Goal: Task Accomplishment & Management: Complete application form

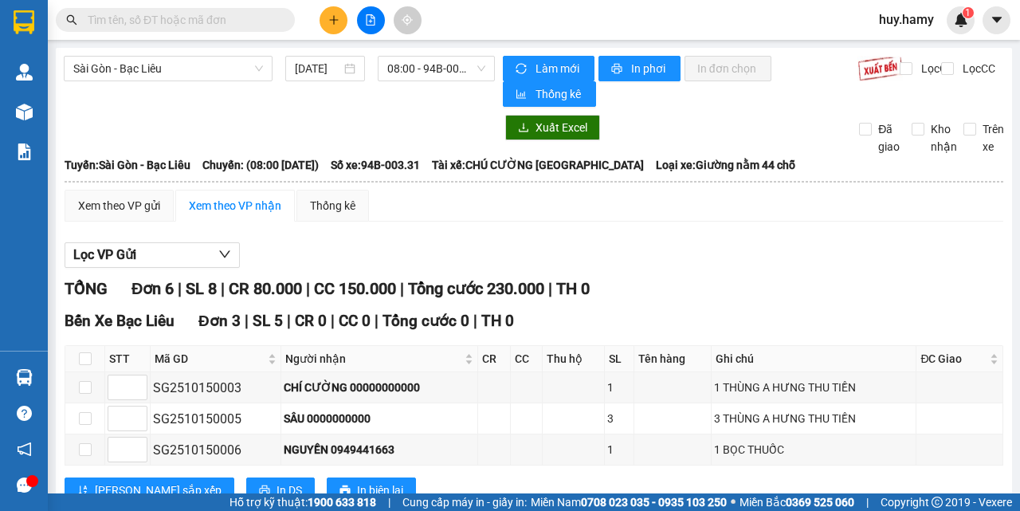
click at [330, 25] on icon "plus" at bounding box center [333, 19] width 11 height 11
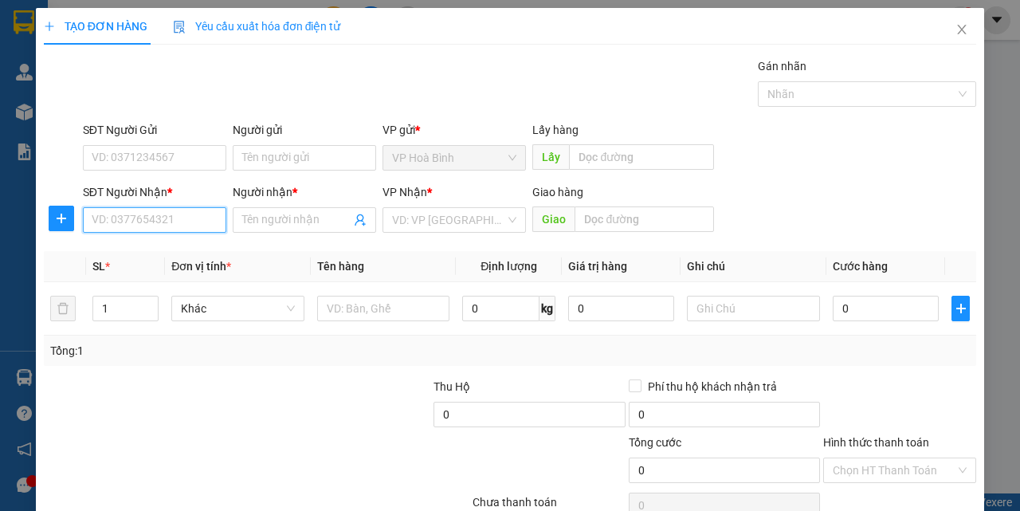
click at [130, 211] on input "SĐT Người Nhận *" at bounding box center [155, 220] width 144 height 26
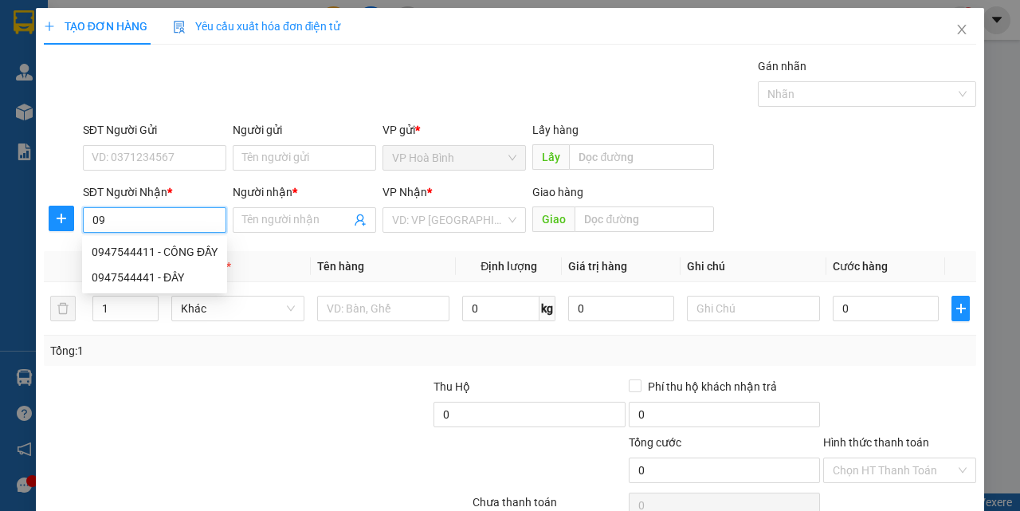
type input "0"
click at [149, 243] on div "0902572607 - PHONG" at bounding box center [153, 252] width 123 height 18
type input "0902572607"
type input "PHONG"
type input "40.000"
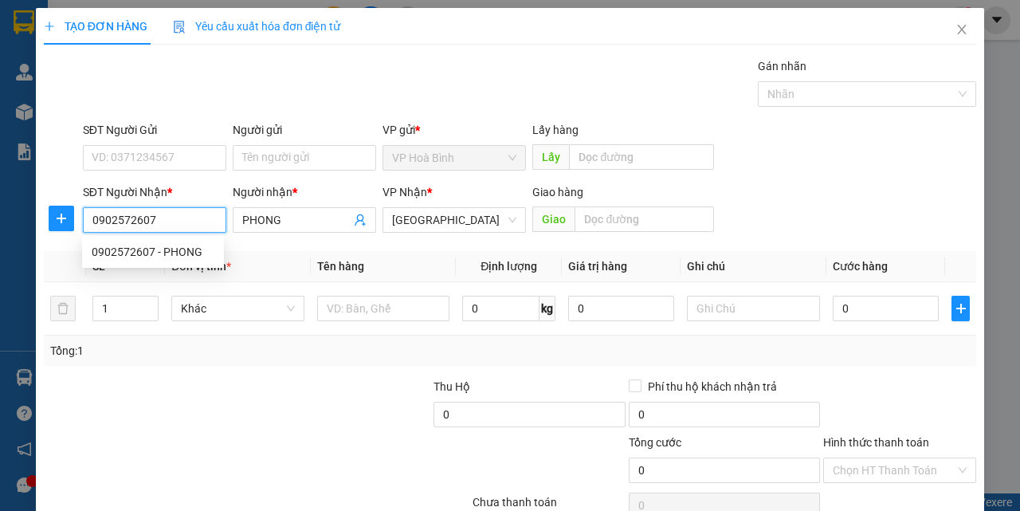
type input "40.000"
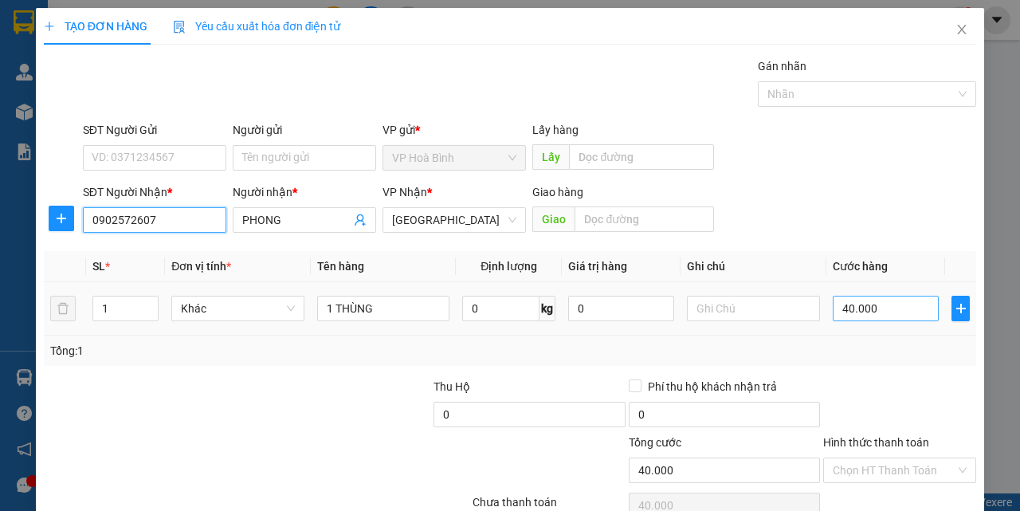
type input "0902572607"
click at [872, 315] on input "40.000" at bounding box center [886, 309] width 106 height 26
type input "5"
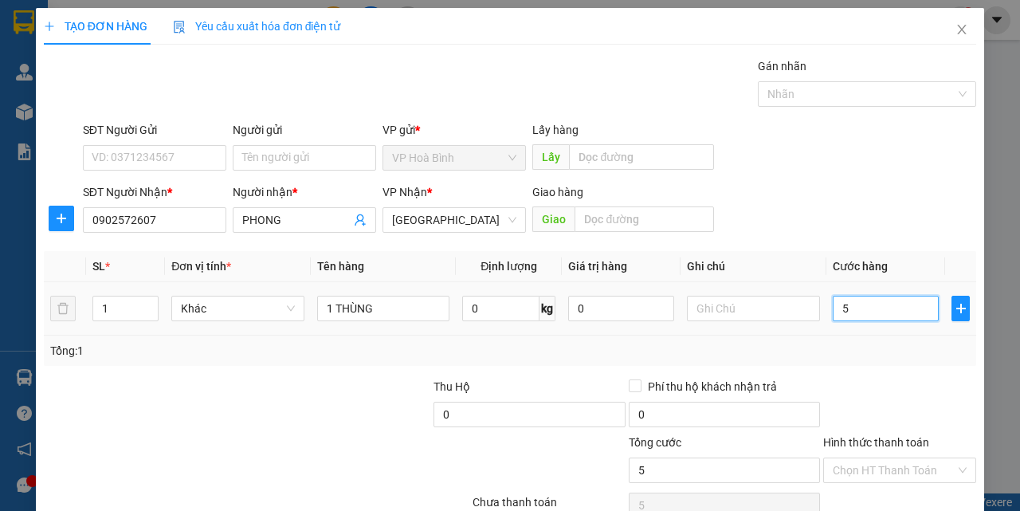
type input "50"
type input "500"
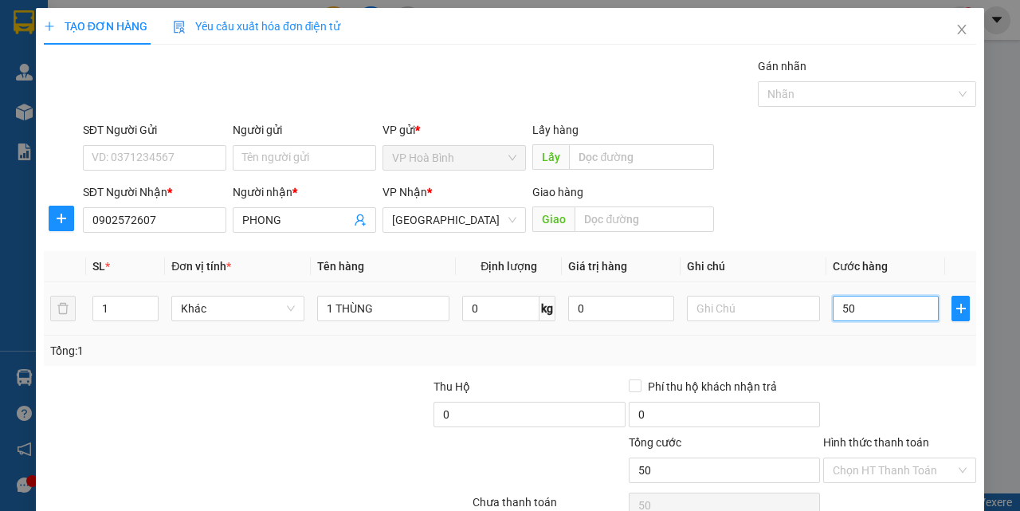
type input "500"
type input "5.000"
type input "50.000"
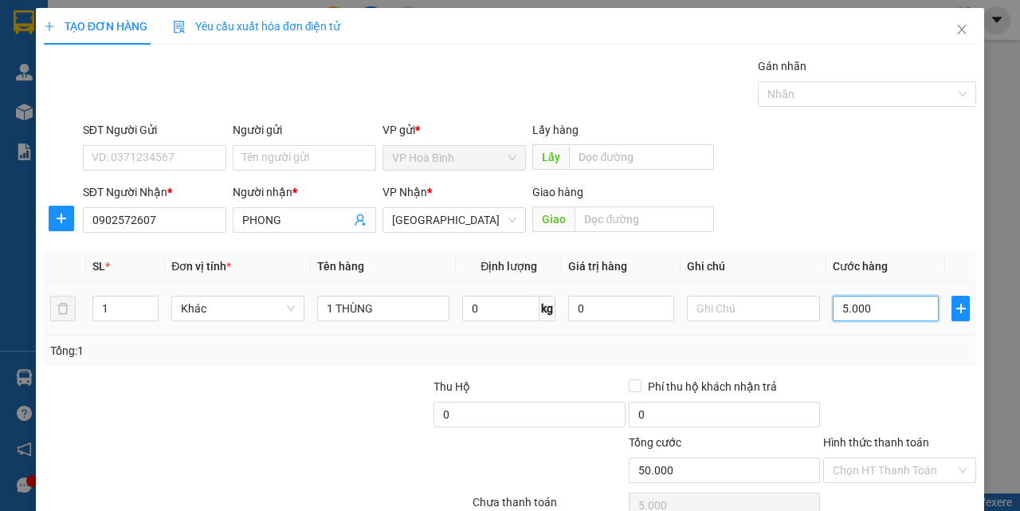
type input "50.000"
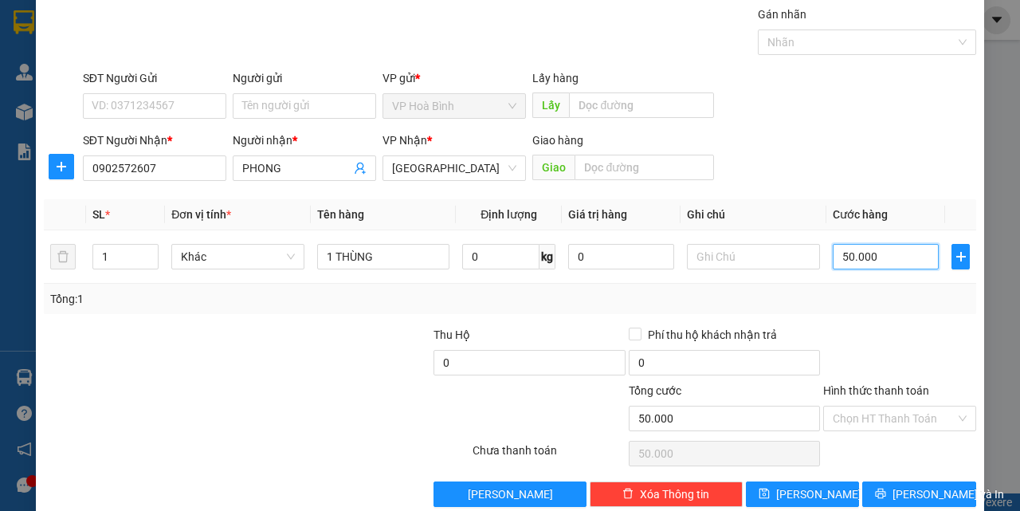
scroll to position [79, 0]
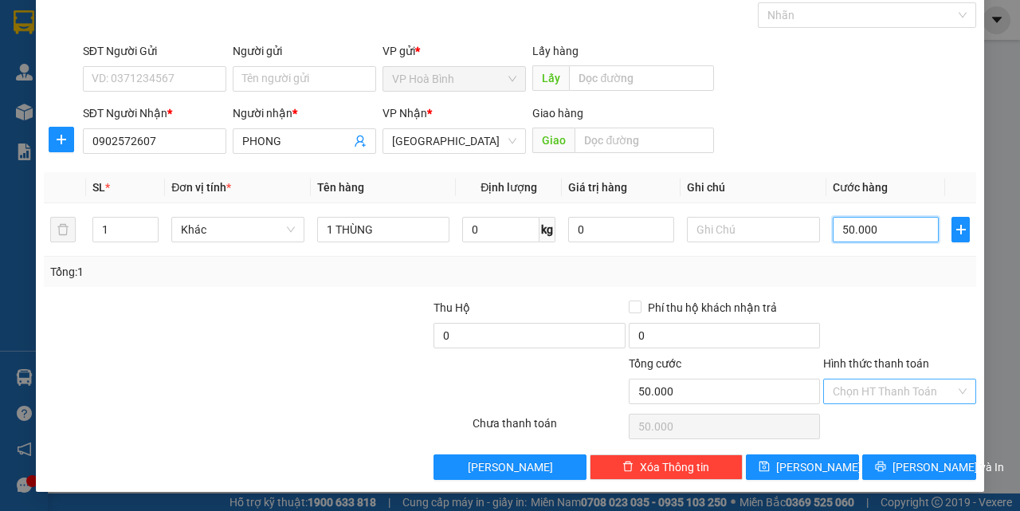
type input "50.000"
drag, startPoint x: 889, startPoint y: 383, endPoint x: 893, endPoint y: 435, distance: 52.0
click at [890, 391] on input "Hình thức thanh toán" at bounding box center [894, 391] width 123 height 24
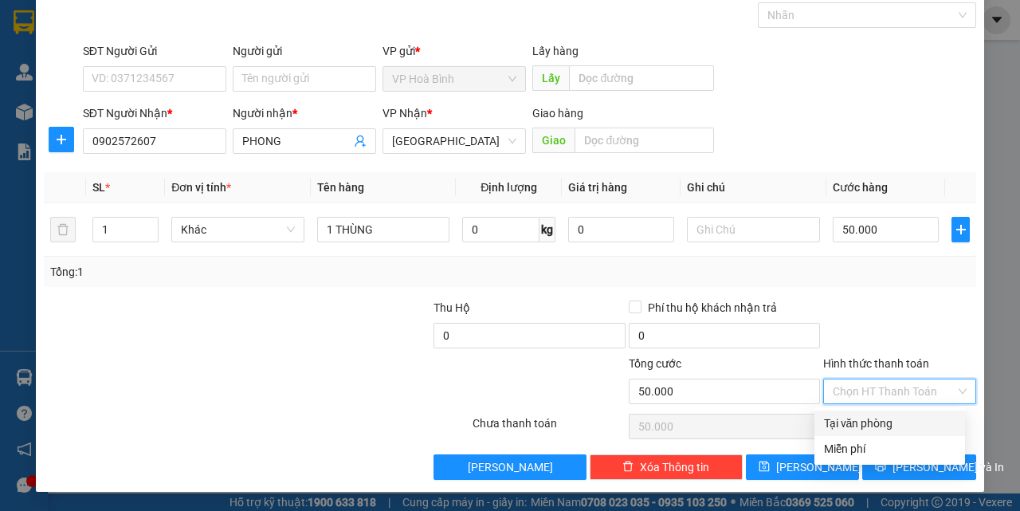
click at [893, 427] on div "Tại văn phòng" at bounding box center [890, 424] width 132 height 18
type input "0"
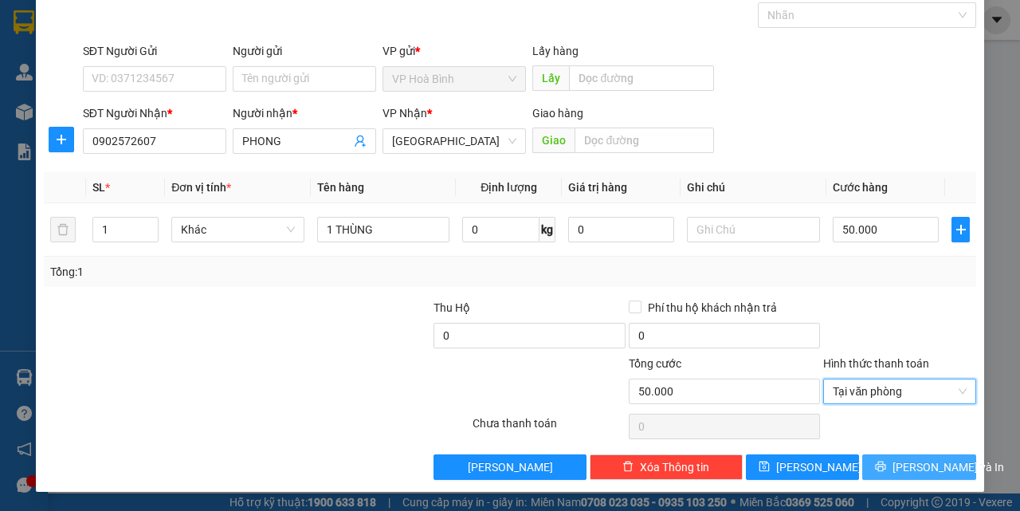
click at [901, 461] on span "[PERSON_NAME] và In" at bounding box center [949, 467] width 112 height 18
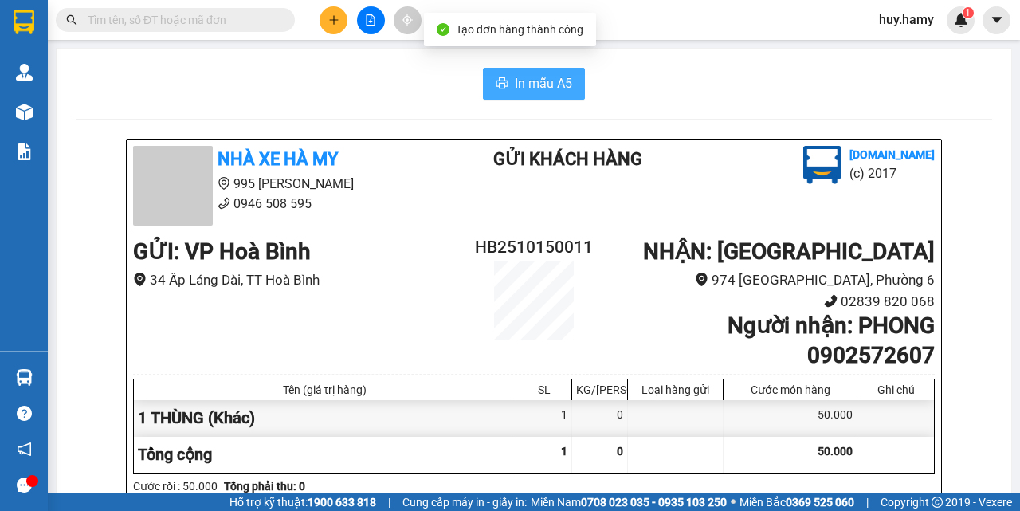
click at [523, 82] on span "In mẫu A5" at bounding box center [543, 83] width 57 height 20
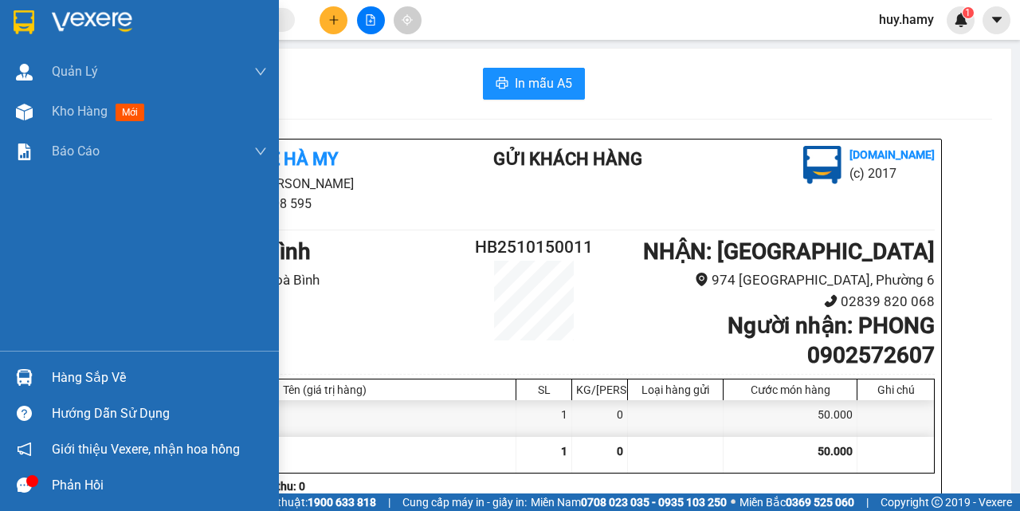
click at [63, 378] on div "Hàng sắp về" at bounding box center [159, 378] width 215 height 24
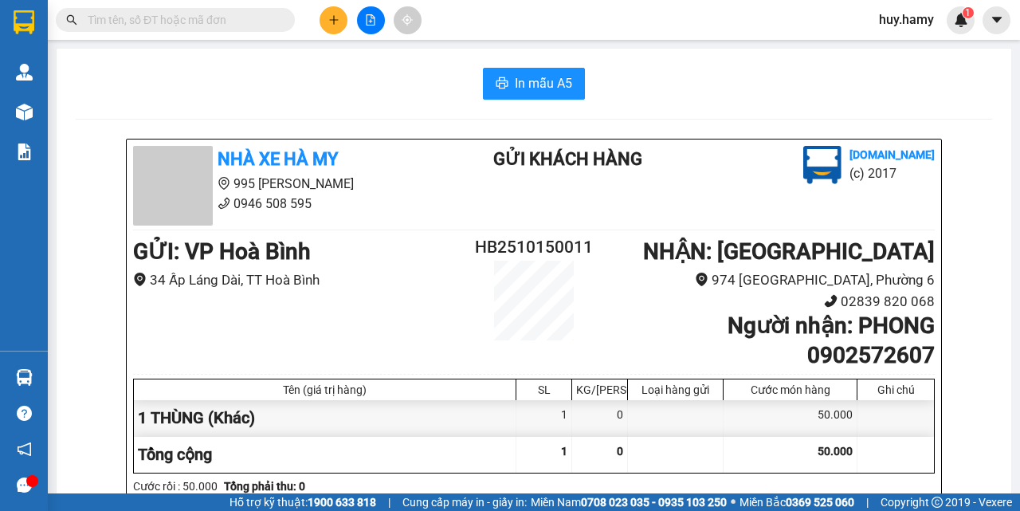
click at [242, 56] on section "Kết quả tìm kiếm ( 0 ) Bộ lọc No Data huy.hamy 1 Quản Lý Quản lý khách hàng mới…" at bounding box center [510, 255] width 1020 height 511
click at [332, 24] on icon "plus" at bounding box center [333, 19] width 11 height 11
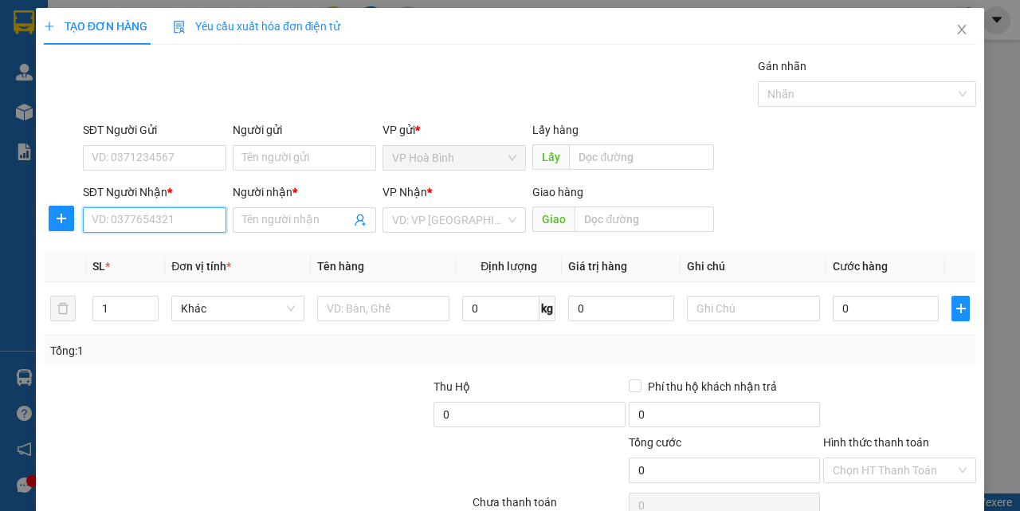
click at [109, 217] on input "SĐT Người Nhận *" at bounding box center [155, 220] width 144 height 26
type input "0373115272"
click at [116, 245] on div "0373115272 - HẾN" at bounding box center [153, 252] width 123 height 18
type input "HẾN"
type input "60.000"
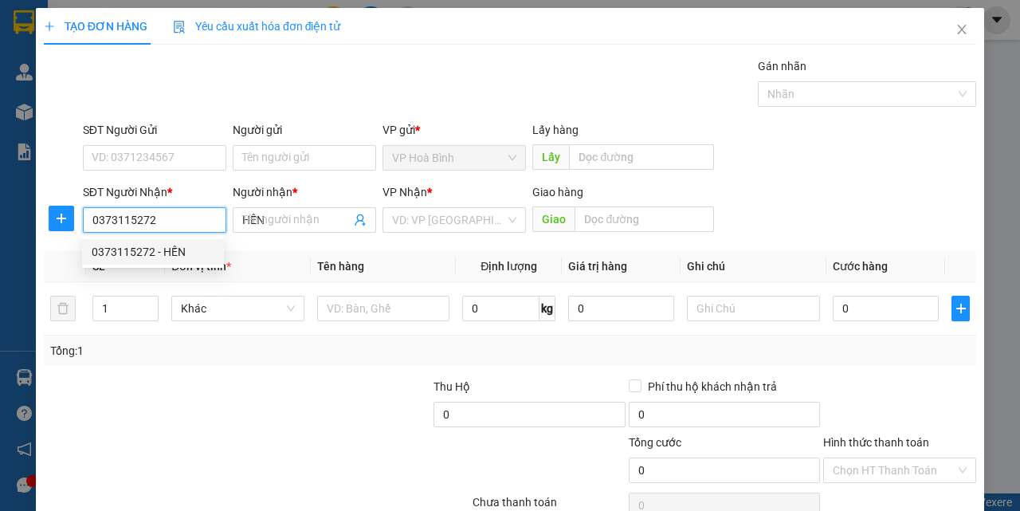
type input "60.000"
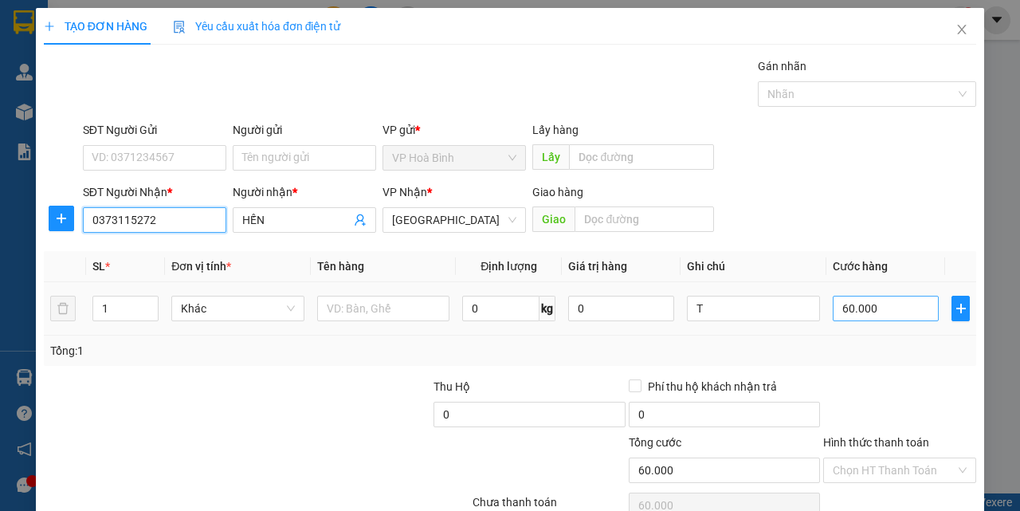
type input "0373115272"
click at [856, 316] on input "60.000" at bounding box center [886, 309] width 106 height 26
type input "7"
type input "70"
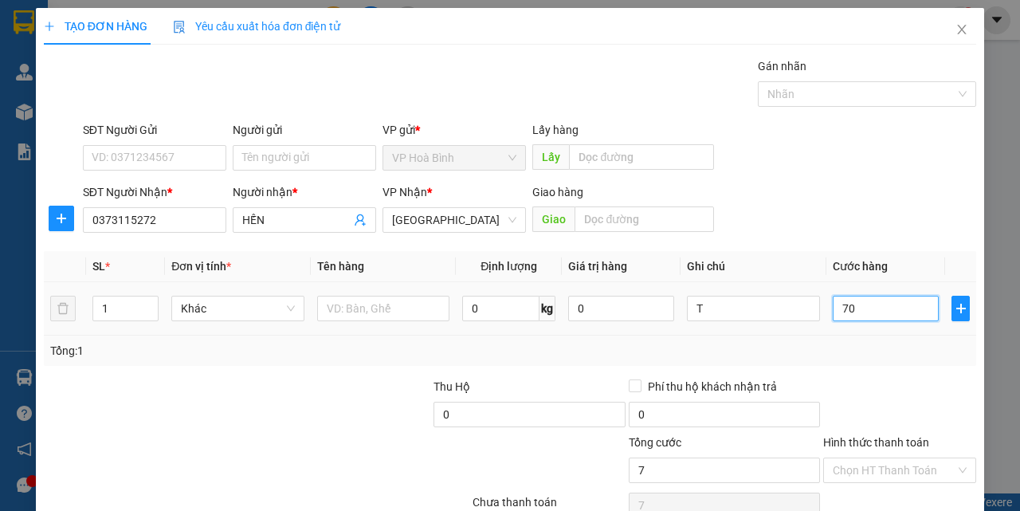
type input "70"
type input "700"
type input "7.000"
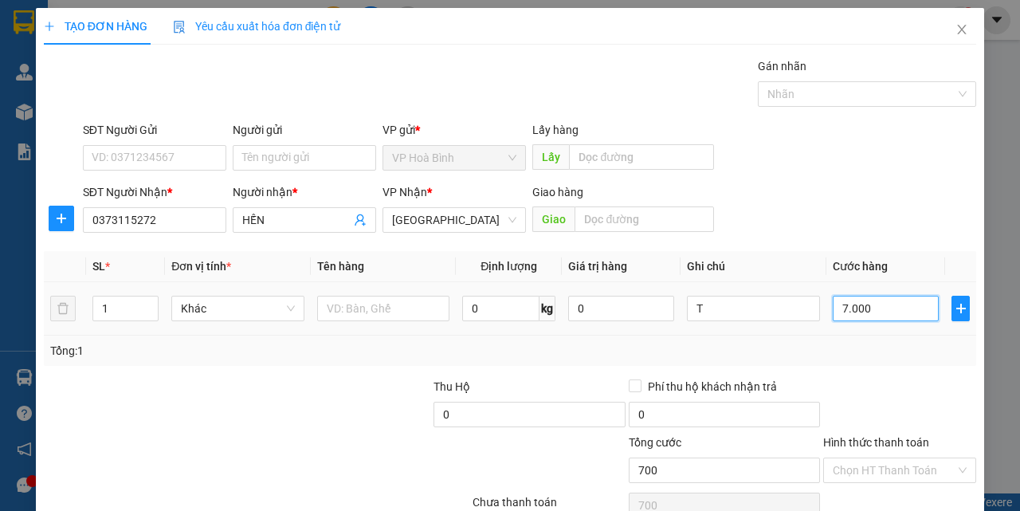
type input "7.000"
type input "70.000"
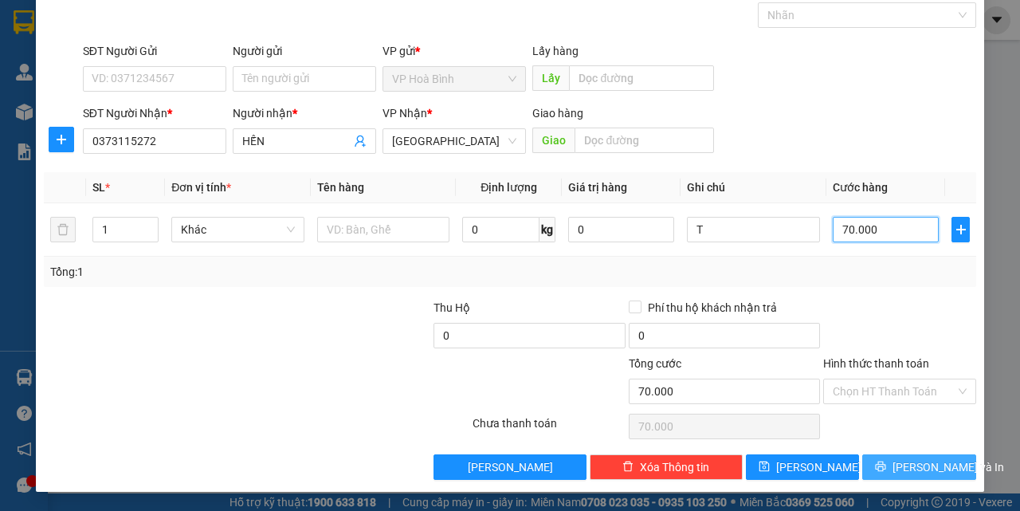
type input "70.000"
click at [910, 461] on span "[PERSON_NAME] và In" at bounding box center [949, 467] width 112 height 18
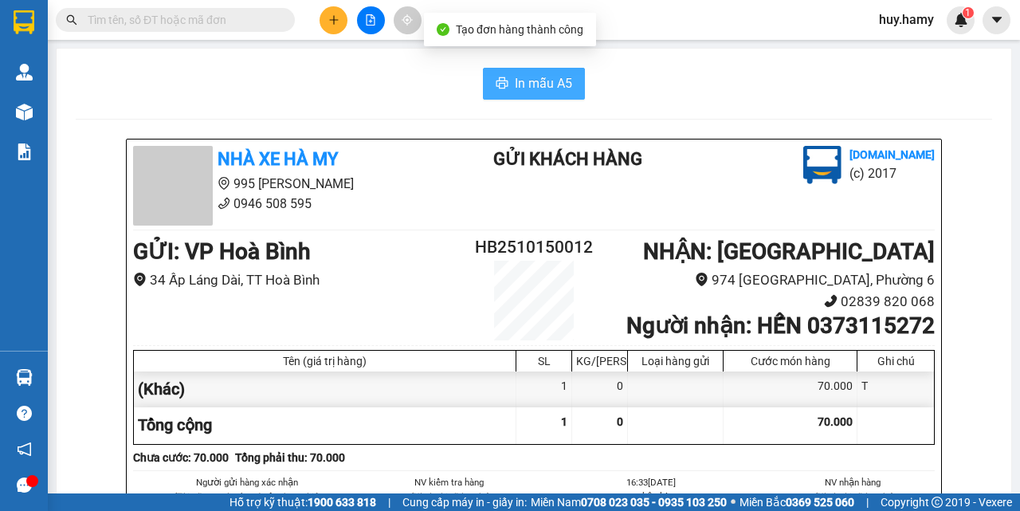
click at [545, 80] on span "In mẫu A5" at bounding box center [543, 83] width 57 height 20
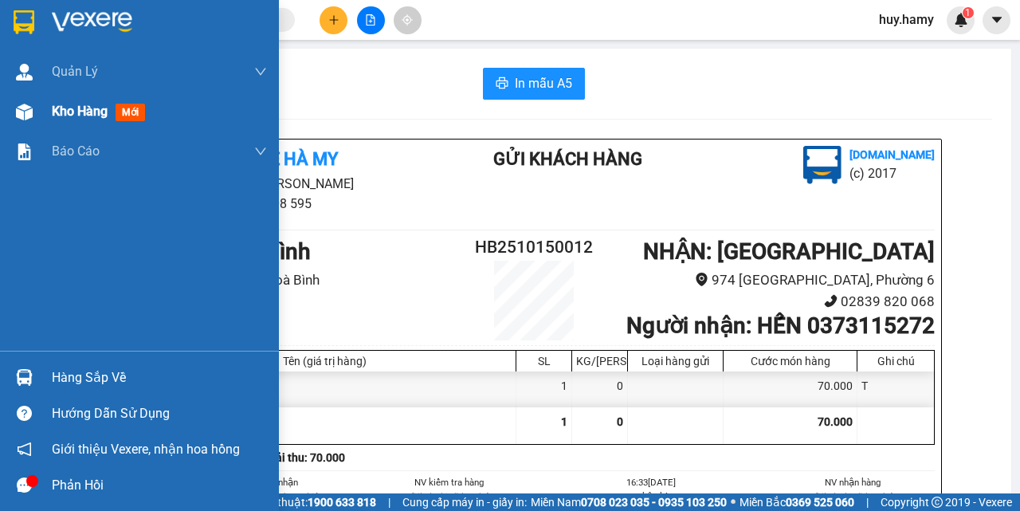
click at [75, 112] on span "Kho hàng" at bounding box center [80, 111] width 56 height 15
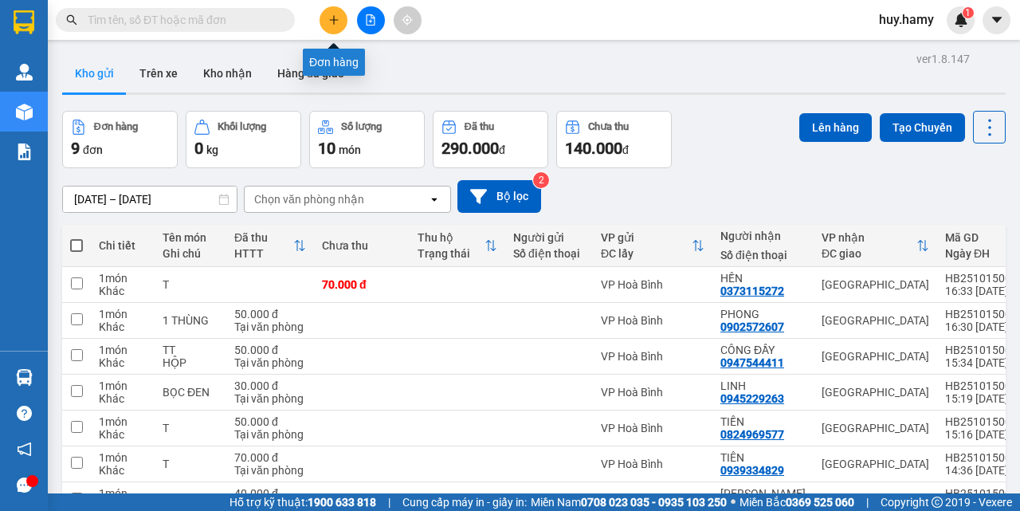
click at [327, 17] on button at bounding box center [334, 20] width 28 height 28
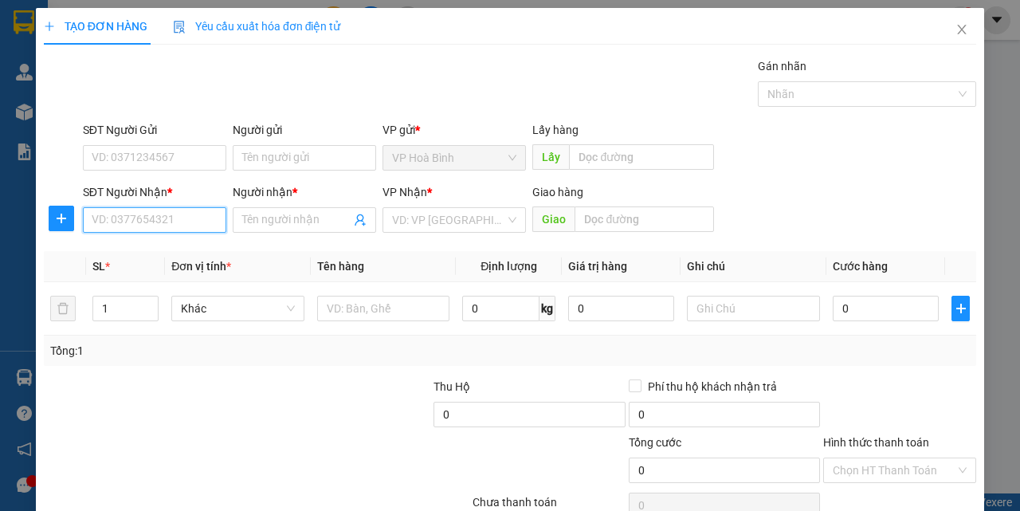
click at [150, 212] on input "SĐT Người Nhận *" at bounding box center [155, 220] width 144 height 26
click at [149, 212] on input "0974045" at bounding box center [155, 220] width 144 height 26
click at [152, 250] on div "0974045401 - DƯƠNG" at bounding box center [153, 252] width 123 height 18
type input "0974045401"
type input "DƯƠNG"
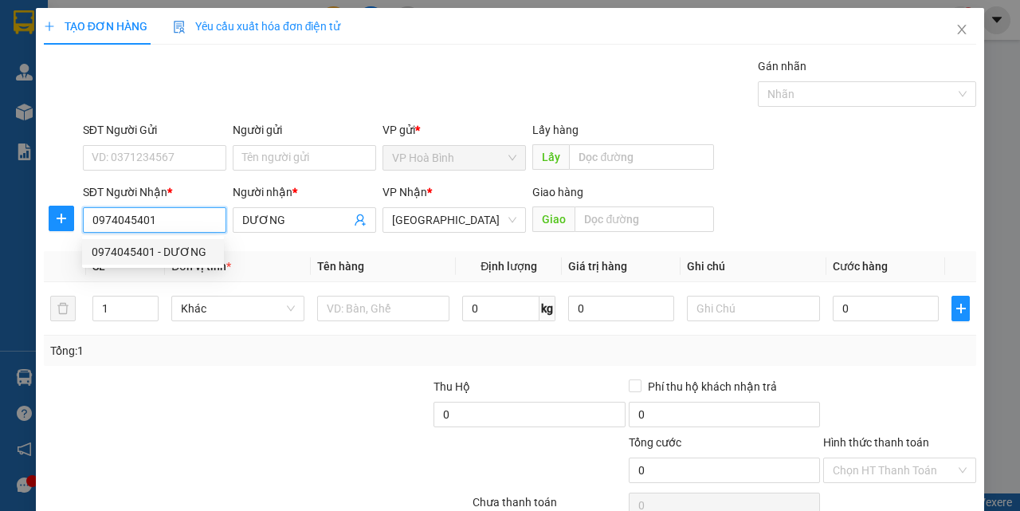
type input "60.000"
type input "0974045401"
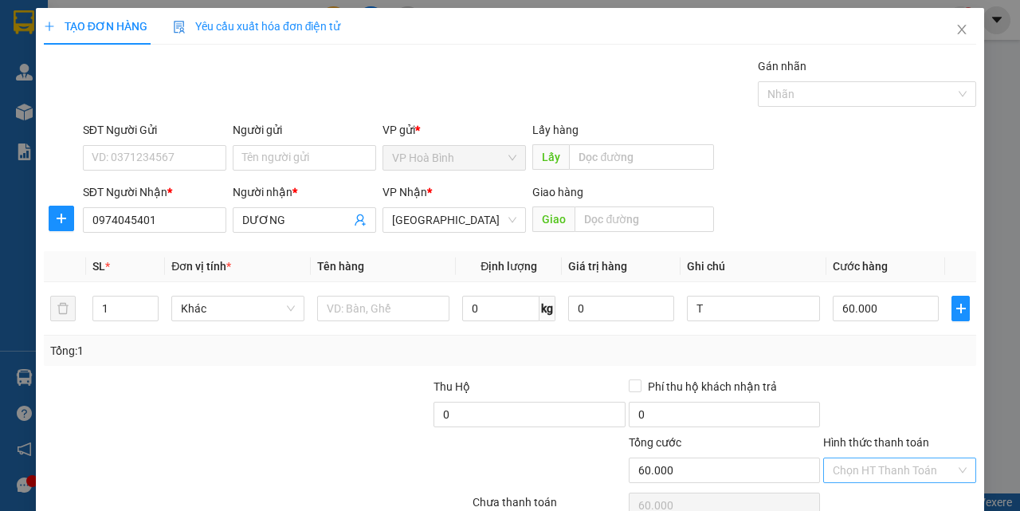
click at [895, 478] on input "Hình thức thanh toán" at bounding box center [894, 470] width 123 height 24
click at [869, 413] on div "Tại văn phòng" at bounding box center [890, 413] width 132 height 18
type input "0"
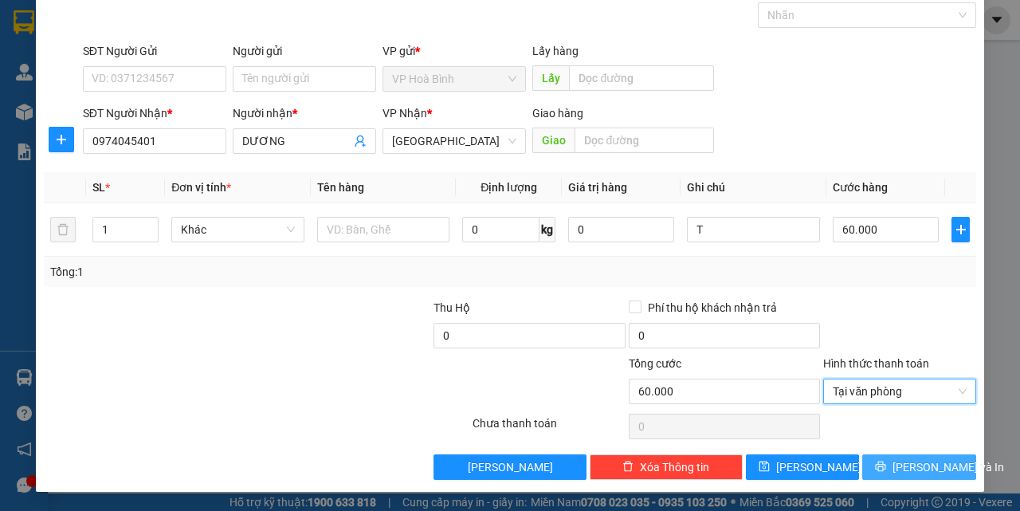
click at [871, 455] on button "[PERSON_NAME] và In" at bounding box center [920, 467] width 114 height 26
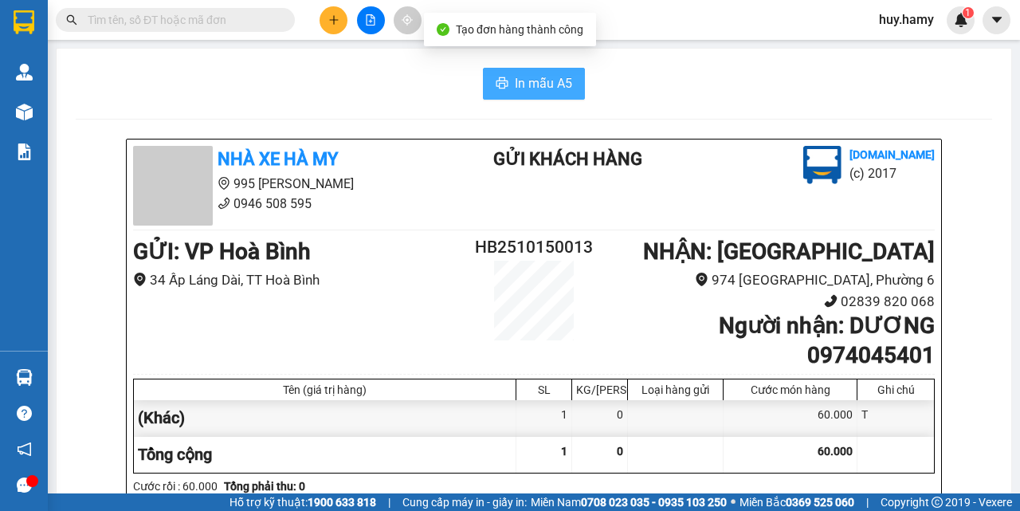
click at [525, 85] on span "In mẫu A5" at bounding box center [543, 83] width 57 height 20
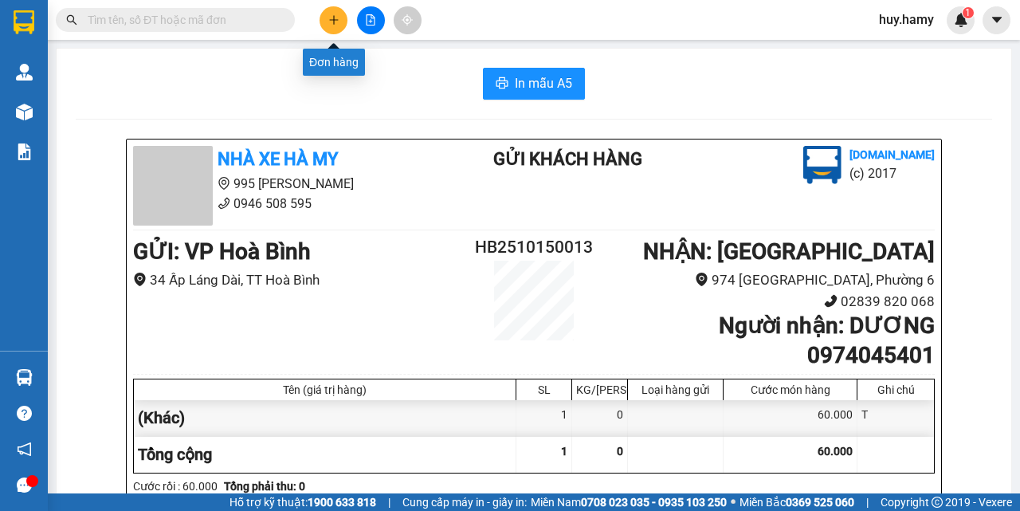
click at [335, 25] on icon "plus" at bounding box center [333, 19] width 11 height 11
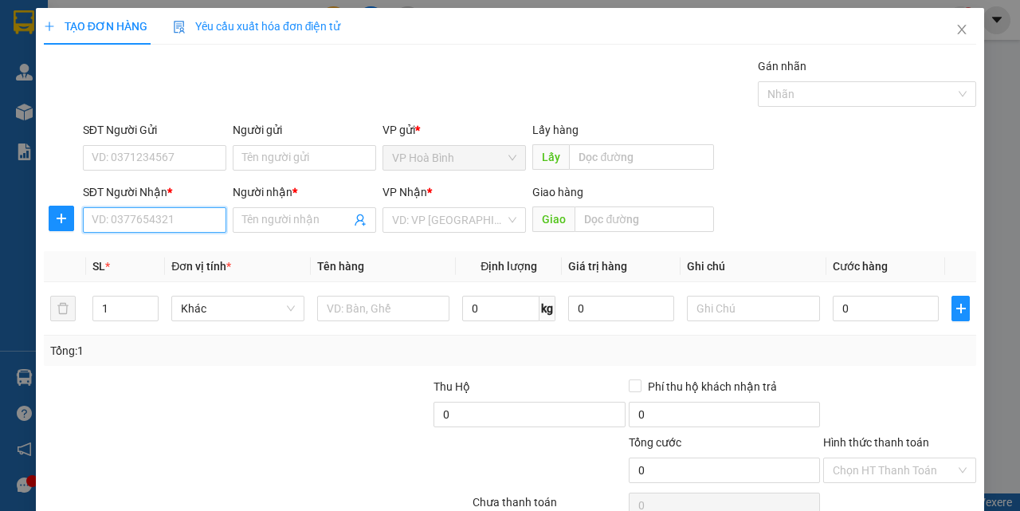
click at [120, 211] on input "SĐT Người Nhận *" at bounding box center [155, 220] width 144 height 26
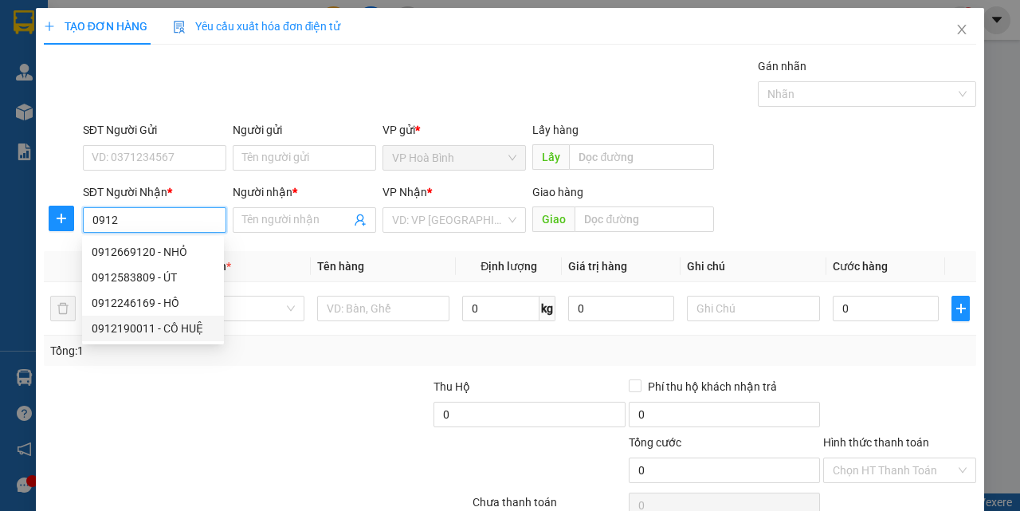
click at [143, 332] on div "0912190011 - CÔ HUỆ" at bounding box center [153, 329] width 123 height 18
type input "0912190011"
type input "CÔ HUỆ"
type input "100.000"
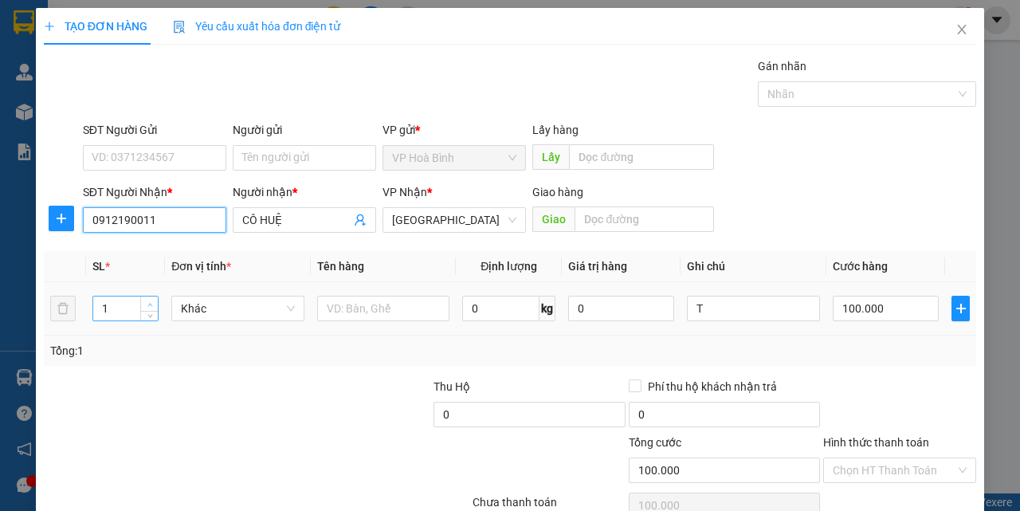
type input "0912190011"
type input "2"
click at [151, 300] on span "up" at bounding box center [150, 305] width 10 height 10
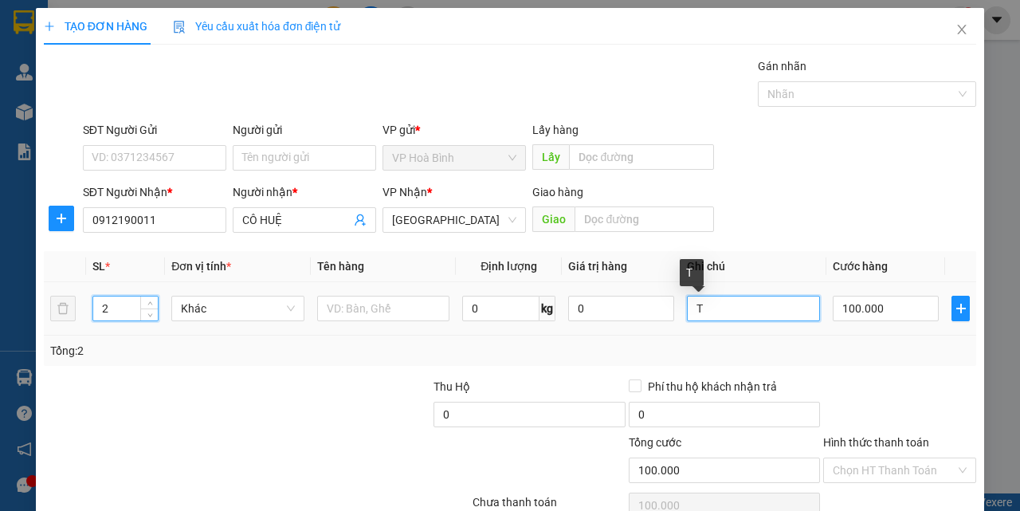
click at [687, 310] on input "T" at bounding box center [753, 309] width 133 height 26
type input "0"
click at [709, 313] on input "1T" at bounding box center [753, 309] width 133 height 26
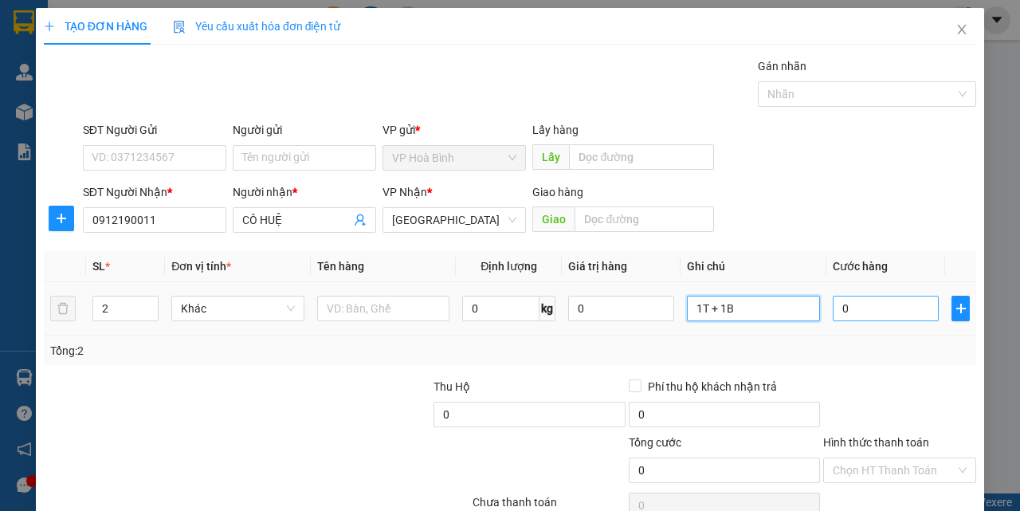
type input "1T + 1B"
click at [839, 313] on input "0" at bounding box center [886, 309] width 106 height 26
type input "1"
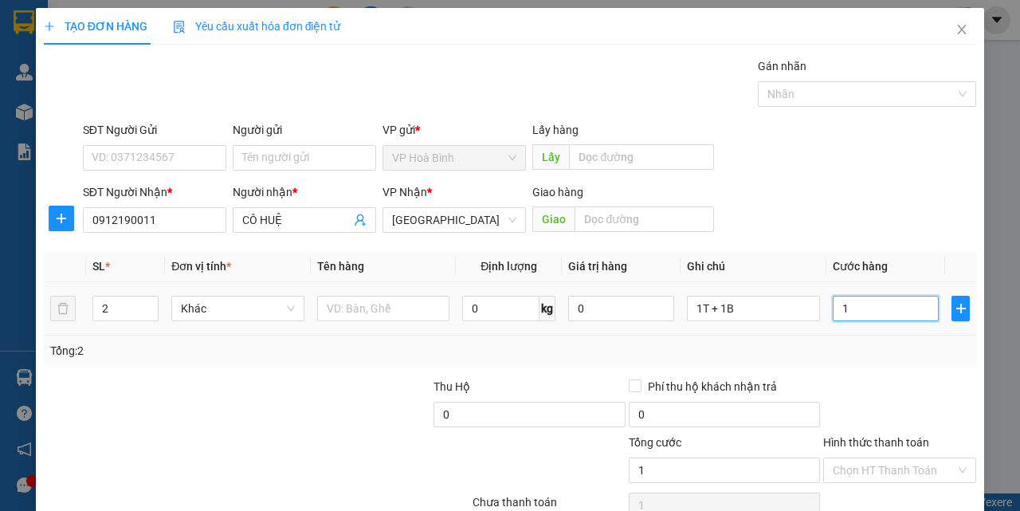
type input "13"
type input "130"
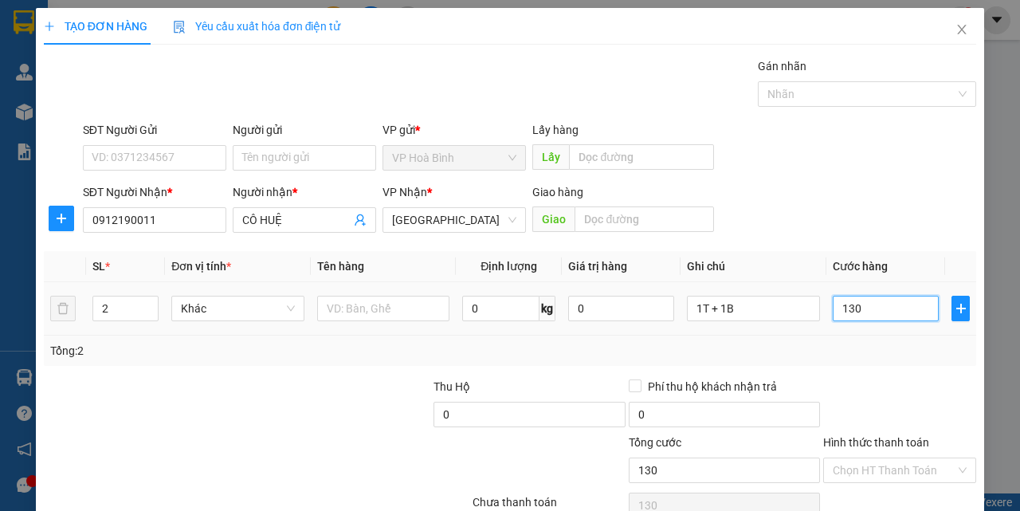
type input "1.300"
type input "13.000"
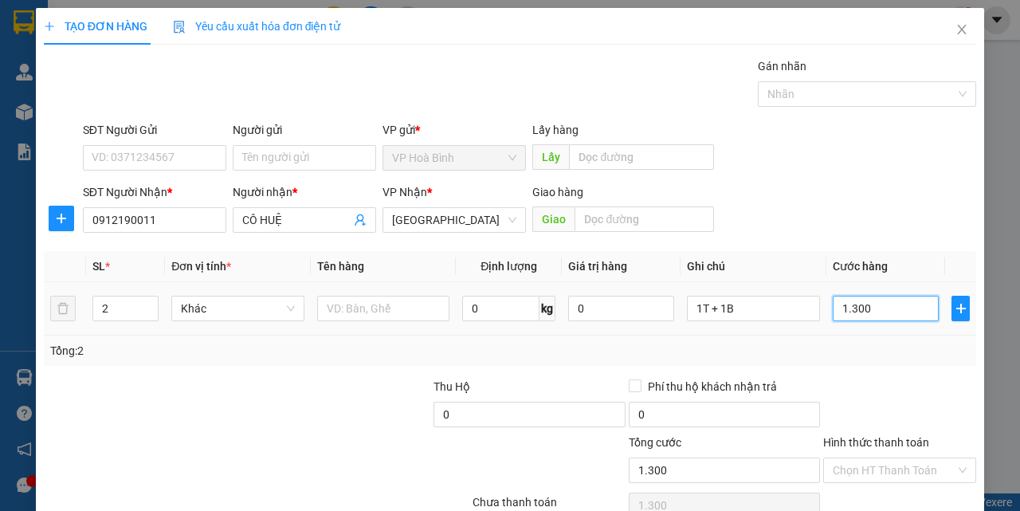
type input "13.000"
type input "130.000"
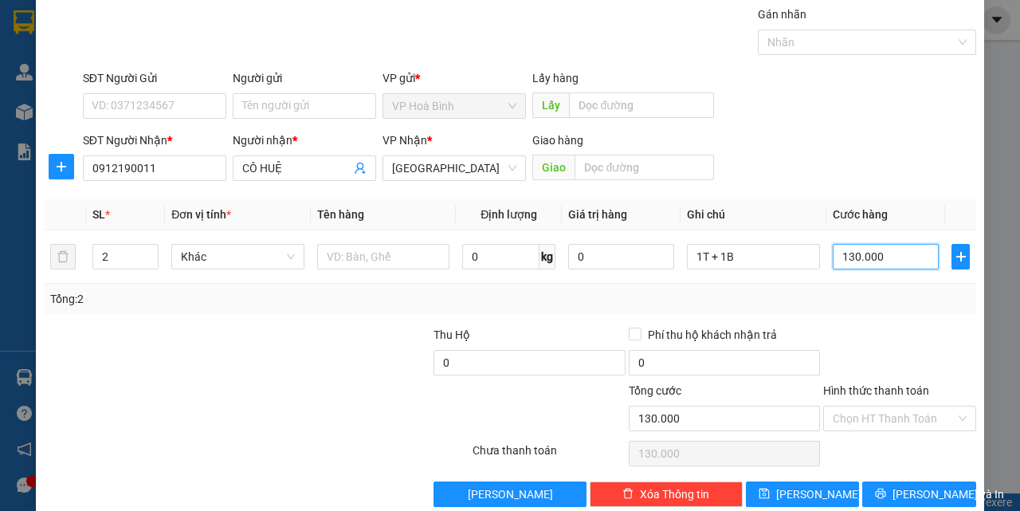
scroll to position [79, 0]
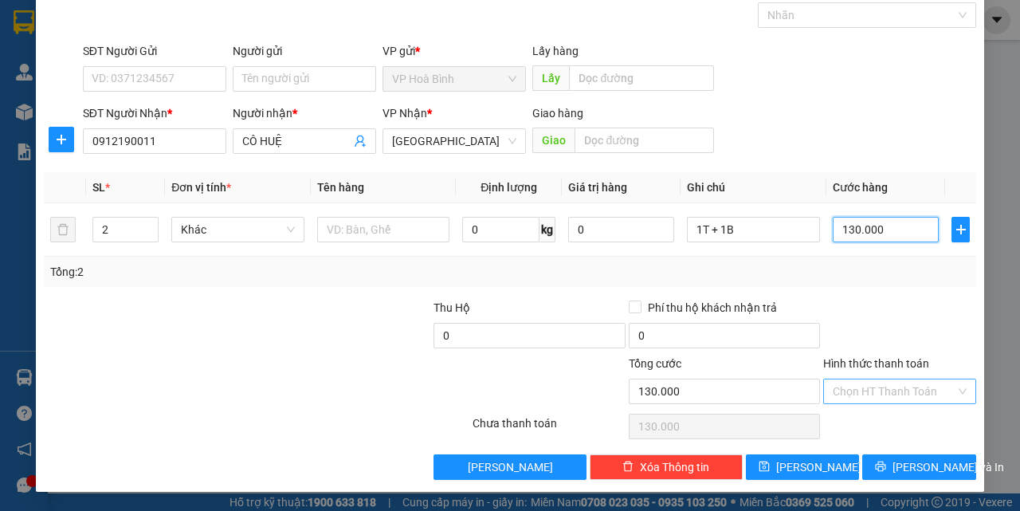
type input "130.000"
drag, startPoint x: 846, startPoint y: 389, endPoint x: 847, endPoint y: 401, distance: 12.1
click at [847, 401] on input "Hình thức thanh toán" at bounding box center [894, 391] width 123 height 24
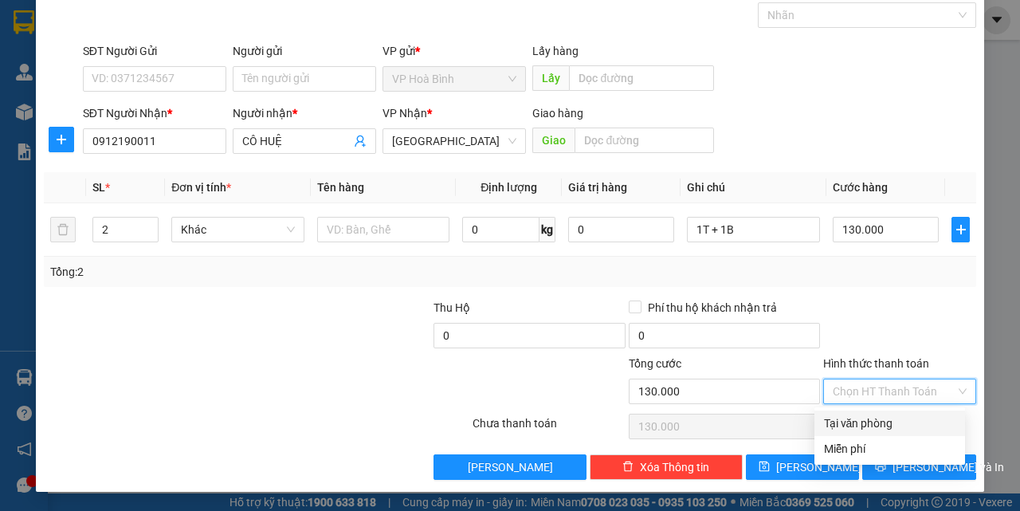
click at [855, 427] on div "Tại văn phòng" at bounding box center [890, 424] width 132 height 18
type input "0"
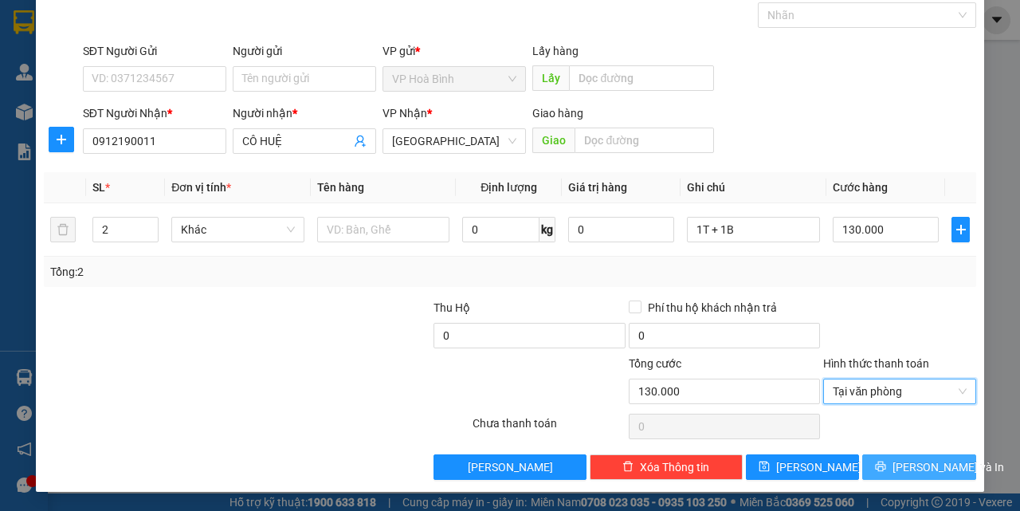
click at [878, 454] on button "[PERSON_NAME] và In" at bounding box center [920, 467] width 114 height 26
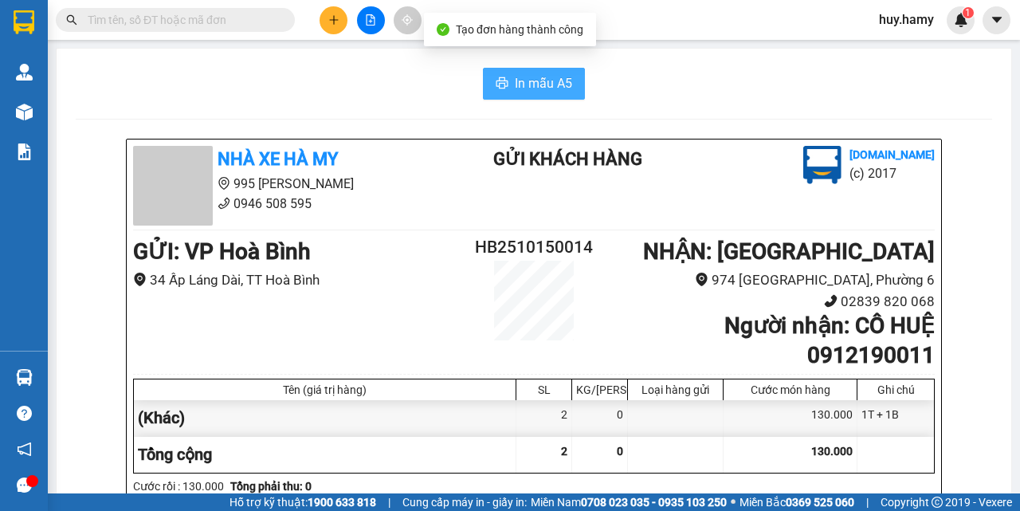
click at [565, 80] on span "In mẫu A5" at bounding box center [543, 83] width 57 height 20
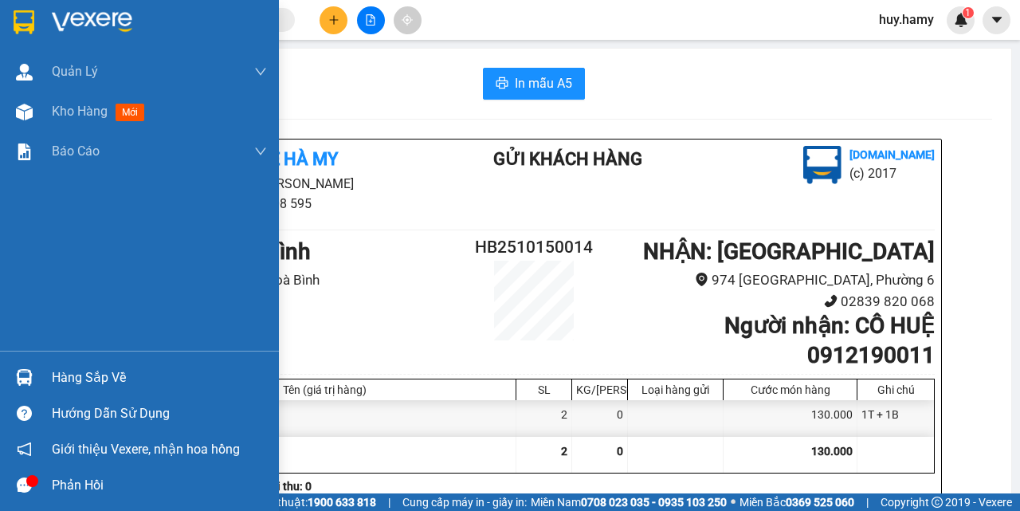
click at [66, 380] on div "Hàng sắp về" at bounding box center [159, 378] width 215 height 24
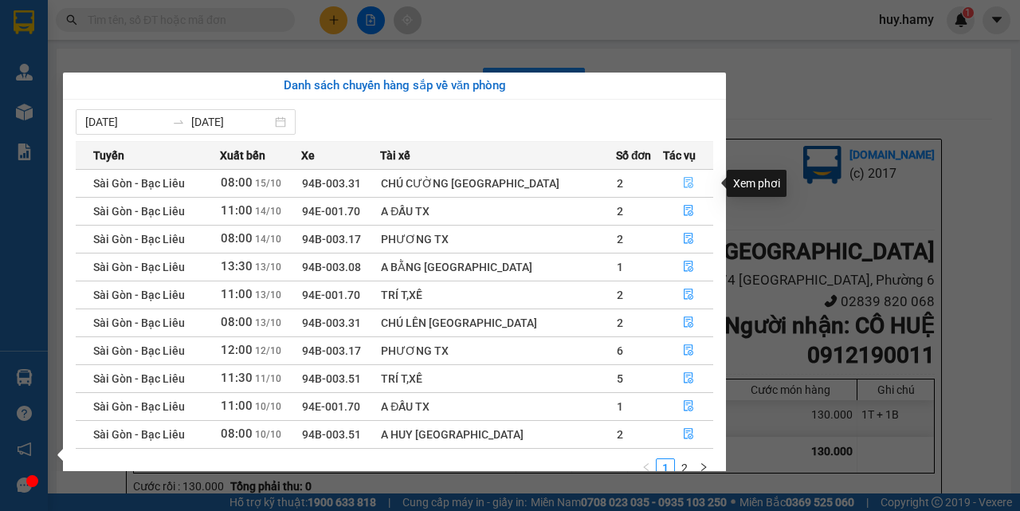
click at [684, 183] on icon "file-done" at bounding box center [688, 182] width 11 height 11
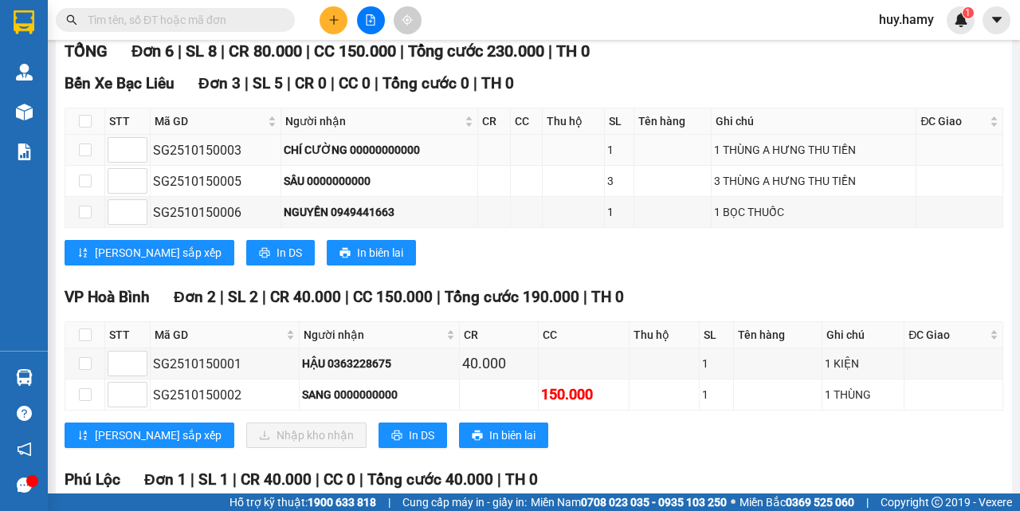
scroll to position [239, 0]
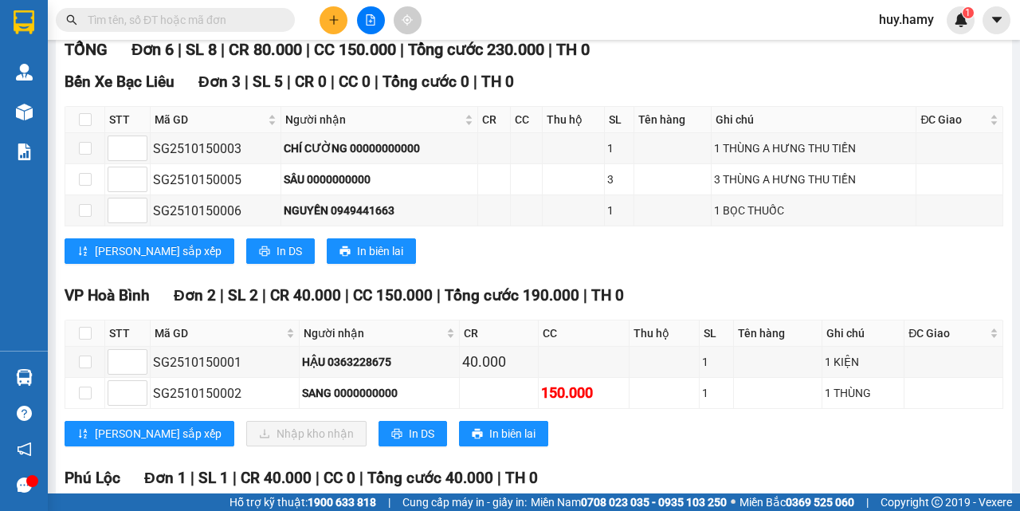
click at [817, 73] on div "Bến Xe Bạc Liêu Đơn 3 | SL 5 | CR 0 | CC 0 | Tổng cước 0 | TH 0" at bounding box center [534, 82] width 939 height 24
click at [328, 14] on icon "plus" at bounding box center [333, 19] width 11 height 11
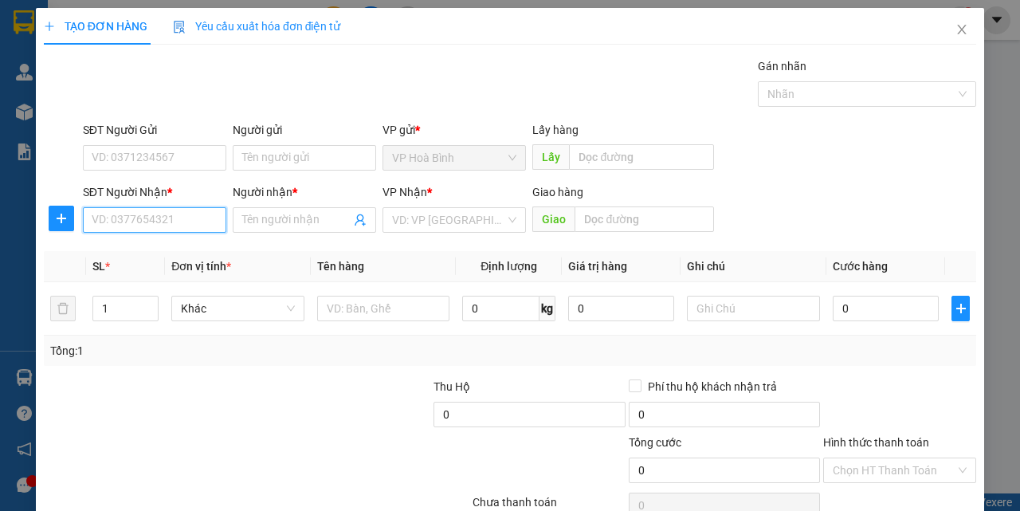
click at [106, 229] on input "SĐT Người Nhận *" at bounding box center [155, 220] width 144 height 26
type input "0776987118"
click at [245, 213] on input "Người nhận *" at bounding box center [296, 220] width 108 height 18
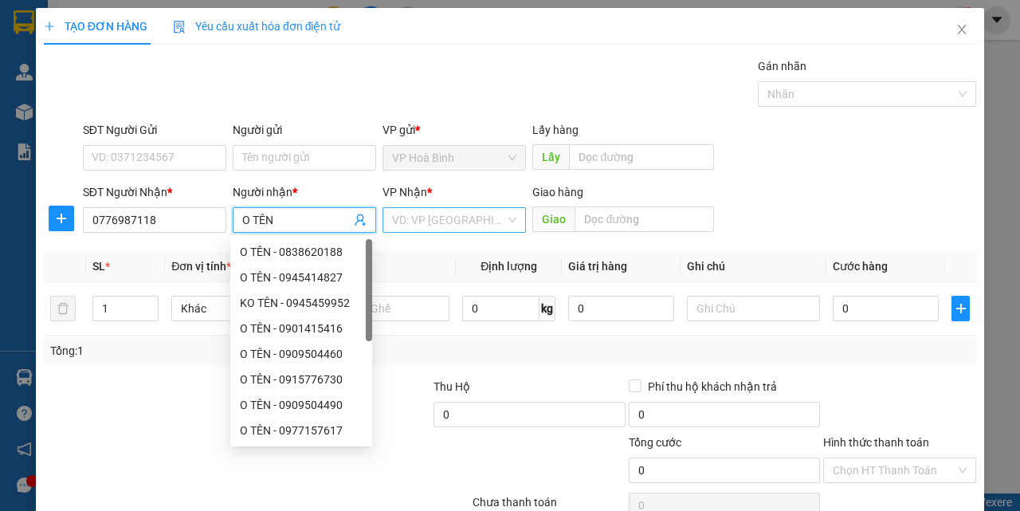
type input "O TÊN"
click at [439, 215] on input "search" at bounding box center [448, 220] width 113 height 24
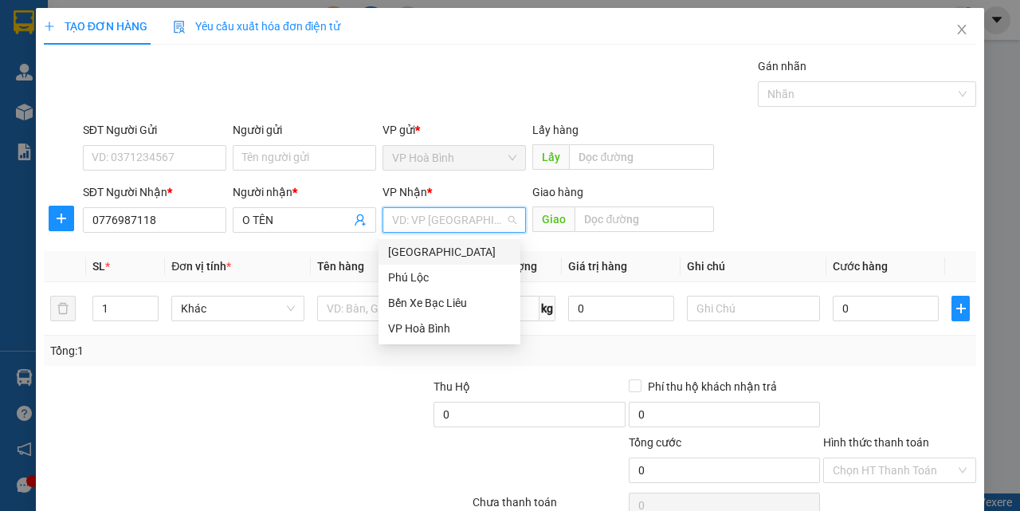
click at [431, 248] on div "[GEOGRAPHIC_DATA]" at bounding box center [449, 252] width 123 height 18
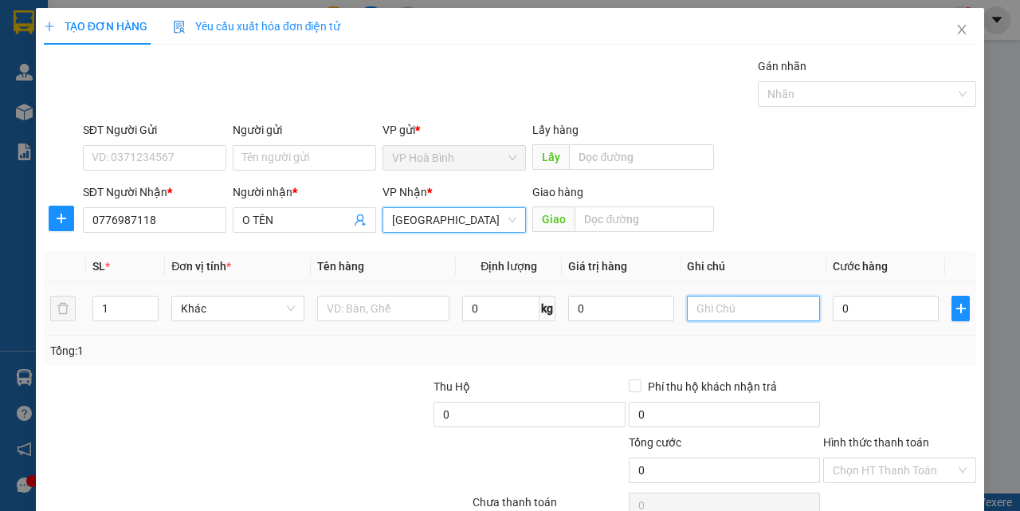
click at [719, 317] on input "text" at bounding box center [753, 309] width 133 height 26
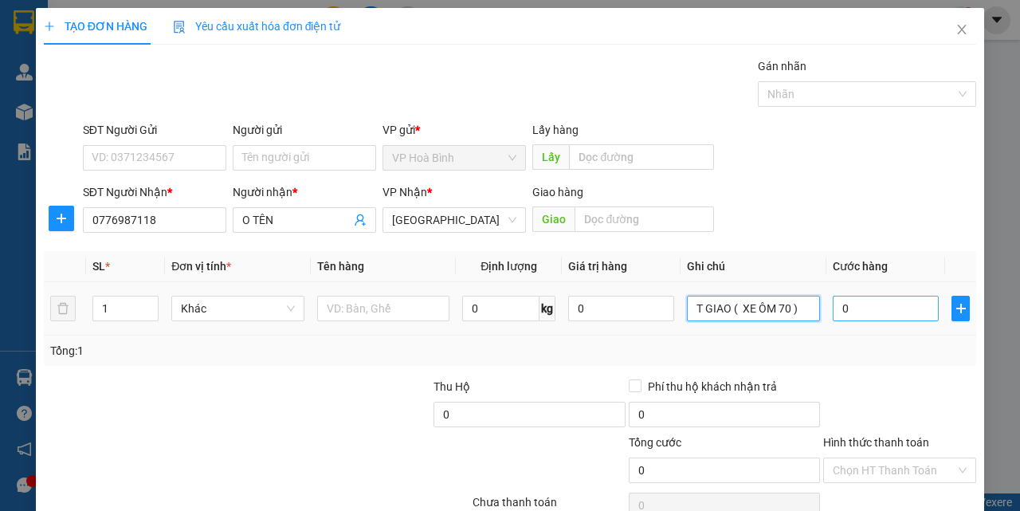
type input "T GIAO ( XE ÔM 70 )"
click at [843, 316] on input "0" at bounding box center [886, 309] width 106 height 26
type input "4"
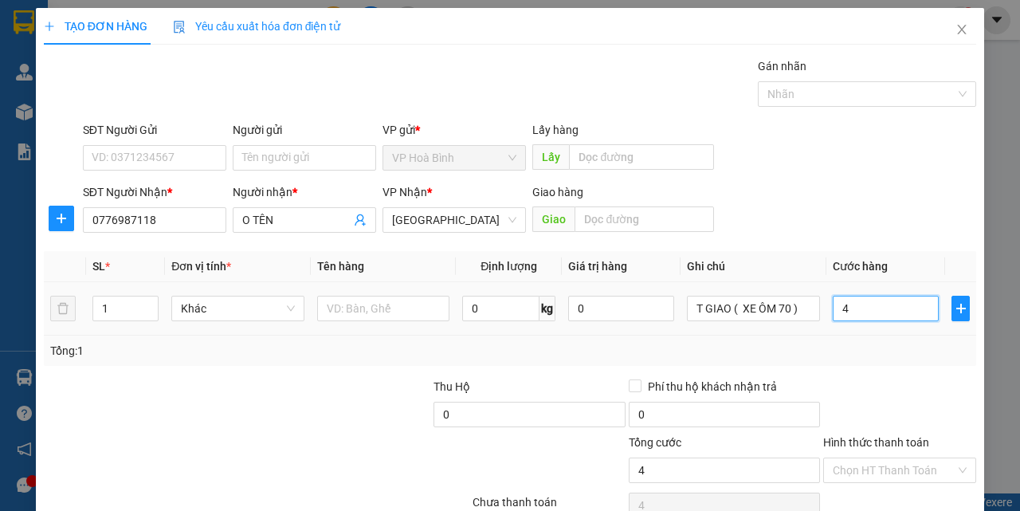
type input "40"
type input "400"
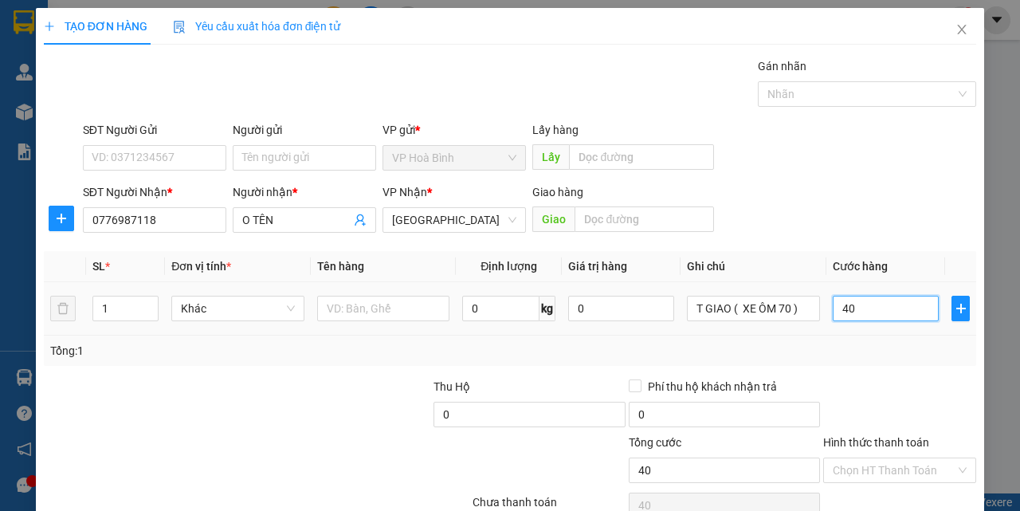
type input "400"
type input "4.000"
type input "40.000"
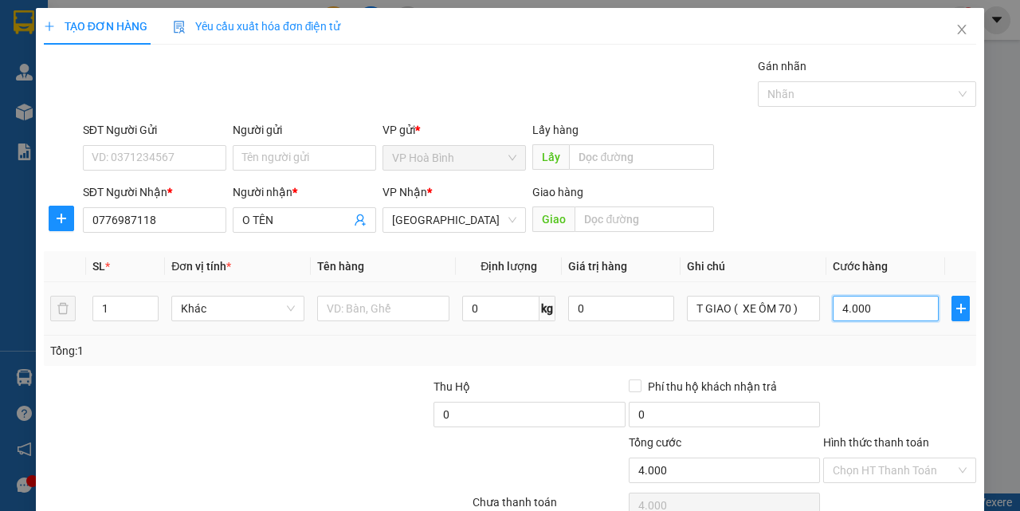
type input "40.000"
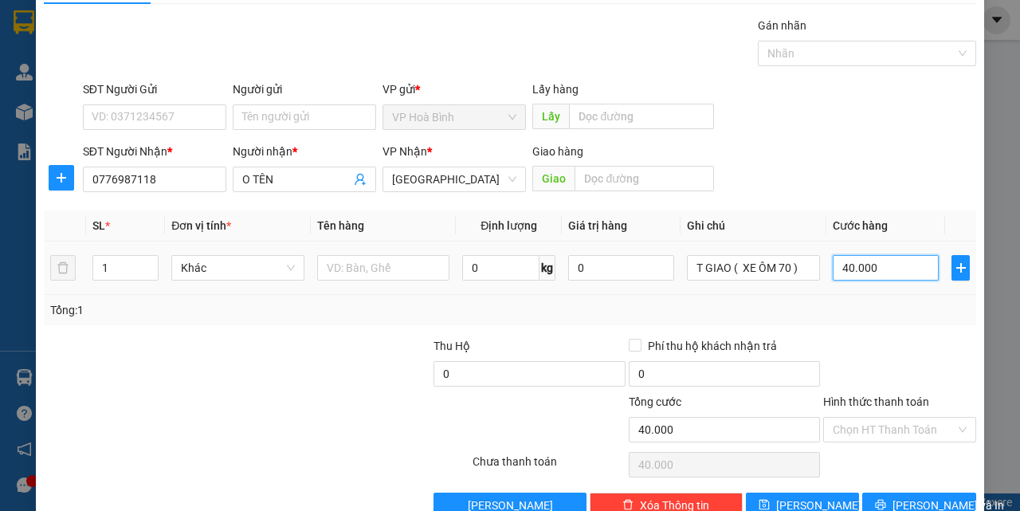
scroll to position [79, 0]
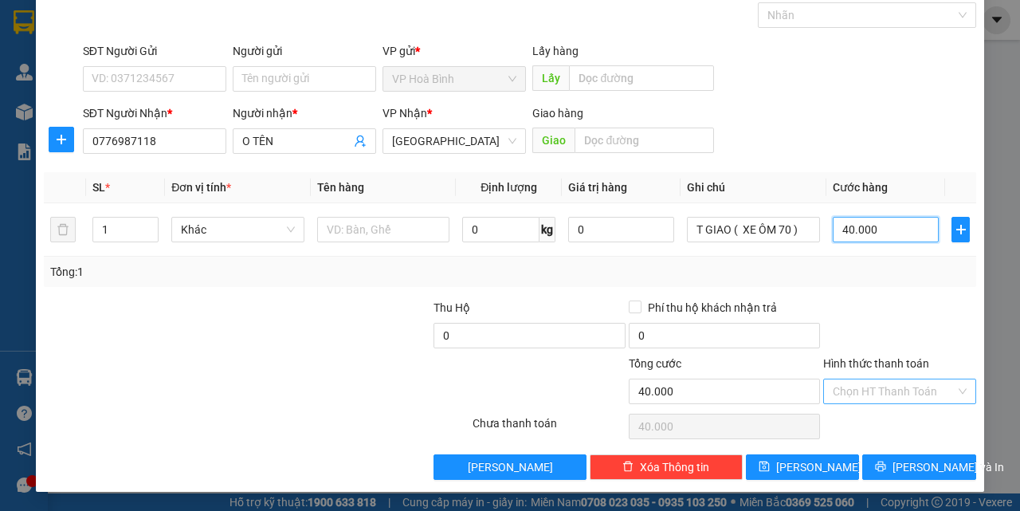
type input "40.000"
click at [856, 387] on input "Hình thức thanh toán" at bounding box center [894, 391] width 123 height 24
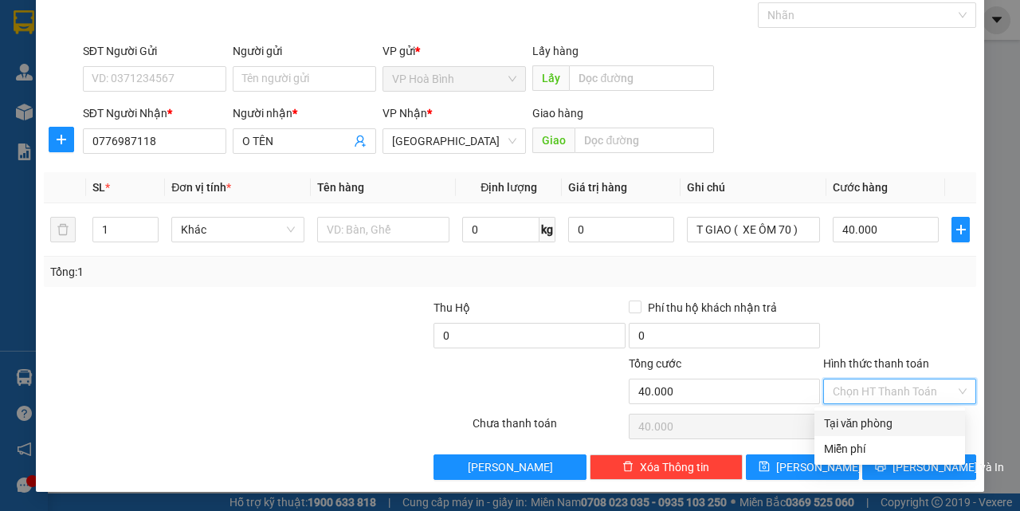
click at [864, 418] on div "Tại văn phòng" at bounding box center [890, 424] width 132 height 18
type input "0"
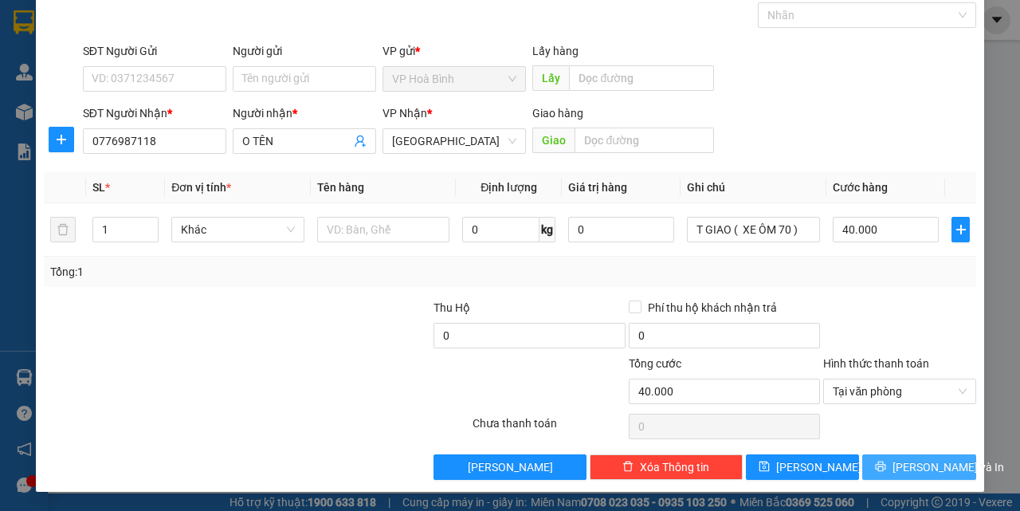
click at [885, 455] on button "[PERSON_NAME] và In" at bounding box center [920, 467] width 114 height 26
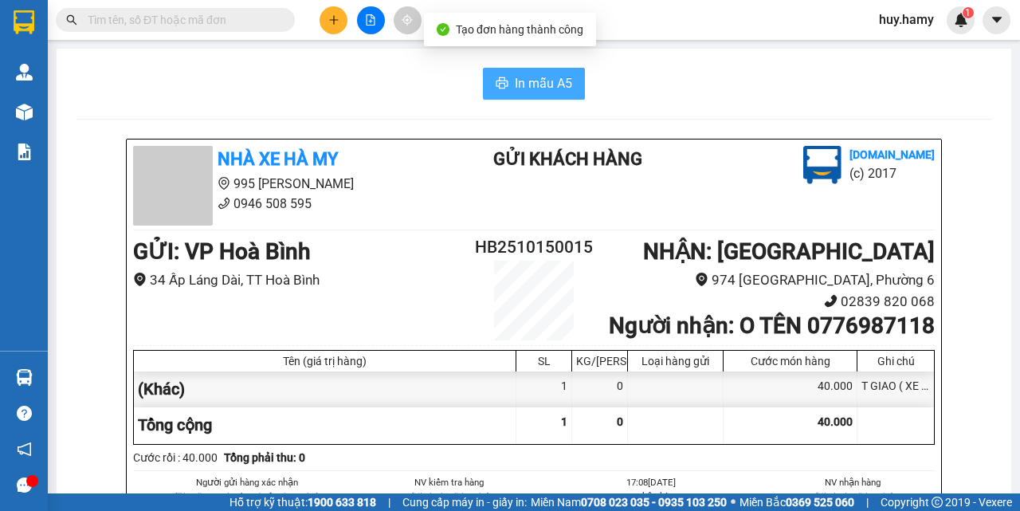
click at [515, 88] on span "In mẫu A5" at bounding box center [543, 83] width 57 height 20
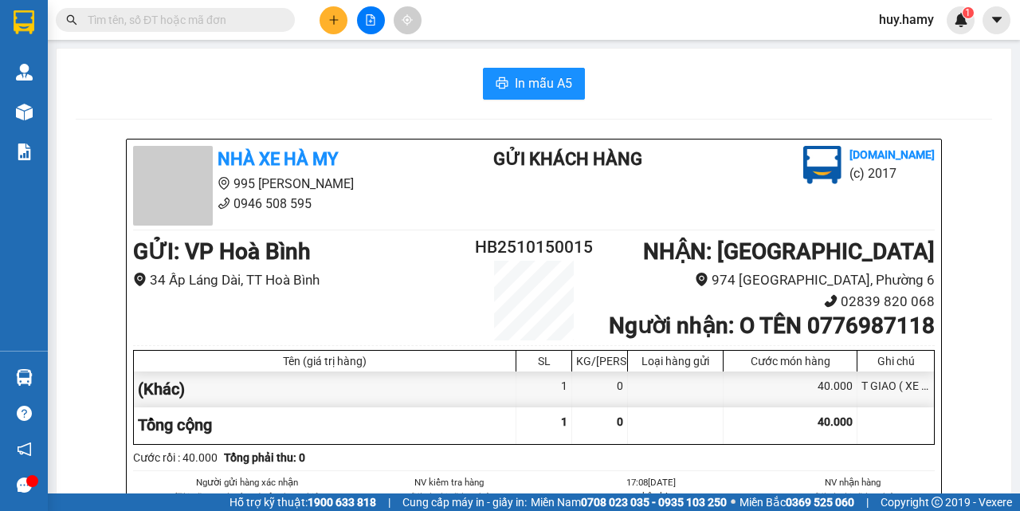
click at [340, 5] on div "Kết quả tìm kiếm ( 0 ) Bộ lọc No Data huy.hamy 1" at bounding box center [510, 20] width 1020 height 40
click at [334, 18] on icon "plus" at bounding box center [333, 19] width 1 height 9
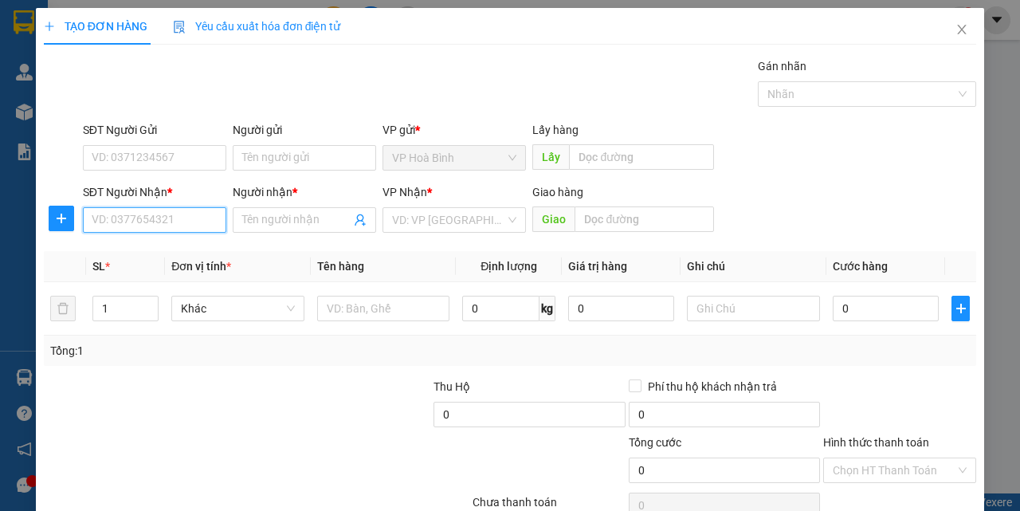
click at [181, 211] on input "SĐT Người Nhận *" at bounding box center [155, 220] width 144 height 26
type input "0777414257"
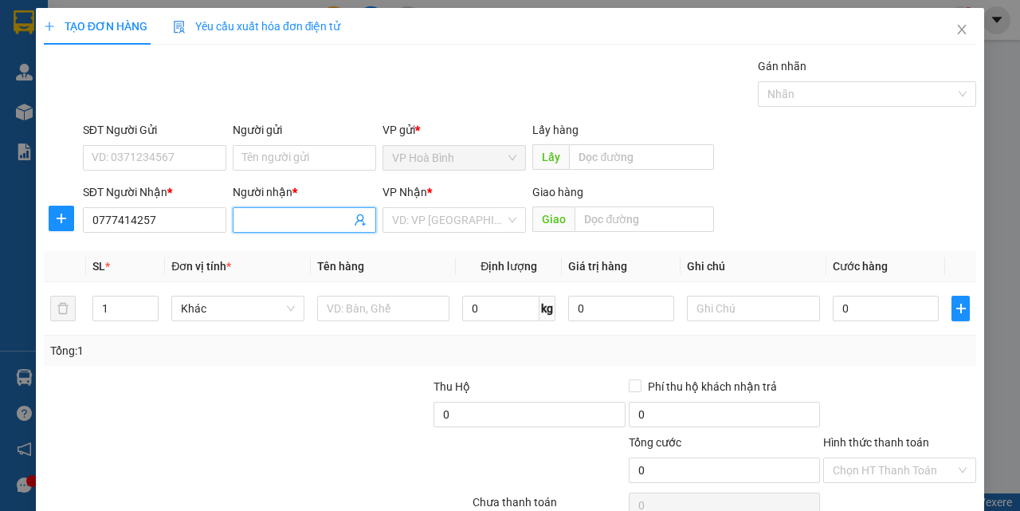
click at [242, 223] on input "Người nhận *" at bounding box center [296, 220] width 108 height 18
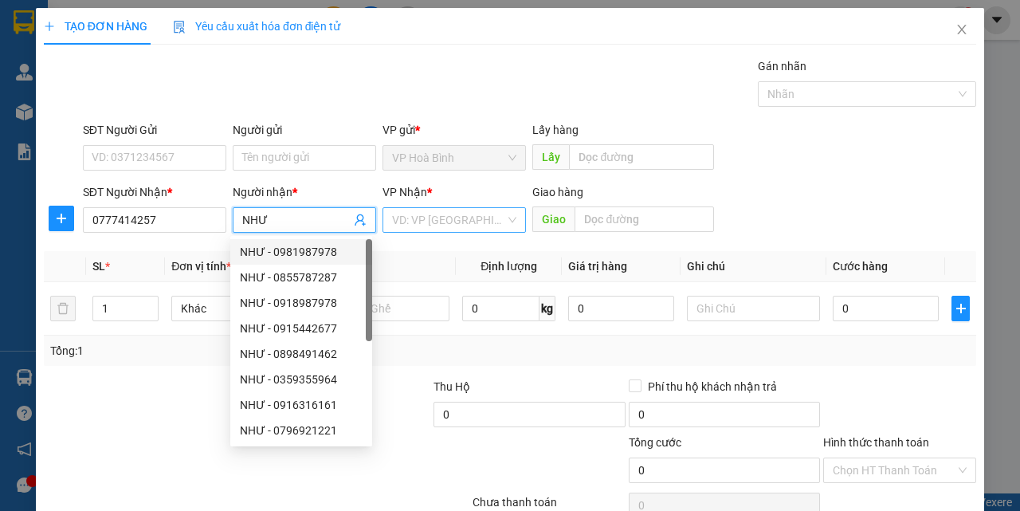
type input "NHƯ"
click at [428, 223] on input "search" at bounding box center [448, 220] width 113 height 24
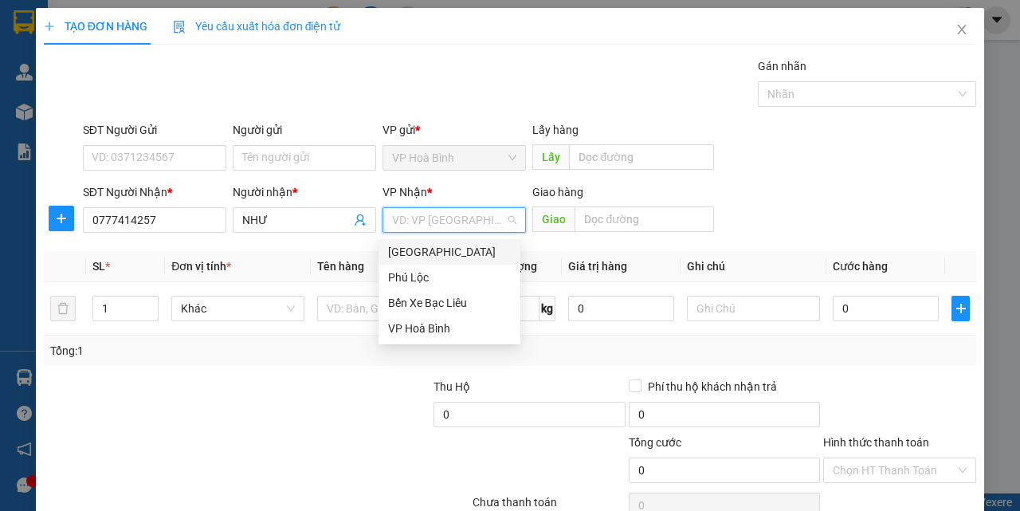
click at [424, 243] on div "[GEOGRAPHIC_DATA]" at bounding box center [449, 252] width 123 height 18
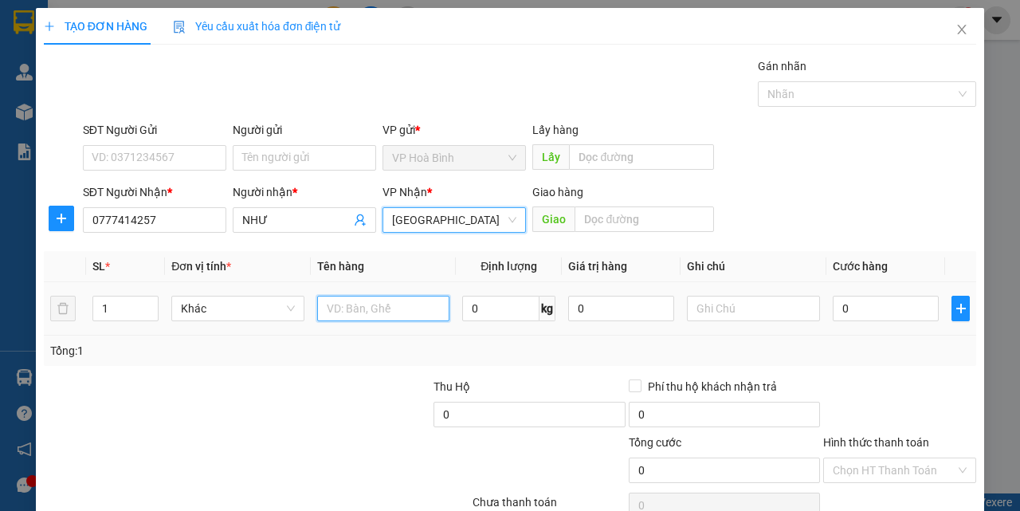
click at [352, 304] on input "text" at bounding box center [383, 309] width 133 height 26
type input "TT"
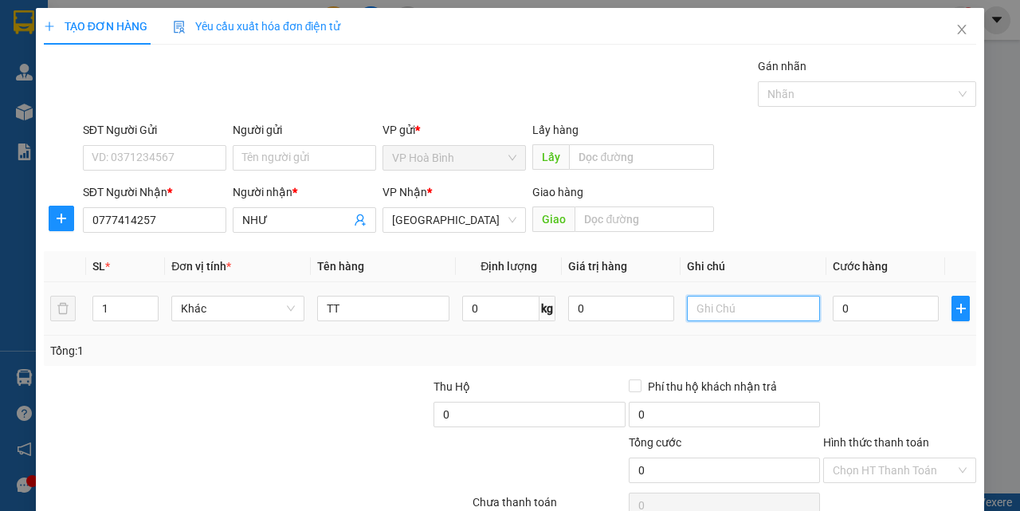
click at [757, 304] on input "text" at bounding box center [753, 309] width 133 height 26
type input "HỘP"
click at [833, 308] on input "0" at bounding box center [886, 309] width 106 height 26
type input "3"
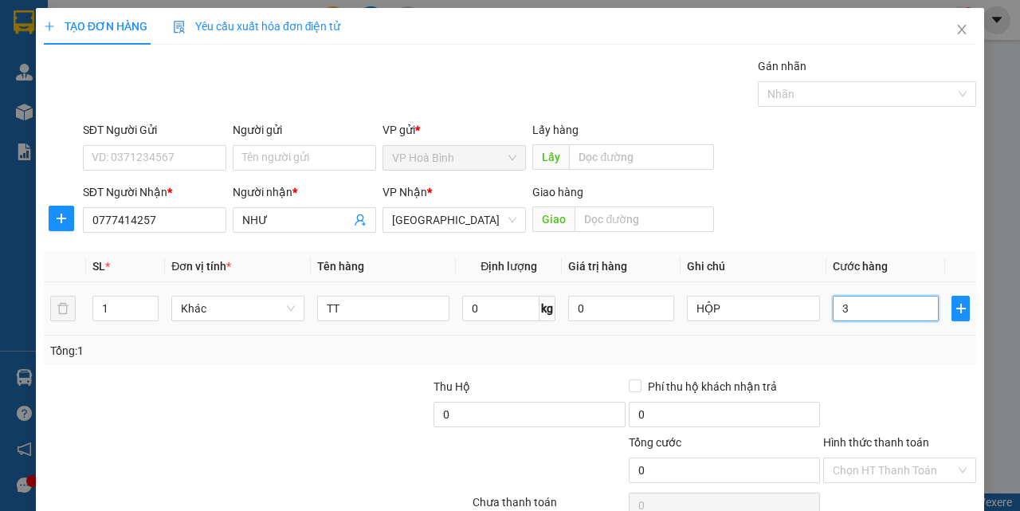
type input "3"
type input "30"
type input "300"
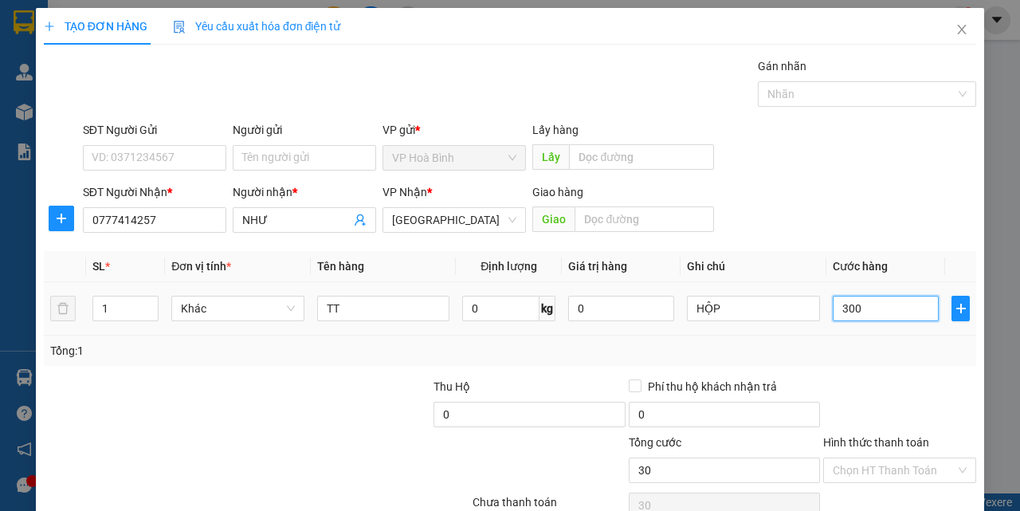
type input "300"
type input "3.000"
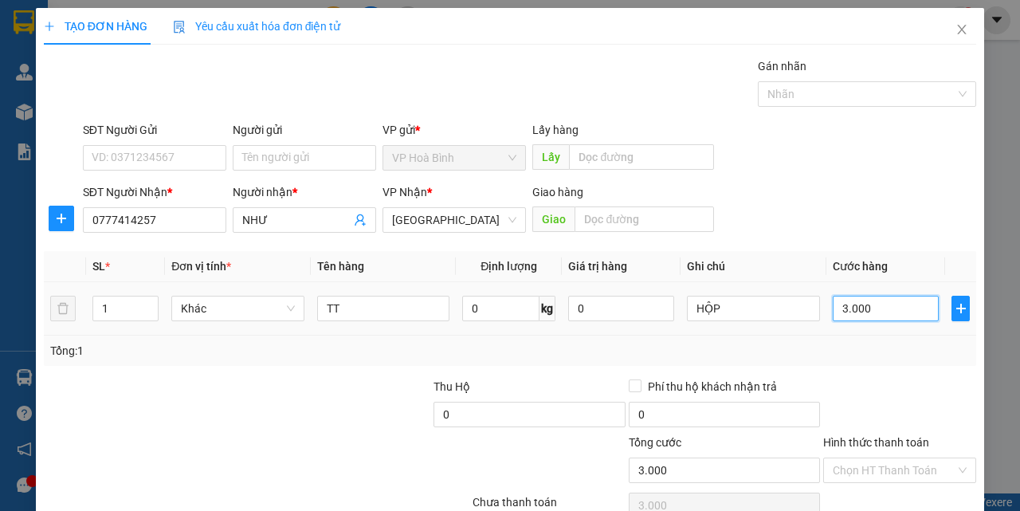
type input "30.000"
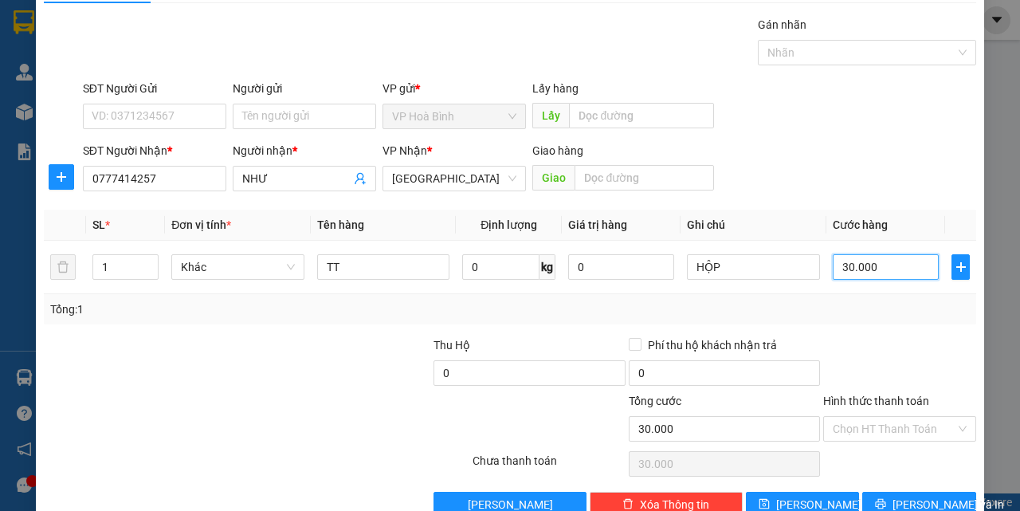
scroll to position [79, 0]
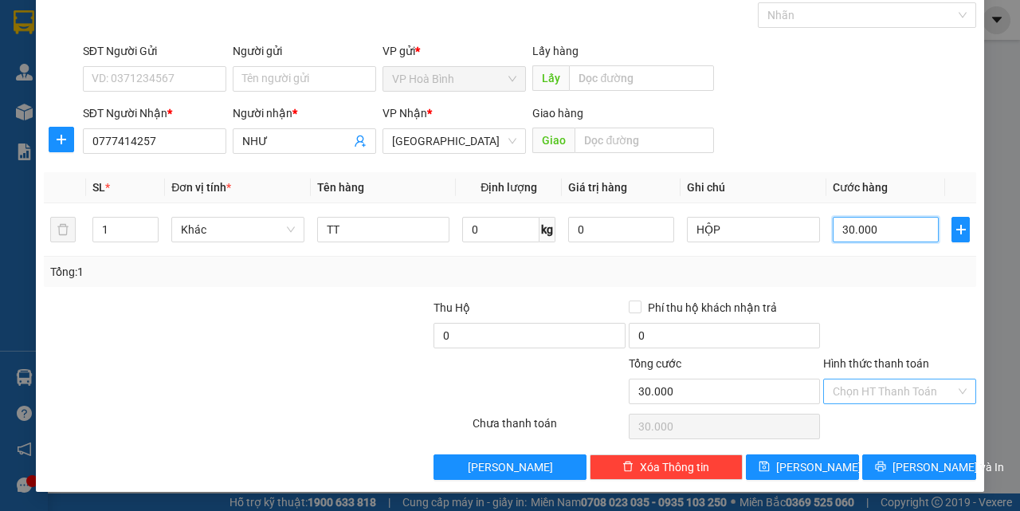
type input "30.000"
click at [855, 395] on input "Hình thức thanh toán" at bounding box center [894, 391] width 123 height 24
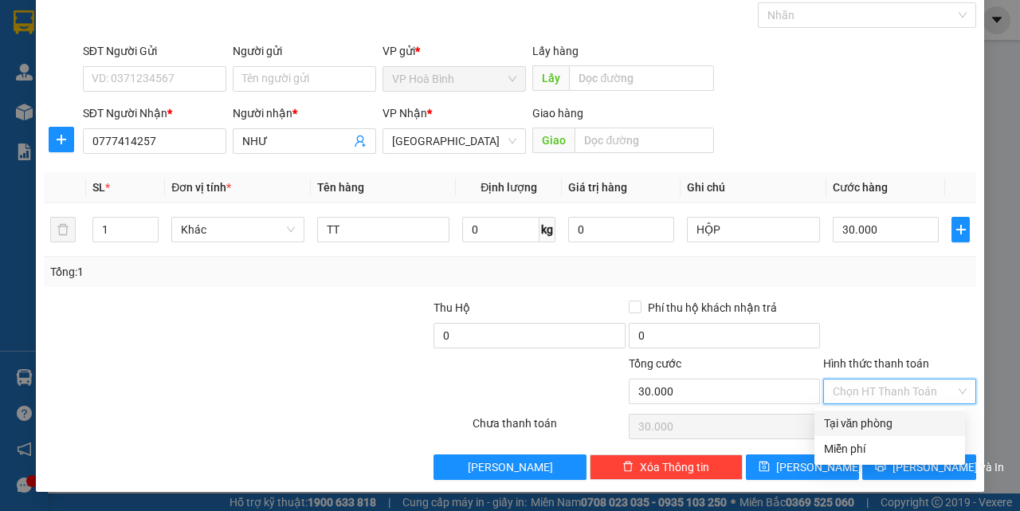
click at [858, 415] on div "Tại văn phòng" at bounding box center [890, 424] width 132 height 18
type input "0"
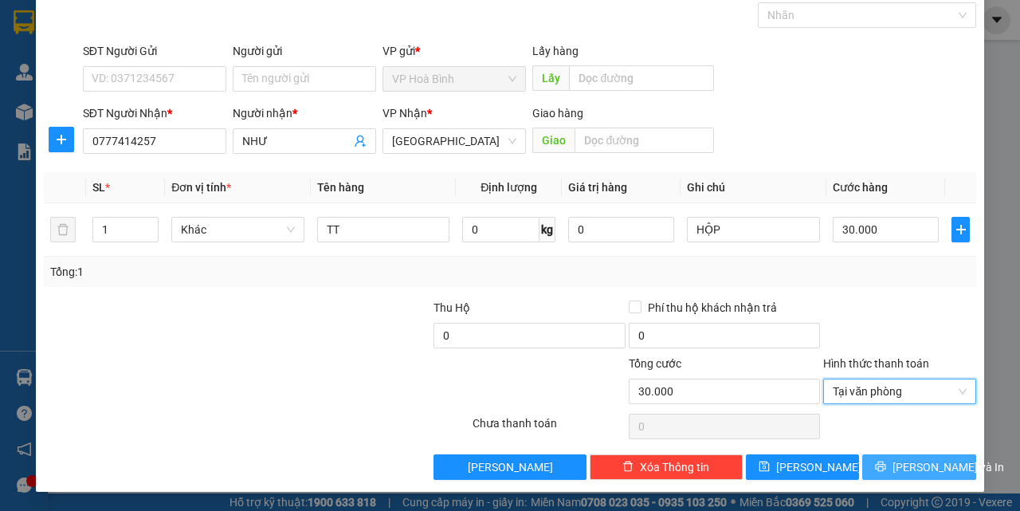
click at [890, 472] on button "[PERSON_NAME] và In" at bounding box center [920, 467] width 114 height 26
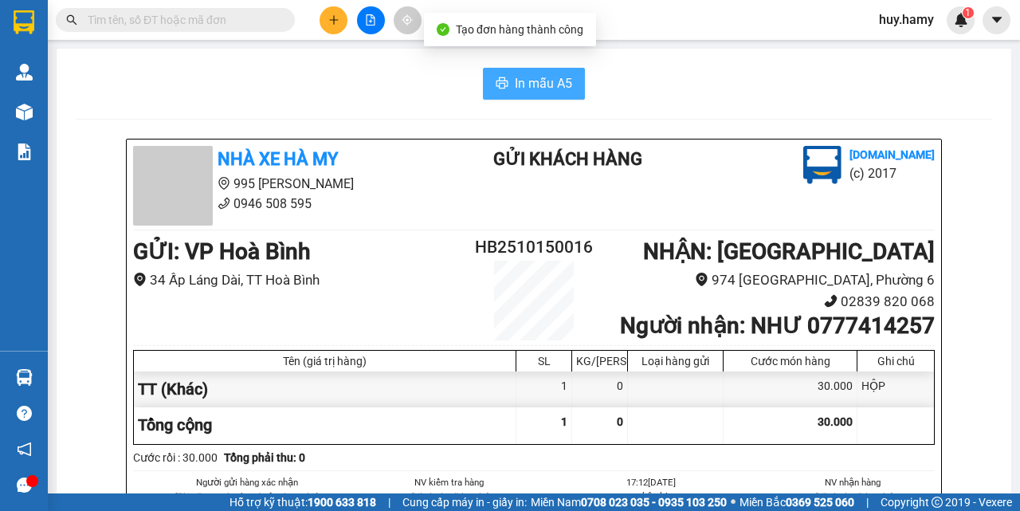
click at [526, 93] on span "In mẫu A5" at bounding box center [543, 83] width 57 height 20
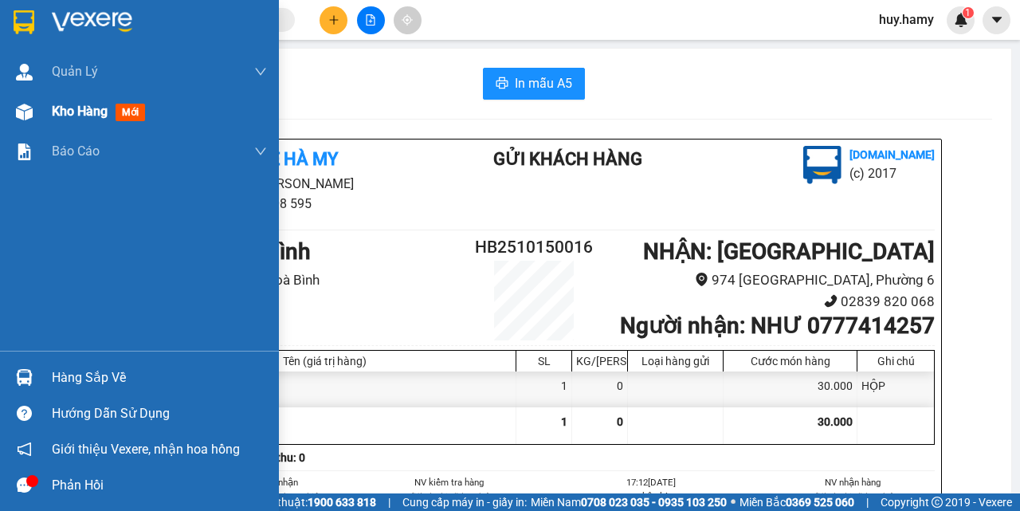
click at [80, 106] on span "Kho hàng" at bounding box center [80, 111] width 56 height 15
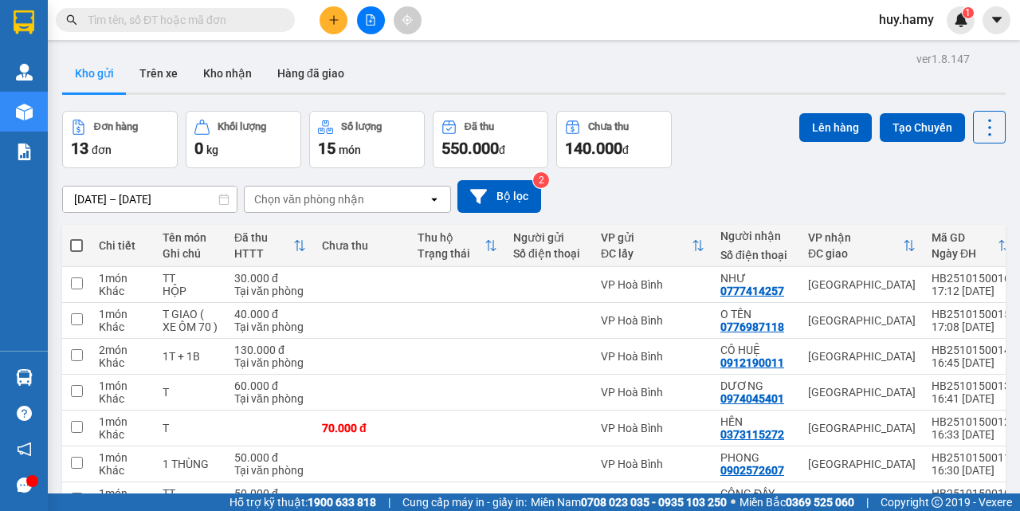
click at [77, 241] on span at bounding box center [76, 245] width 13 height 13
click at [77, 238] on input "checkbox" at bounding box center [77, 238] width 0 height 0
checkbox input "true"
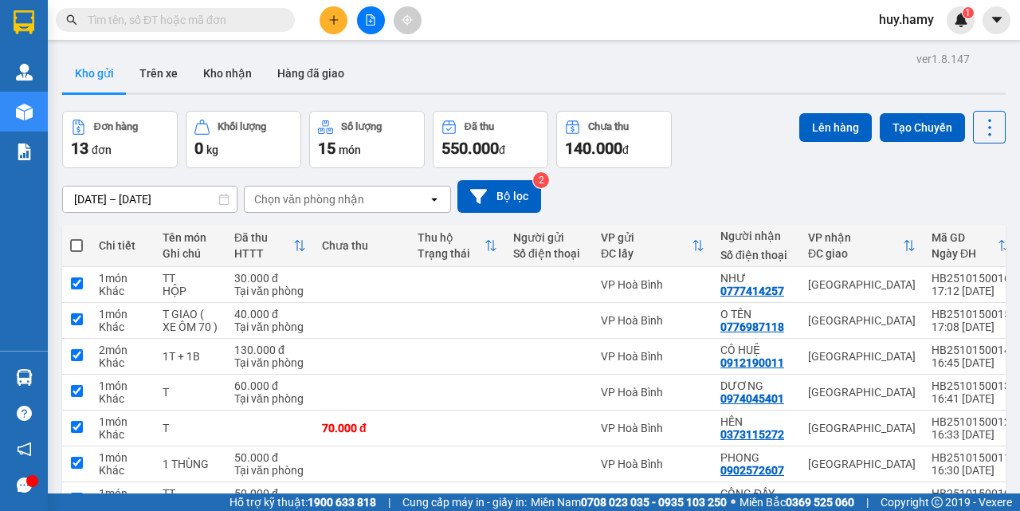
checkbox input "true"
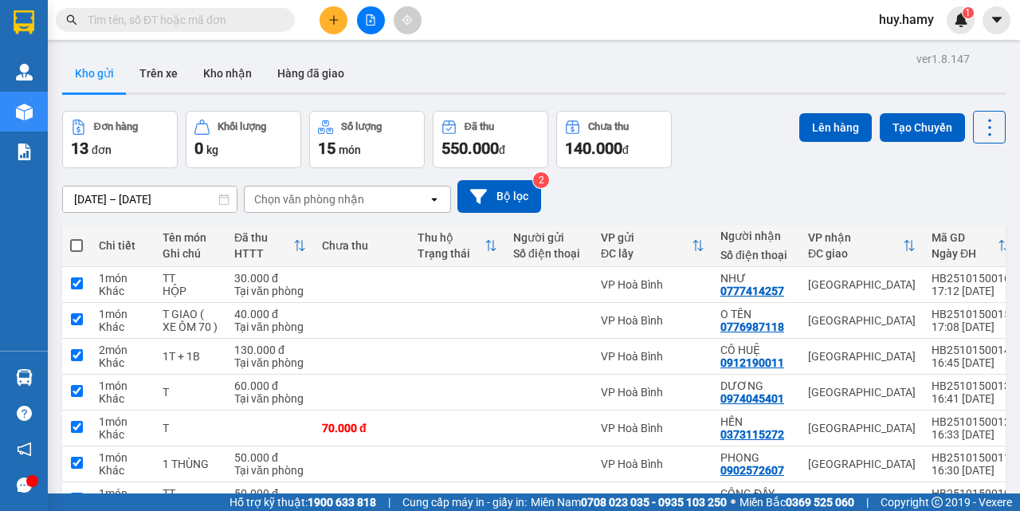
checkbox input "true"
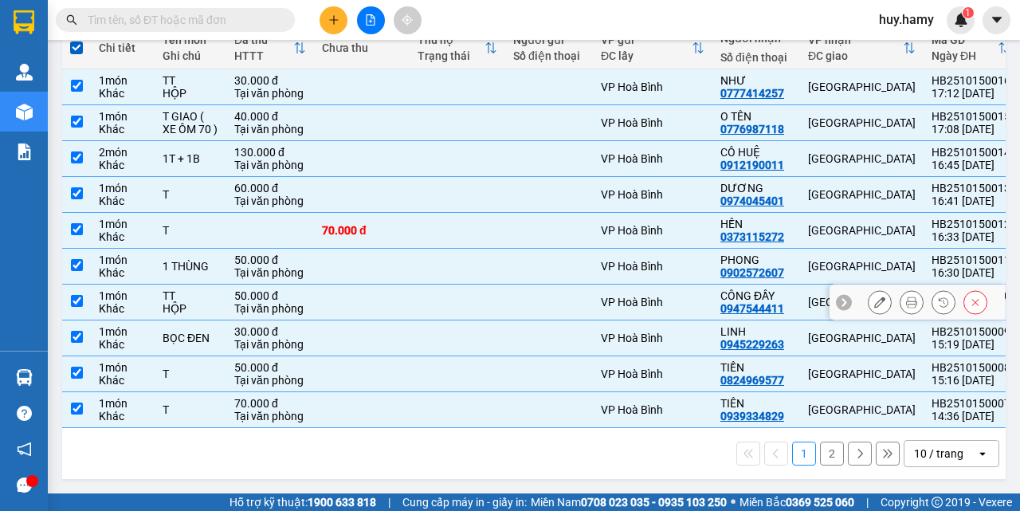
scroll to position [45, 0]
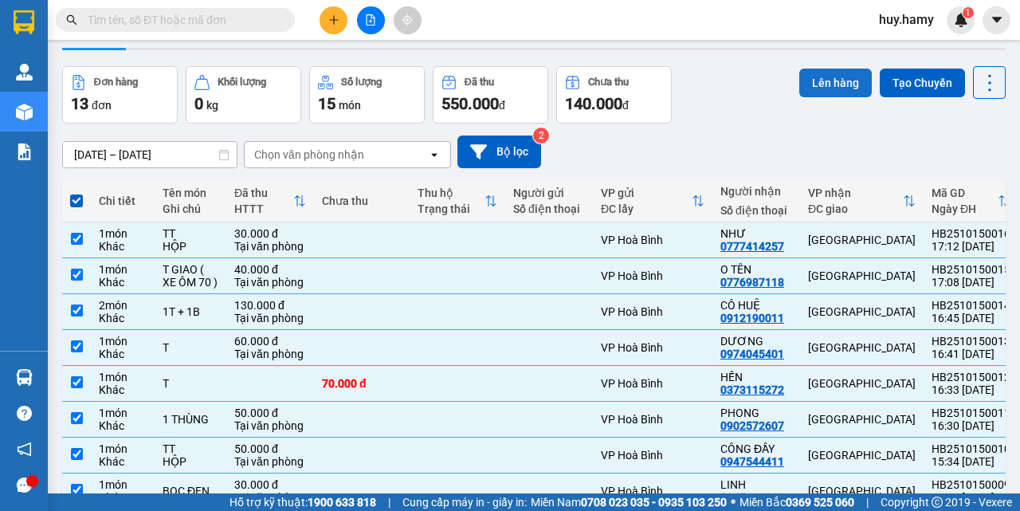
click at [831, 81] on button "Lên hàng" at bounding box center [836, 83] width 73 height 29
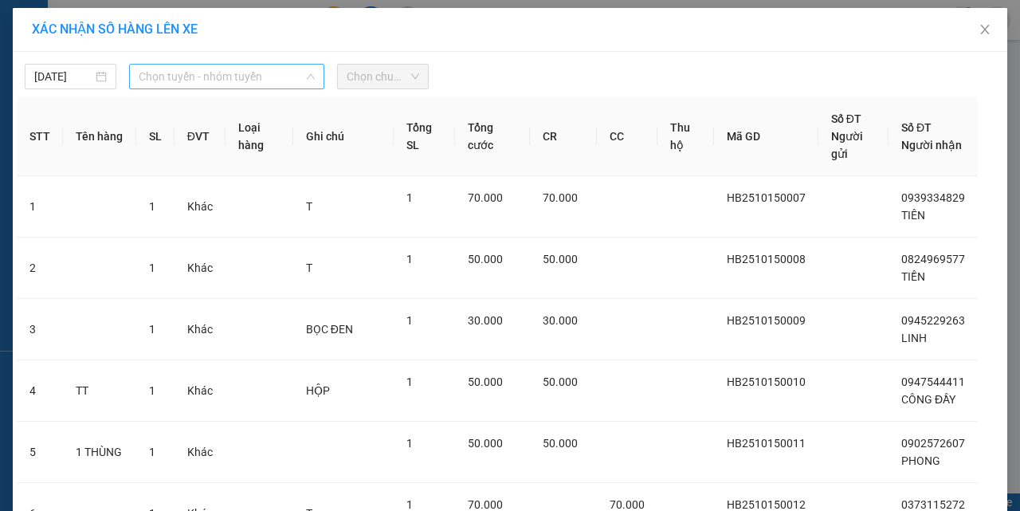
click at [232, 75] on span "Chọn tuyến - nhóm tuyến" at bounding box center [227, 77] width 176 height 24
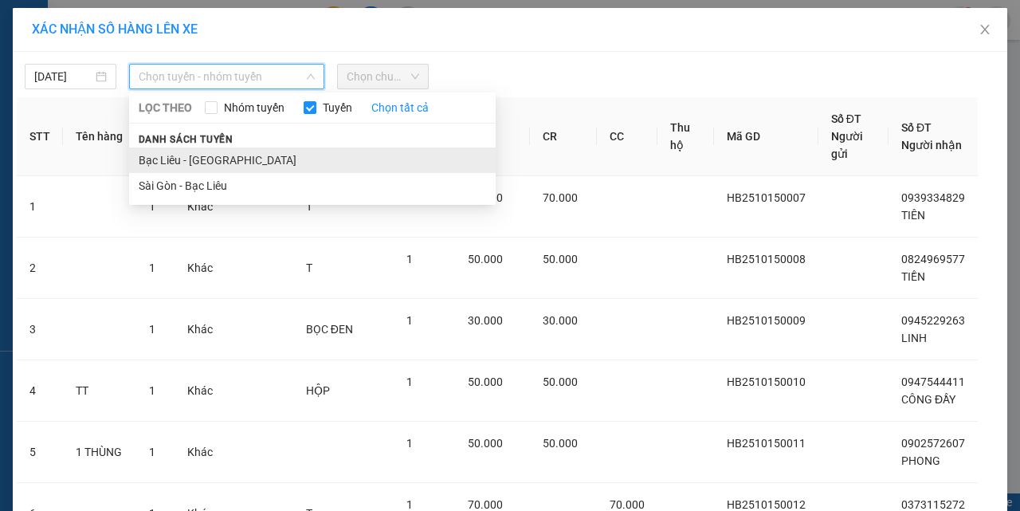
click at [183, 164] on li "Bạc Liêu - [GEOGRAPHIC_DATA]" at bounding box center [312, 160] width 367 height 26
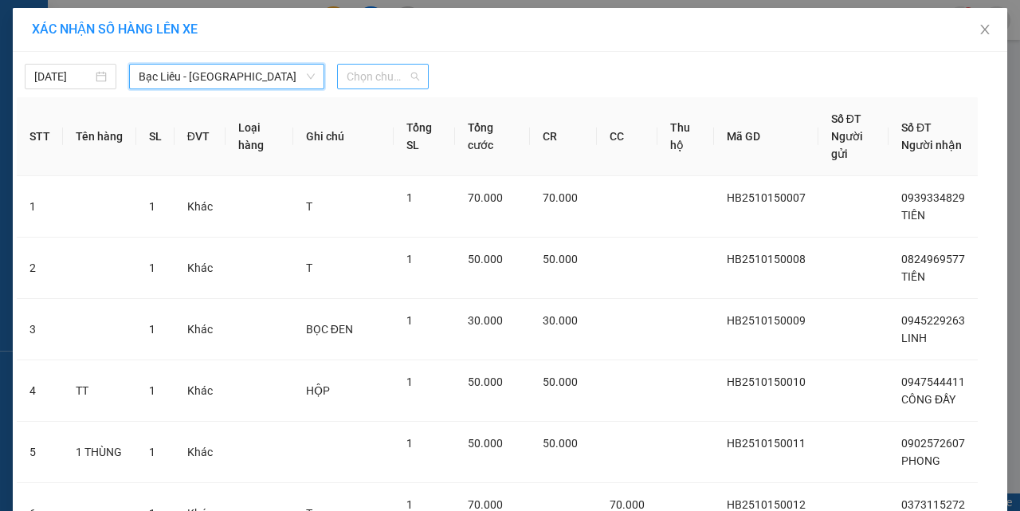
click at [406, 79] on span "Chọn chuyến" at bounding box center [383, 77] width 73 height 24
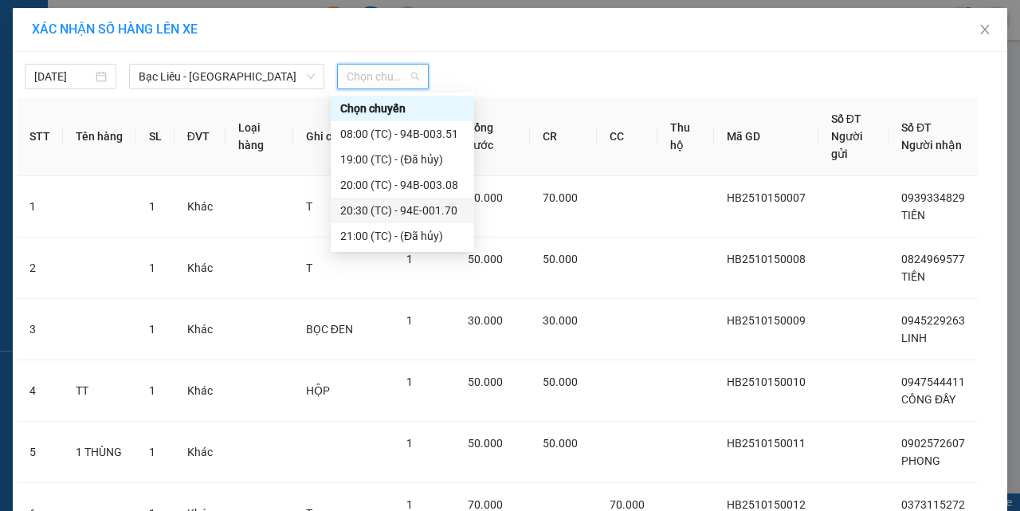
click at [409, 214] on div "20:30 (TC) - 94E-001.70" at bounding box center [402, 211] width 124 height 18
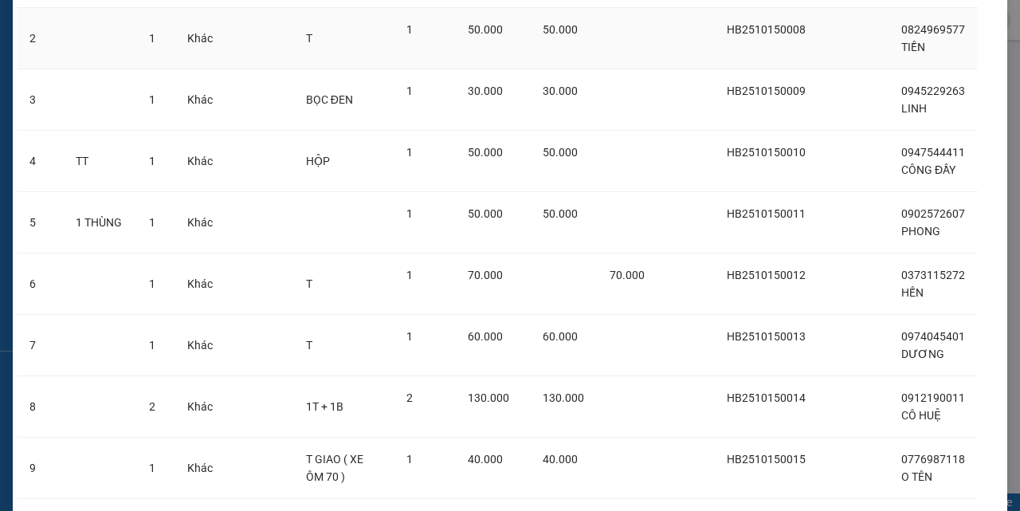
scroll to position [423, 0]
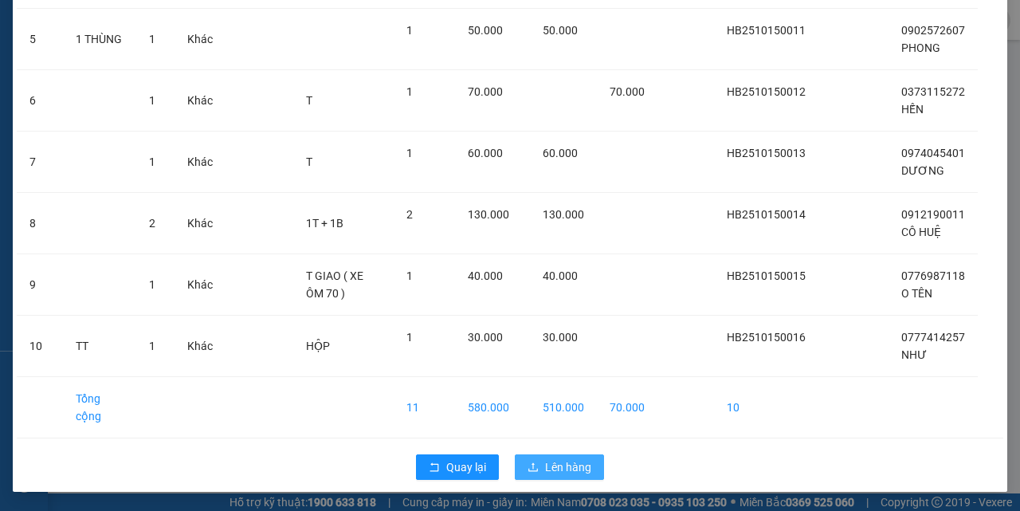
click at [564, 473] on span "Lên hàng" at bounding box center [568, 467] width 46 height 18
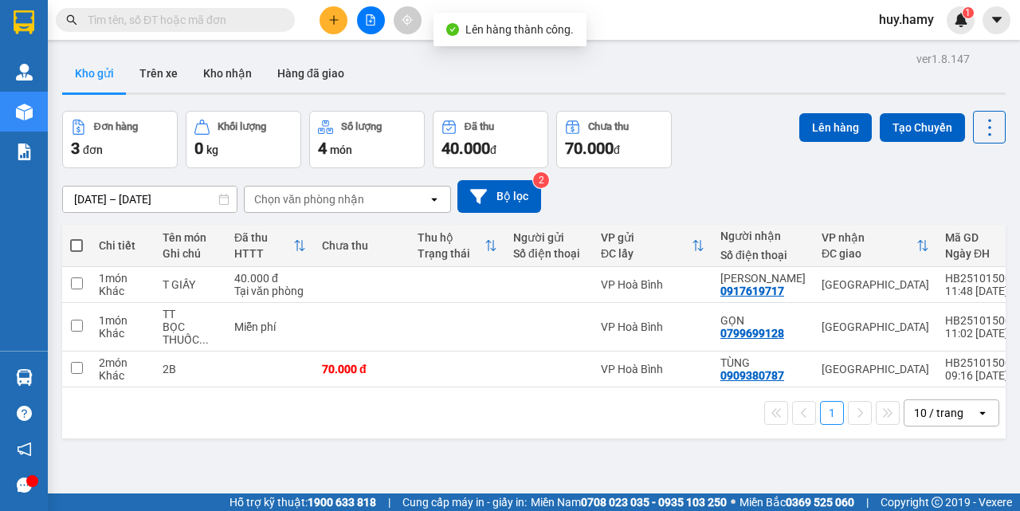
click at [77, 242] on span at bounding box center [76, 245] width 13 height 13
click at [77, 238] on input "checkbox" at bounding box center [77, 238] width 0 height 0
checkbox input "true"
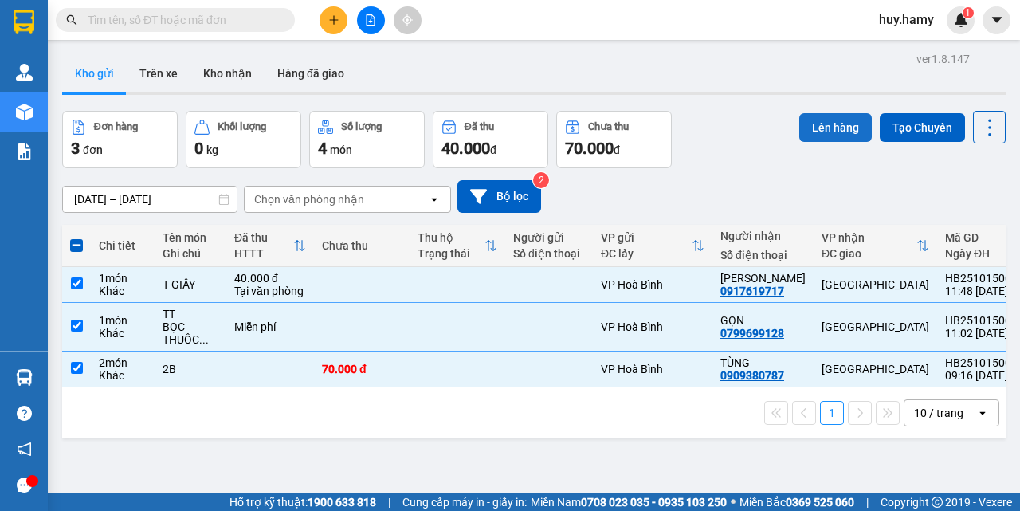
click at [808, 129] on button "Lên hàng" at bounding box center [836, 127] width 73 height 29
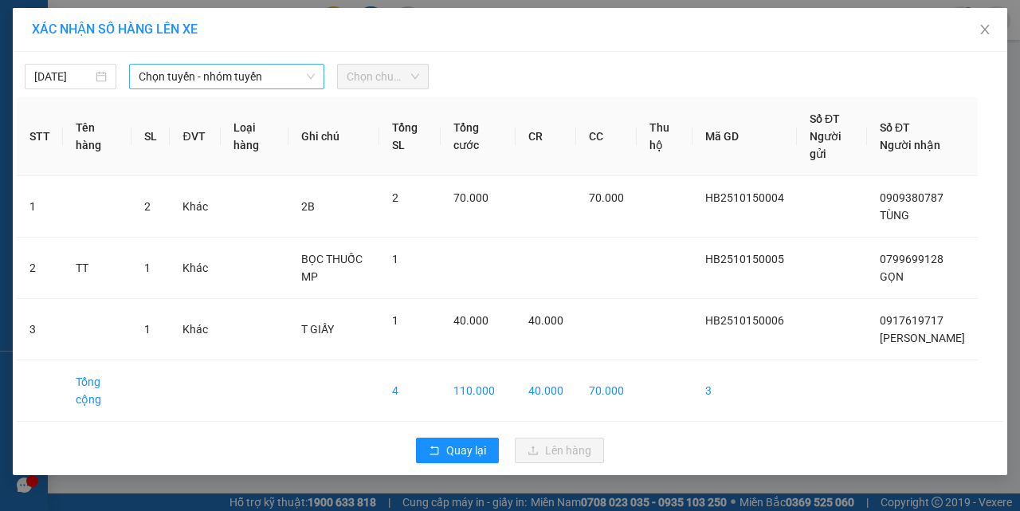
click at [228, 75] on span "Chọn tuyến - nhóm tuyến" at bounding box center [227, 77] width 176 height 24
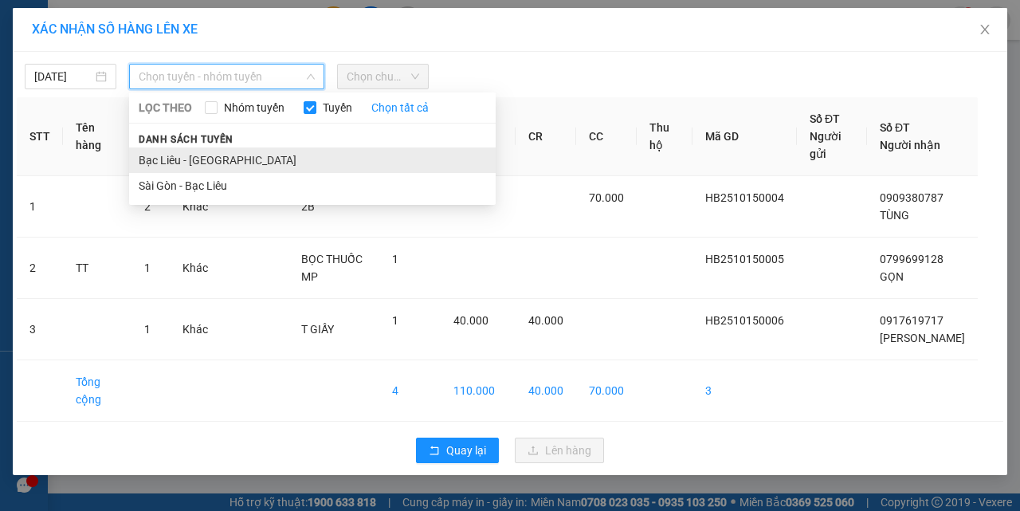
click at [192, 159] on li "Bạc Liêu - [GEOGRAPHIC_DATA]" at bounding box center [312, 160] width 367 height 26
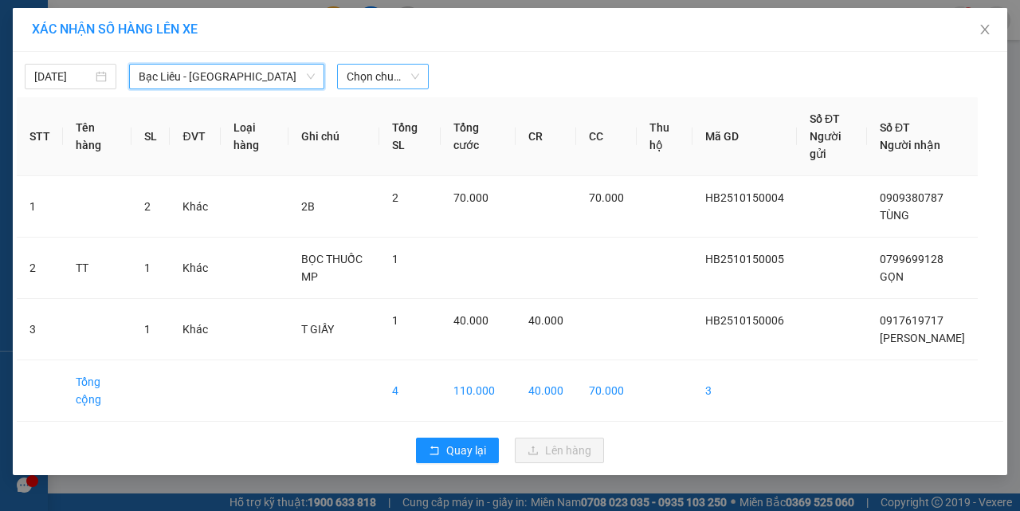
click at [373, 73] on span "Chọn chuyến" at bounding box center [383, 77] width 73 height 24
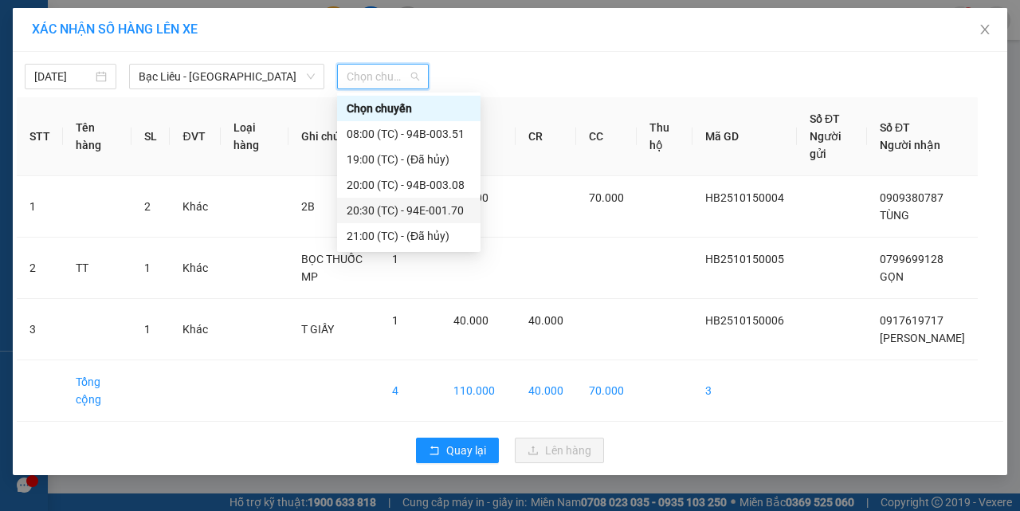
click at [391, 212] on div "20:30 (TC) - 94E-001.70" at bounding box center [409, 211] width 124 height 18
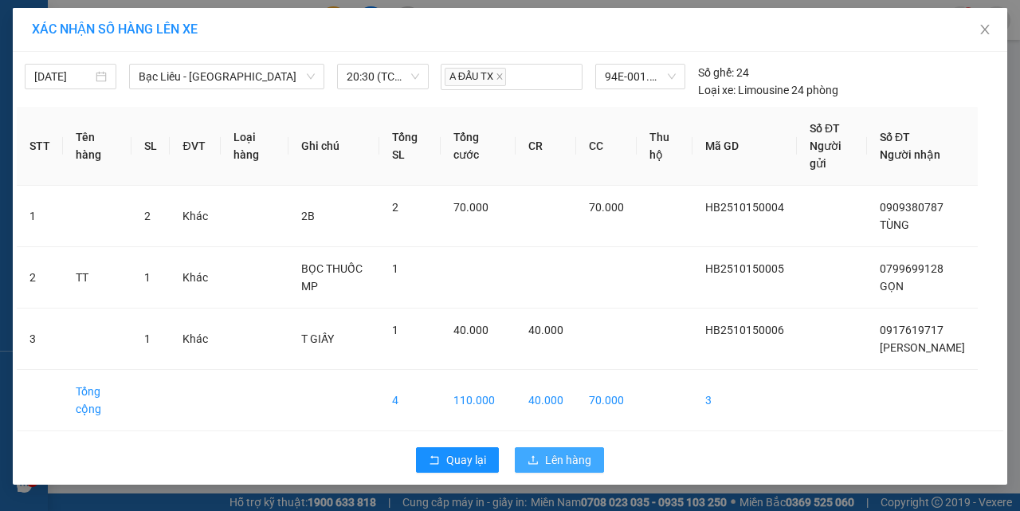
click at [569, 466] on span "Lên hàng" at bounding box center [568, 460] width 46 height 18
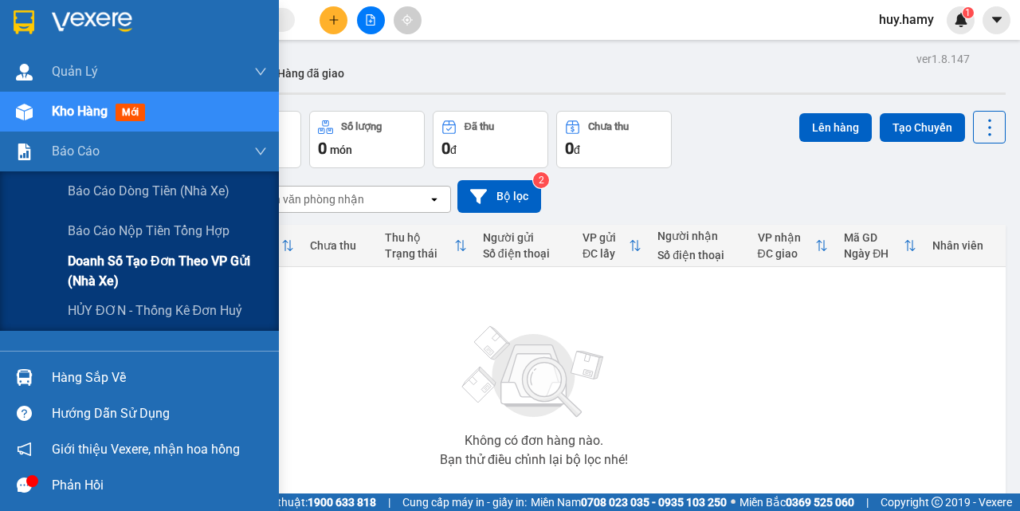
click at [163, 265] on span "Doanh số tạo đơn theo VP gửi (nhà xe)" at bounding box center [167, 271] width 199 height 40
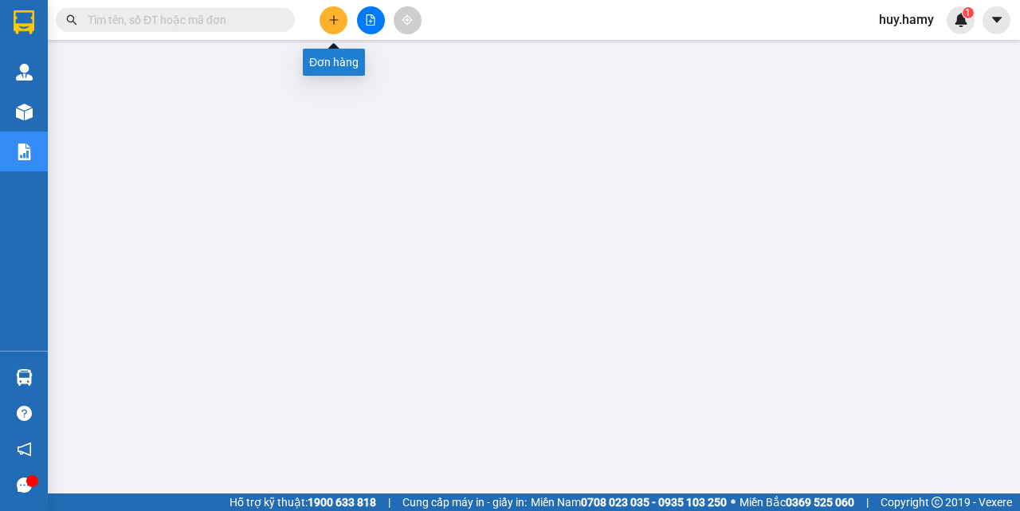
click at [334, 23] on icon "plus" at bounding box center [333, 19] width 1 height 9
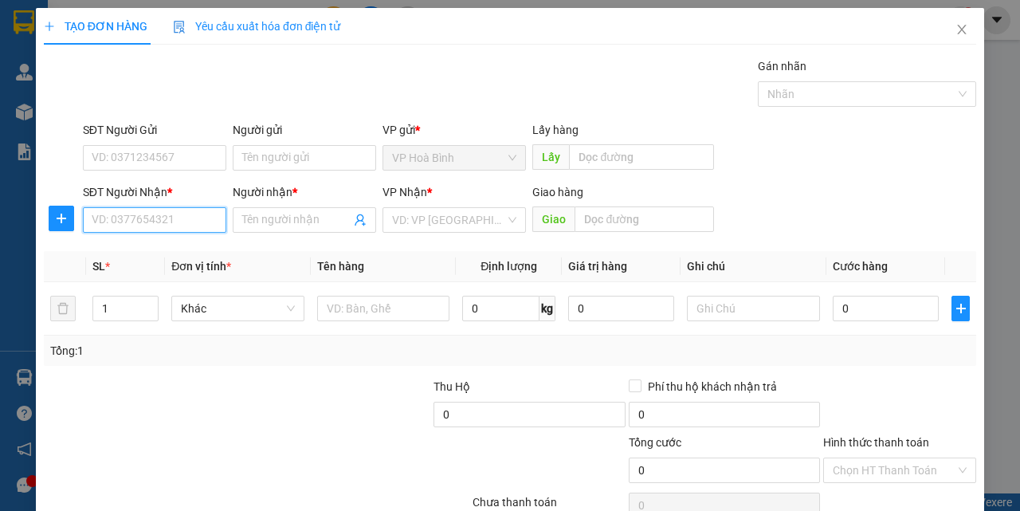
click at [135, 216] on input "SĐT Người Nhận *" at bounding box center [155, 220] width 144 height 26
click at [135, 252] on div "0847234414 - MƠ" at bounding box center [153, 252] width 123 height 18
type input "0847234414"
type input "MƠ"
type input "100.000"
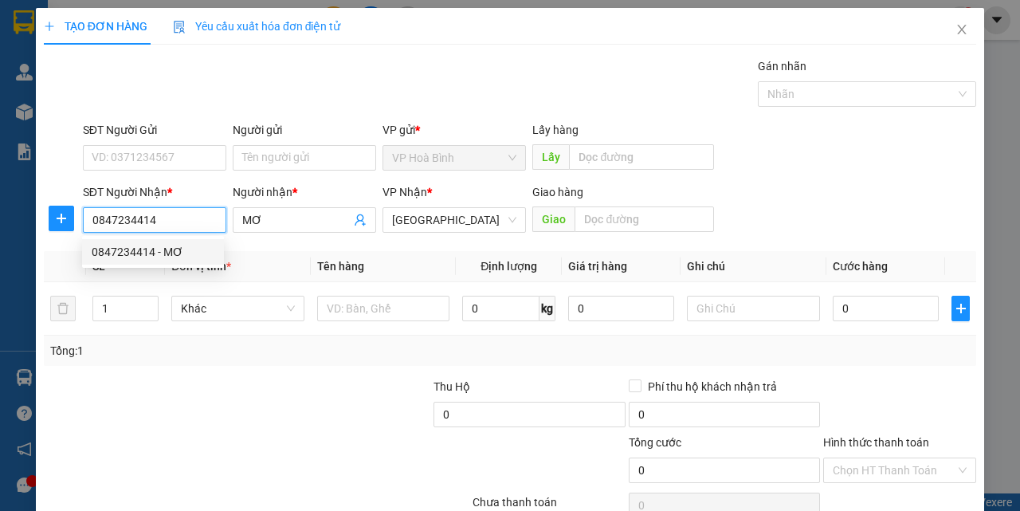
type input "100.000"
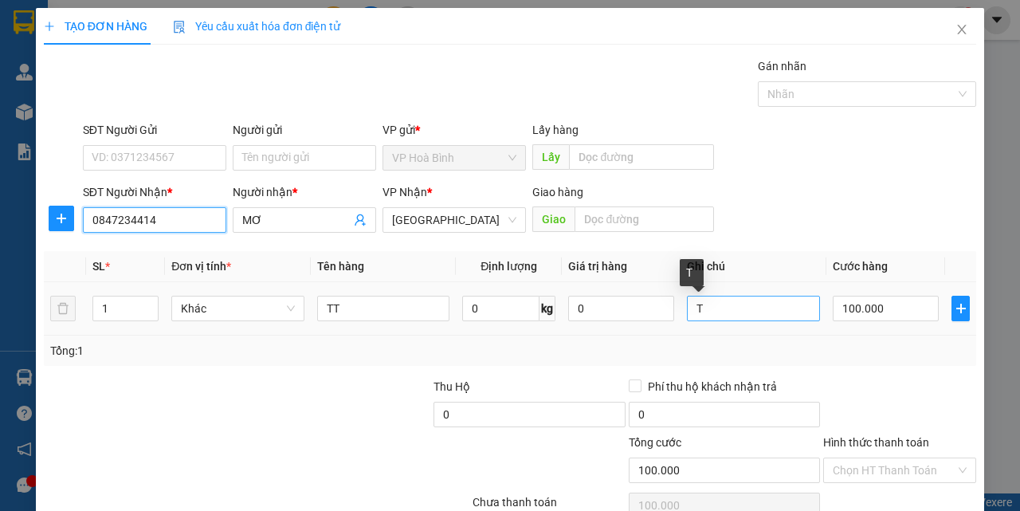
type input "0847234414"
click at [729, 317] on input "T" at bounding box center [753, 309] width 133 height 26
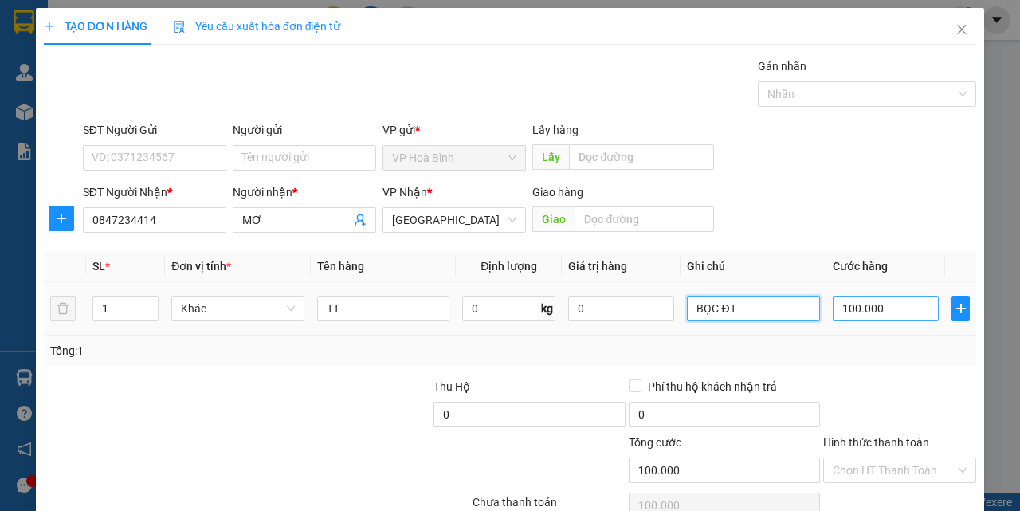
type input "BỌC ĐT"
click at [880, 317] on input "100.000" at bounding box center [886, 309] width 106 height 26
type input "1"
type input "15"
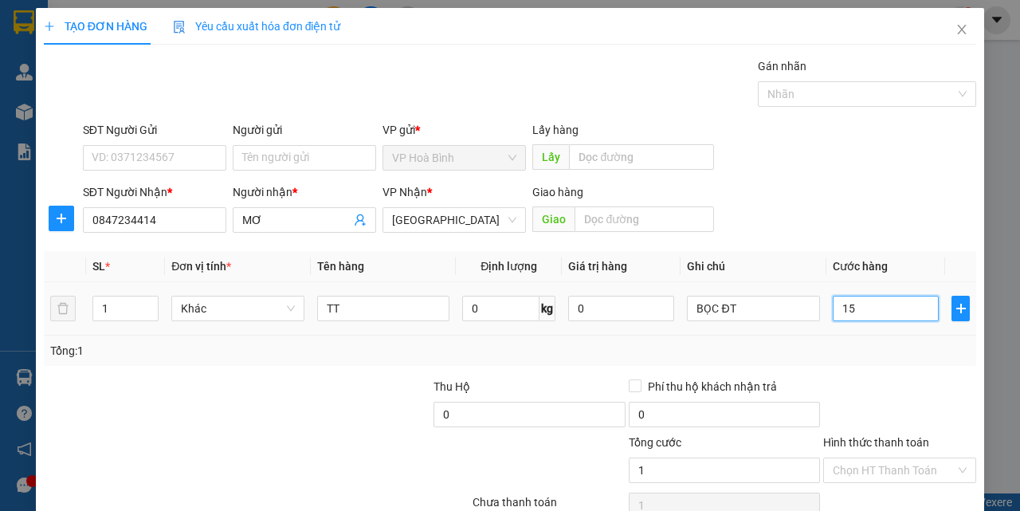
type input "15"
type input "150"
type input "1.500"
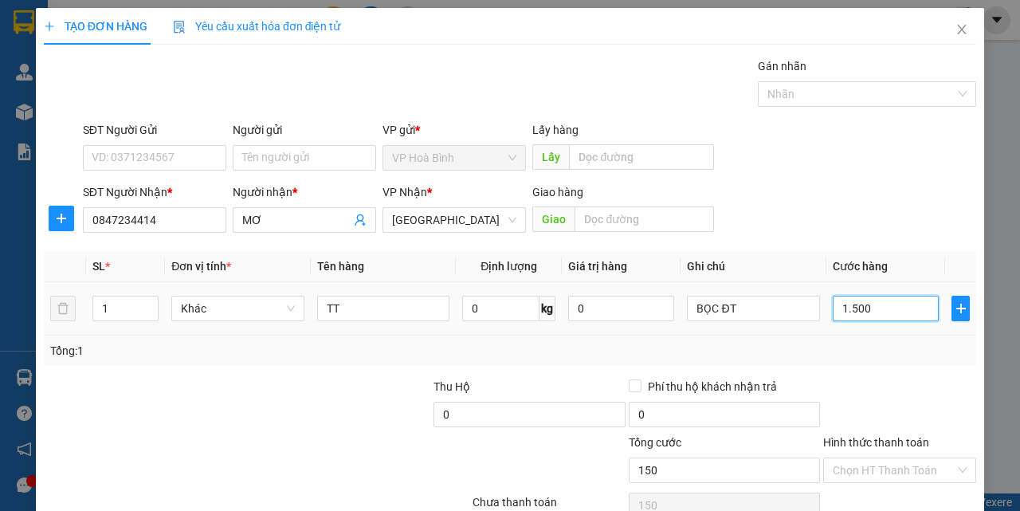
type input "1.500"
type input "15.000"
type input "150.000"
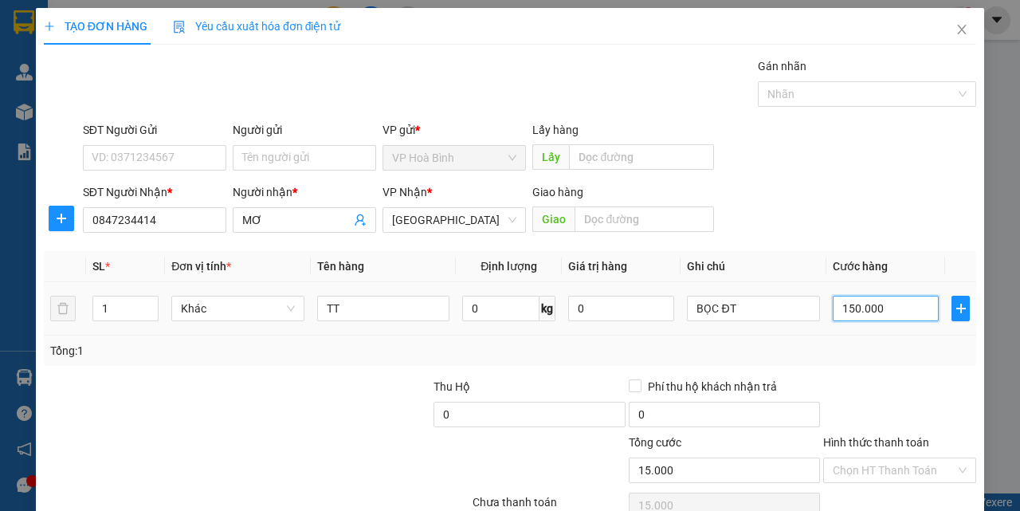
type input "150.000"
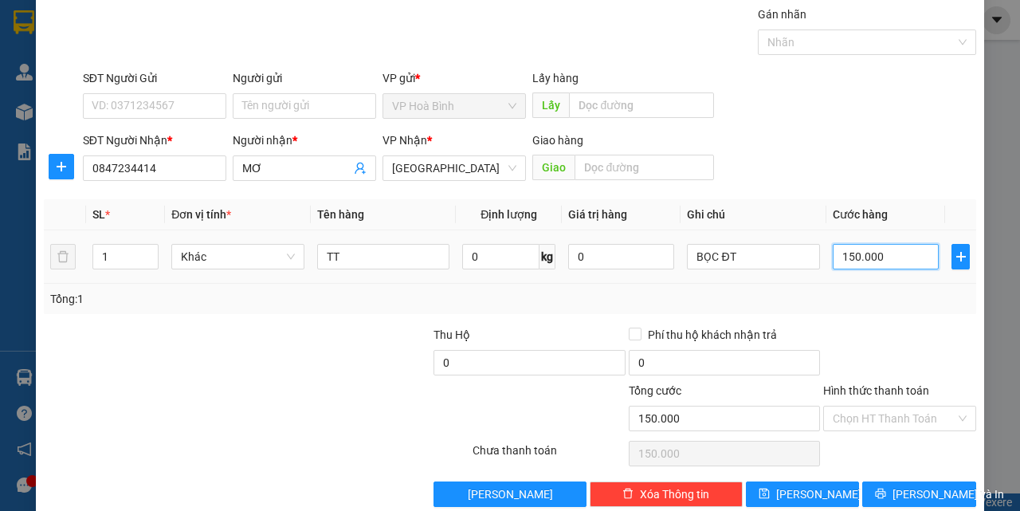
scroll to position [79, 0]
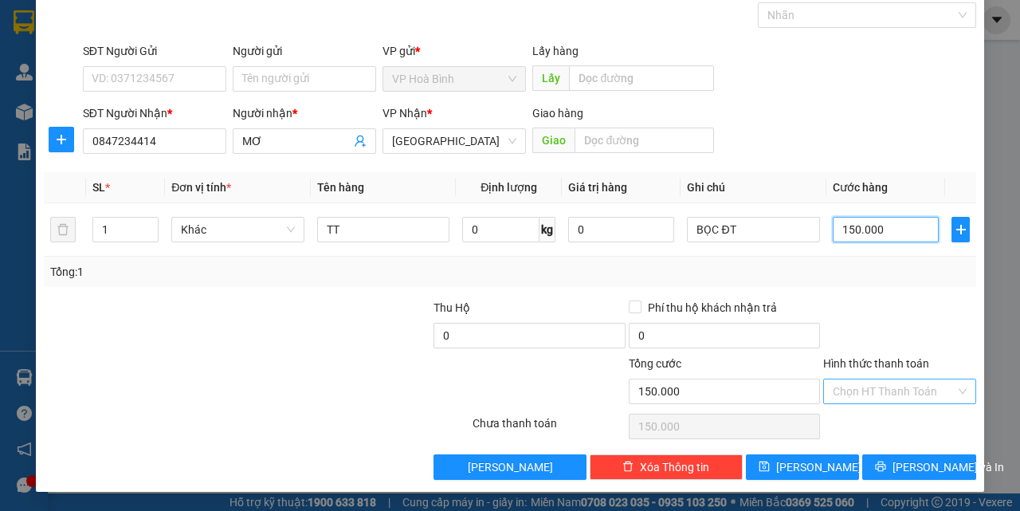
type input "150.000"
click at [869, 380] on input "Hình thức thanh toán" at bounding box center [894, 391] width 123 height 24
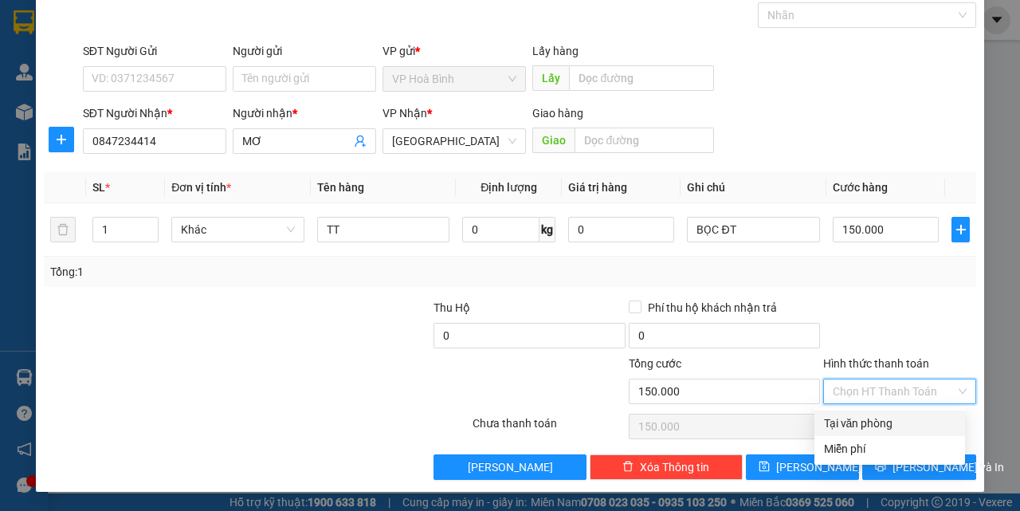
click at [868, 423] on div "Tại văn phòng" at bounding box center [890, 424] width 132 height 18
type input "0"
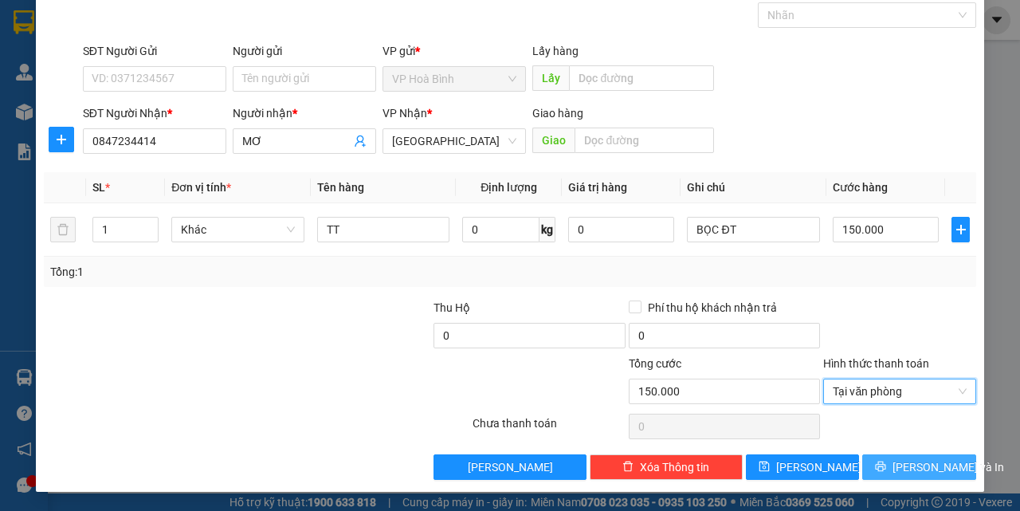
click at [887, 465] on icon "printer" at bounding box center [881, 467] width 10 height 10
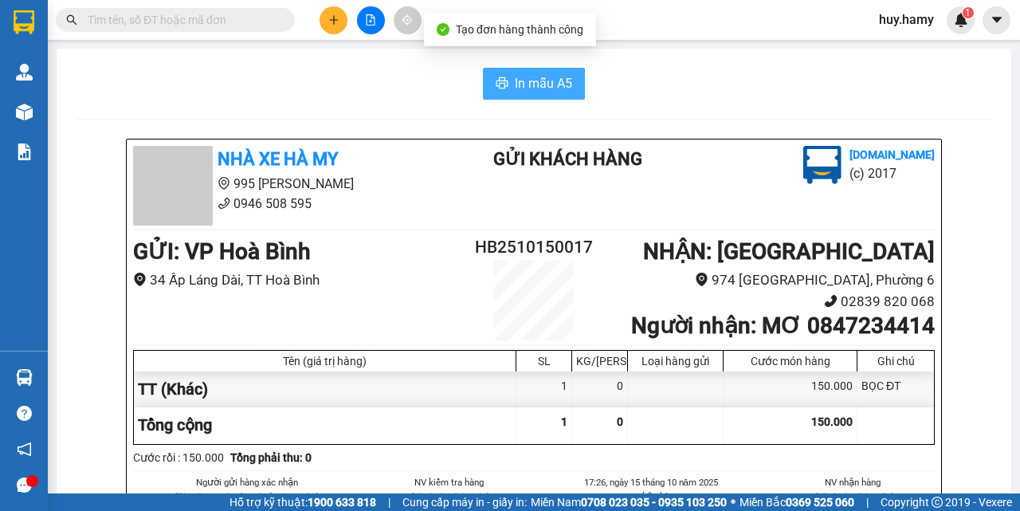
click at [515, 74] on span "In mẫu A5" at bounding box center [543, 83] width 57 height 20
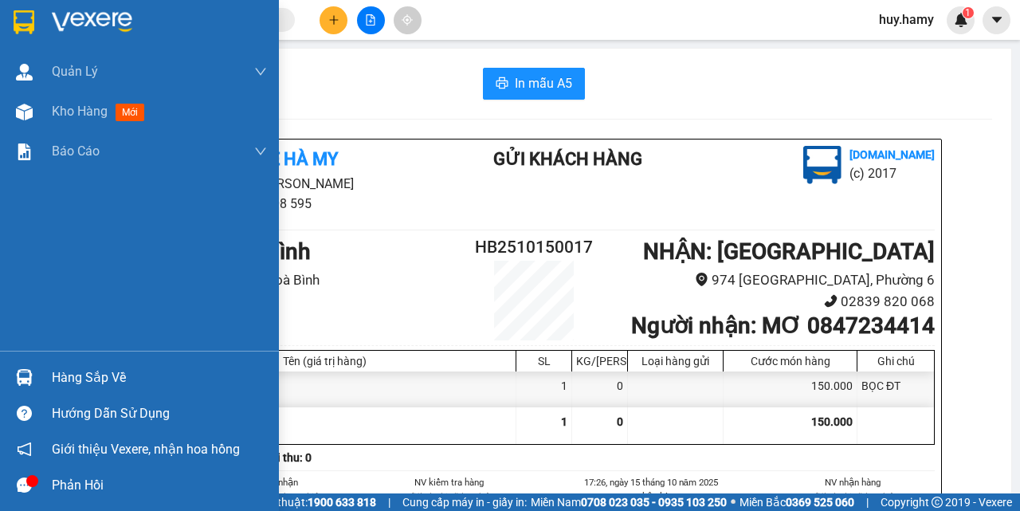
click at [112, 383] on div "Hàng sắp về" at bounding box center [159, 378] width 215 height 24
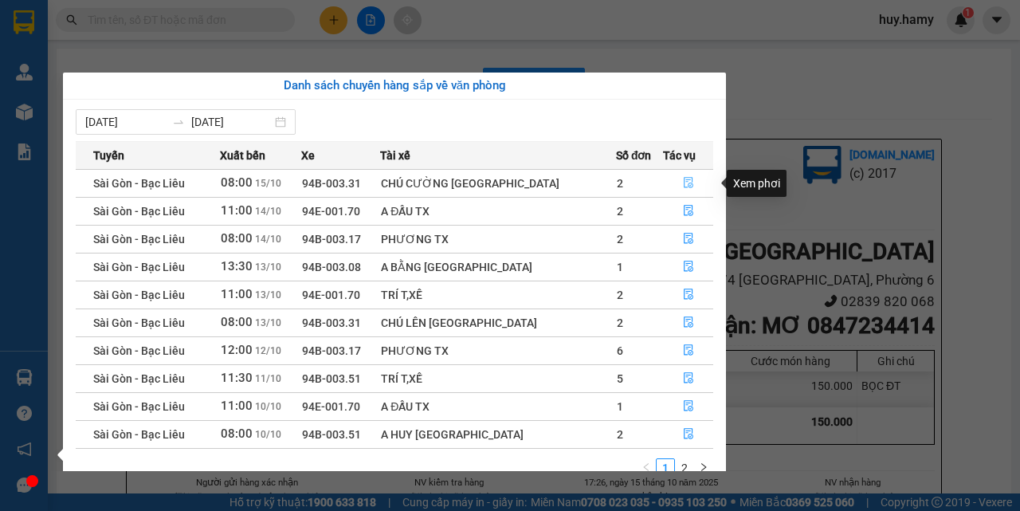
click at [684, 185] on icon "file-done" at bounding box center [688, 182] width 11 height 11
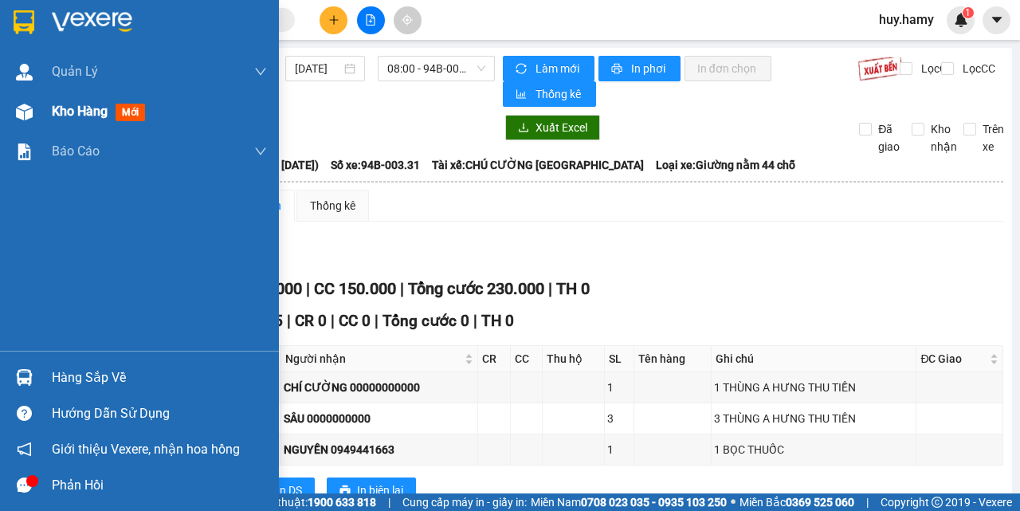
click at [55, 118] on span "Kho hàng" at bounding box center [80, 111] width 56 height 15
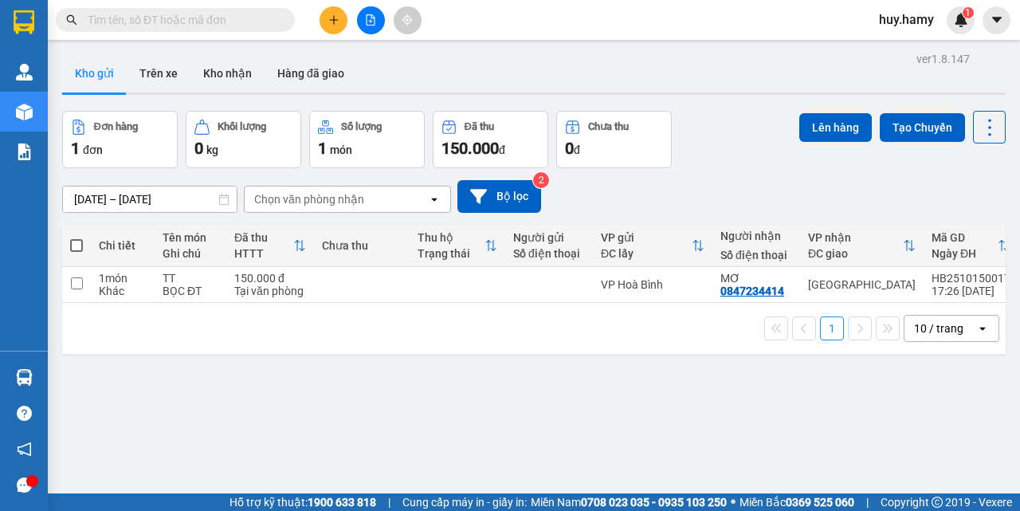
click at [73, 249] on span at bounding box center [76, 245] width 13 height 13
click at [77, 238] on input "checkbox" at bounding box center [77, 238] width 0 height 0
checkbox input "true"
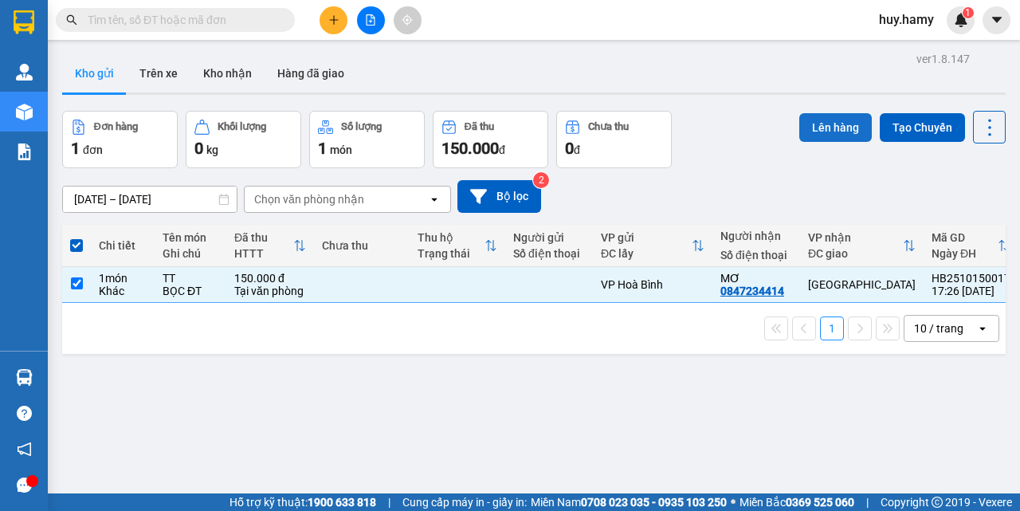
click at [838, 122] on button "Lên hàng" at bounding box center [836, 127] width 73 height 29
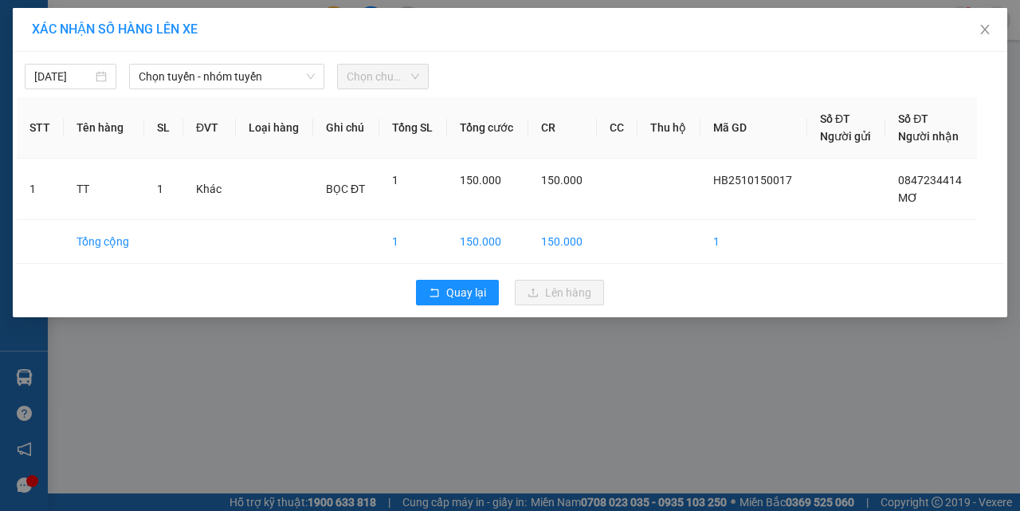
click at [124, 82] on div "Chọn tuyến - nhóm tuyến" at bounding box center [227, 77] width 208 height 26
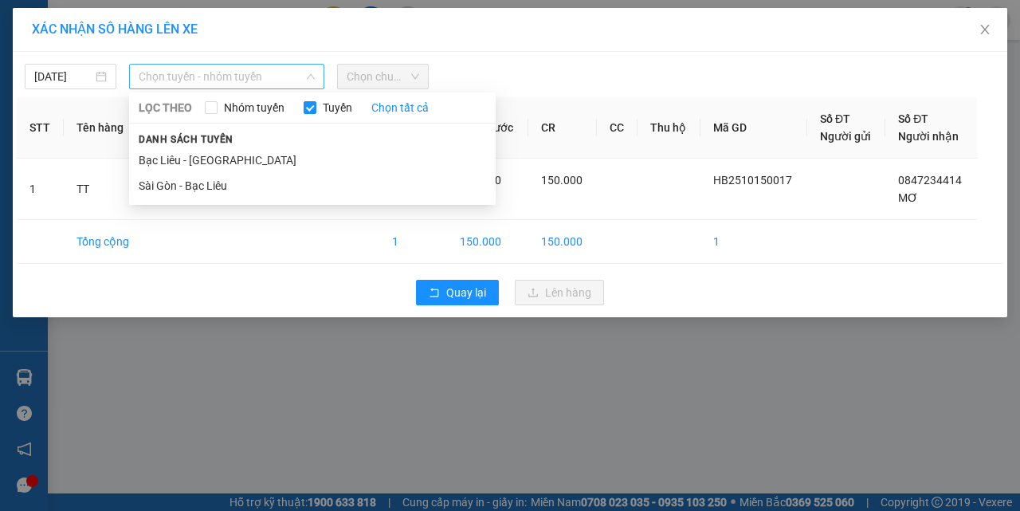
click at [244, 81] on span "Chọn tuyến - nhóm tuyến" at bounding box center [227, 77] width 176 height 24
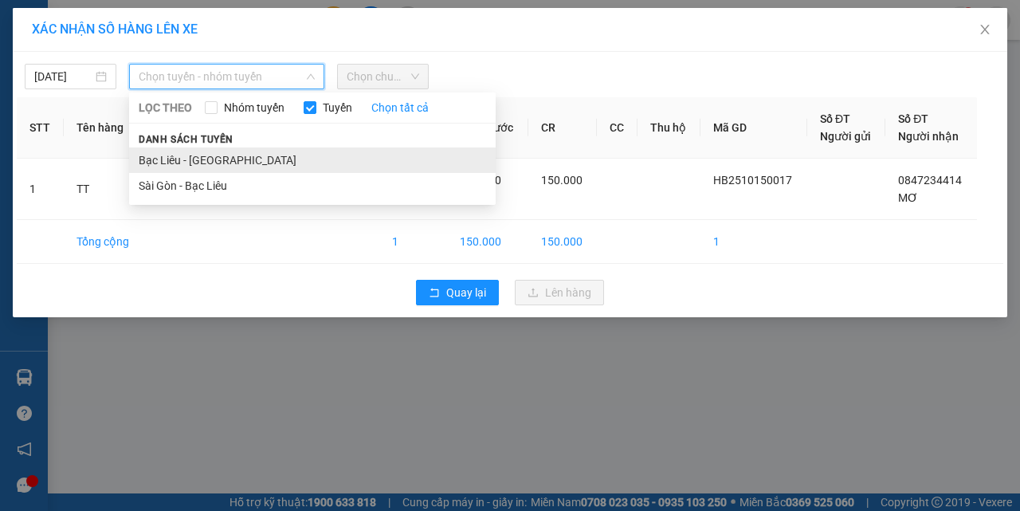
click at [175, 159] on li "Bạc Liêu - [GEOGRAPHIC_DATA]" at bounding box center [312, 160] width 367 height 26
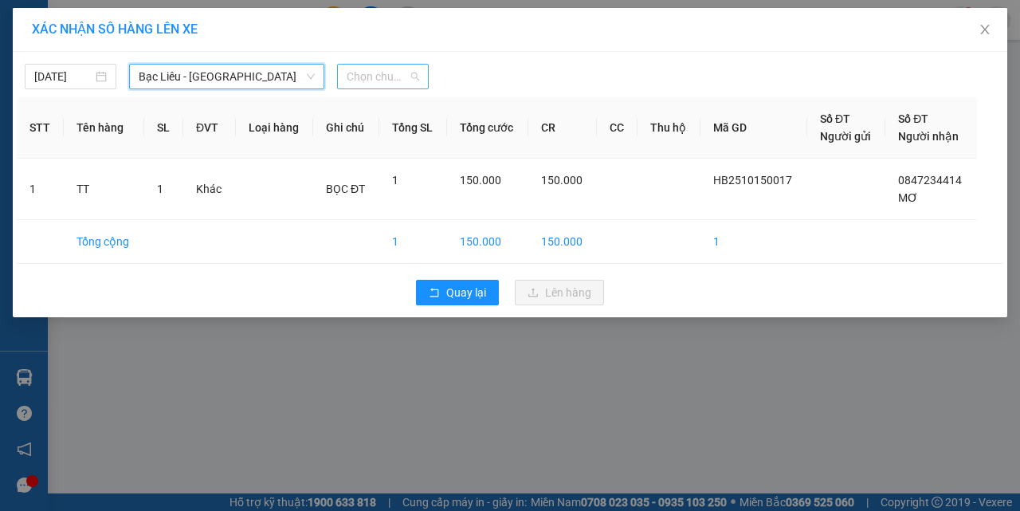
click at [381, 82] on span "Chọn chuyến" at bounding box center [383, 77] width 73 height 24
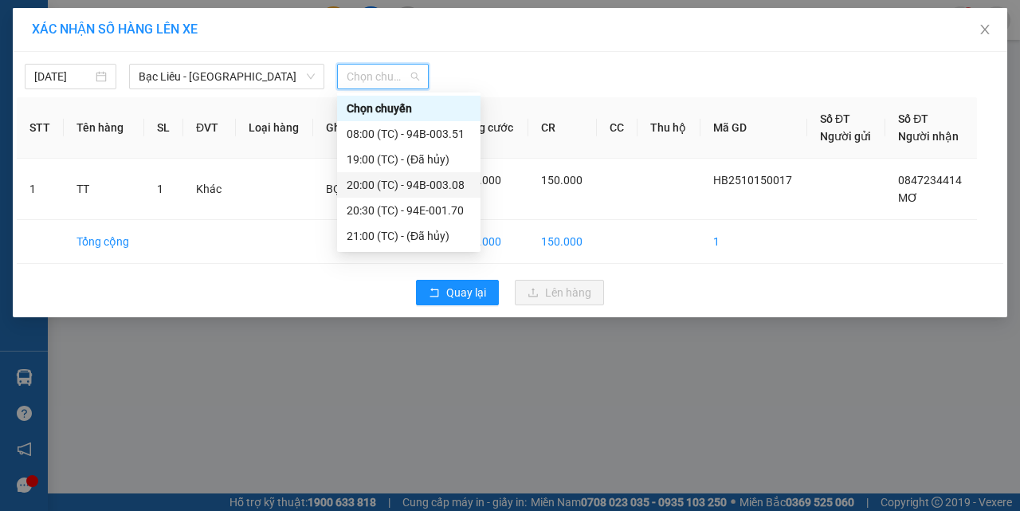
click at [374, 185] on div "20:00 (TC) - 94B-003.08" at bounding box center [409, 185] width 124 height 18
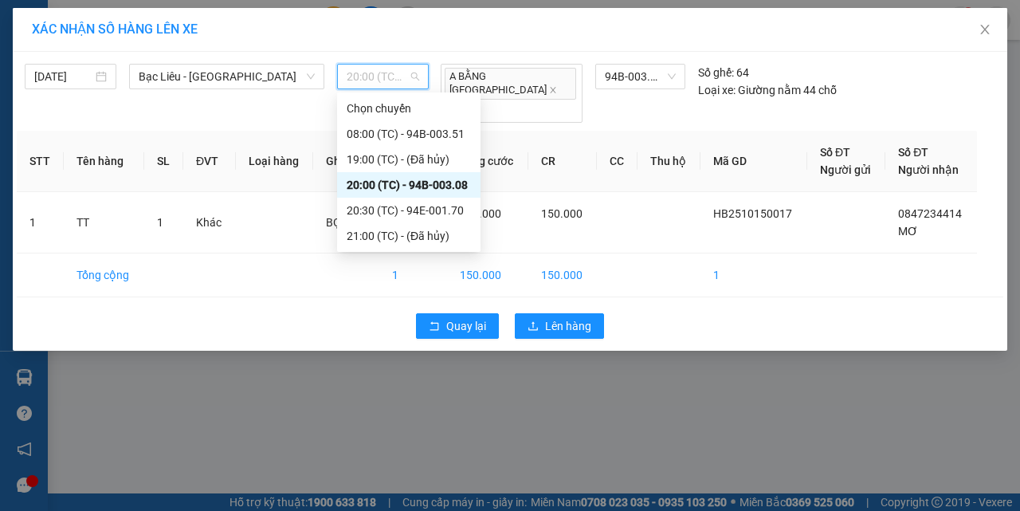
click at [414, 77] on span "20:00 (TC) - 94B-003.08" at bounding box center [383, 77] width 73 height 24
click at [412, 210] on div "20:30 (TC) - 94E-001.70" at bounding box center [409, 211] width 124 height 18
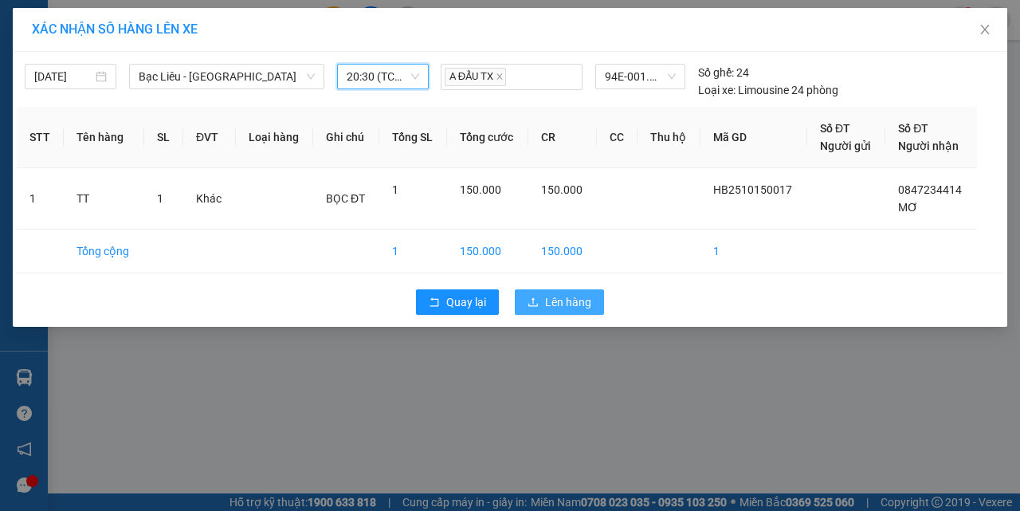
click at [552, 295] on span "Lên hàng" at bounding box center [568, 302] width 46 height 18
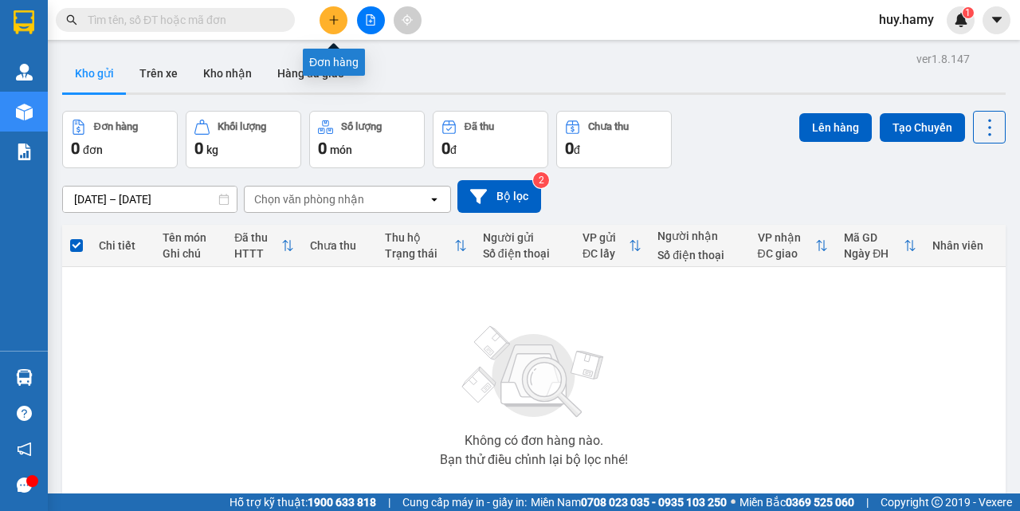
click at [330, 10] on button at bounding box center [334, 20] width 28 height 28
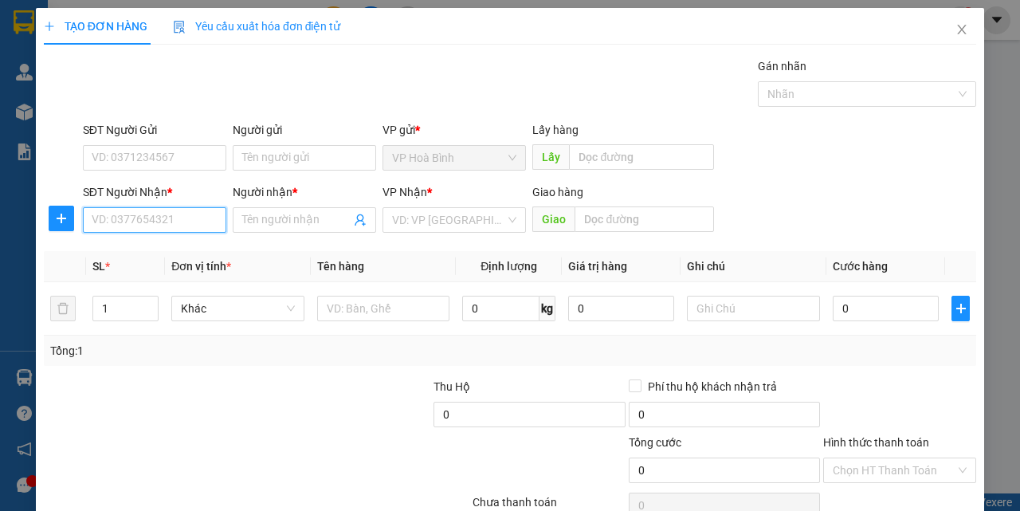
click at [159, 226] on input "SĐT Người Nhận *" at bounding box center [155, 220] width 144 height 26
type input "0945098808"
click at [153, 248] on div "0945098808 - THUÝ AN" at bounding box center [153, 252] width 123 height 18
type input "THUÝ AN"
type input "30.000"
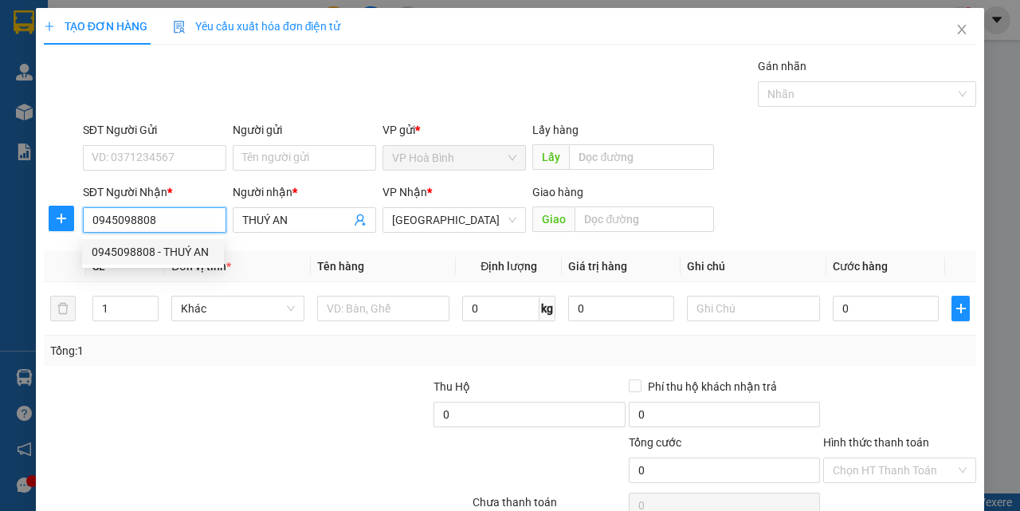
type input "30.000"
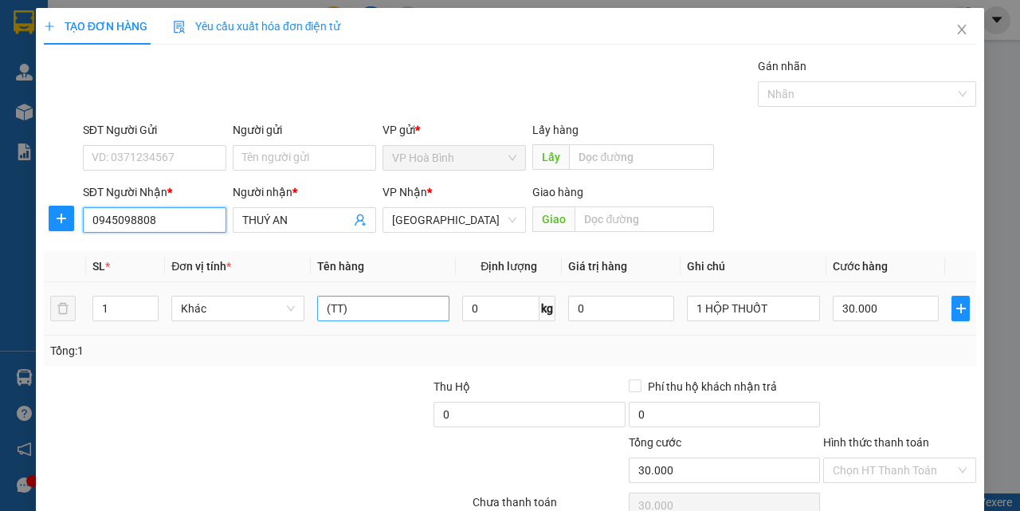
type input "0945098808"
click at [354, 317] on input "(TT)" at bounding box center [383, 309] width 133 height 26
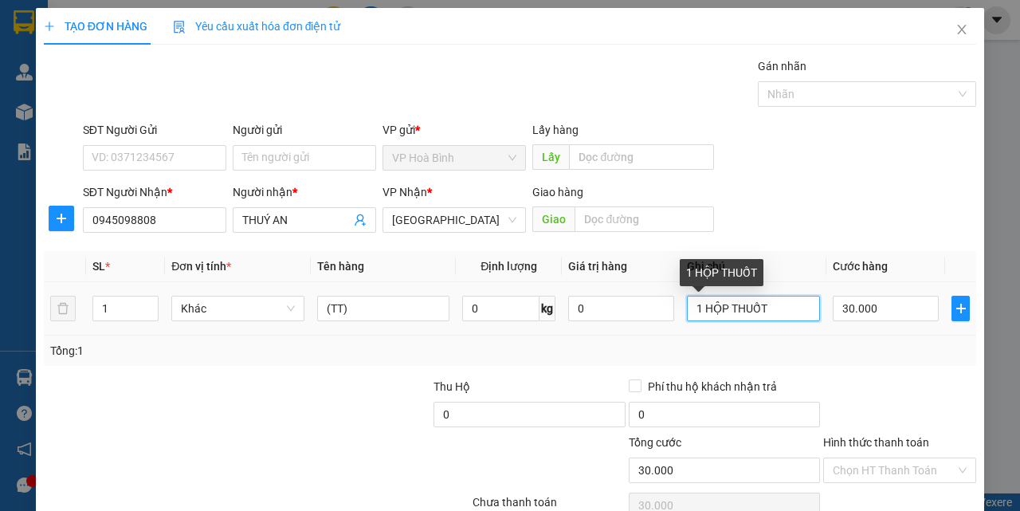
drag, startPoint x: 773, startPoint y: 304, endPoint x: 647, endPoint y: 326, distance: 127.9
click at [647, 326] on tr "1 Khác (TT) 0 kg 0 1 HỘP THUỐT 30.000" at bounding box center [510, 308] width 933 height 53
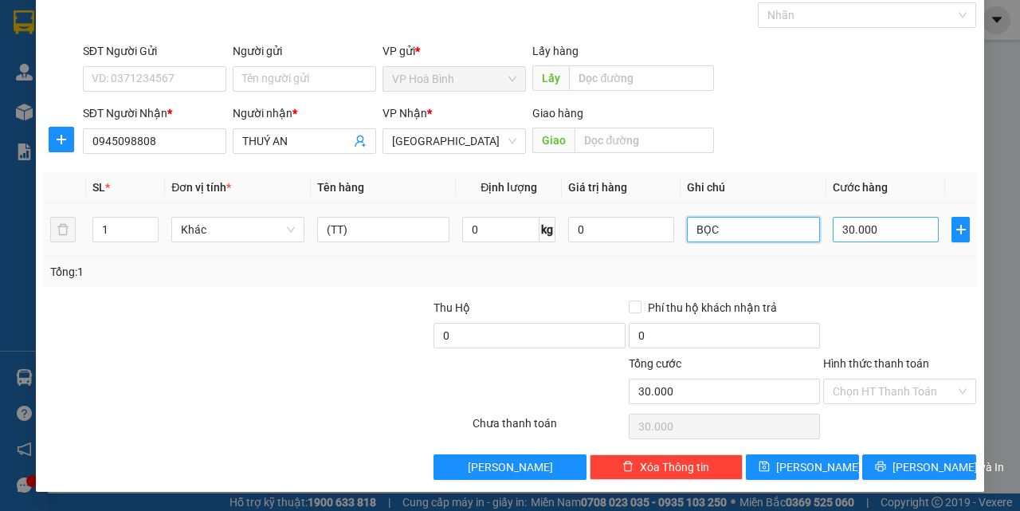
type input "BỌC"
click at [878, 235] on input "30.000" at bounding box center [886, 230] width 106 height 26
type input "4"
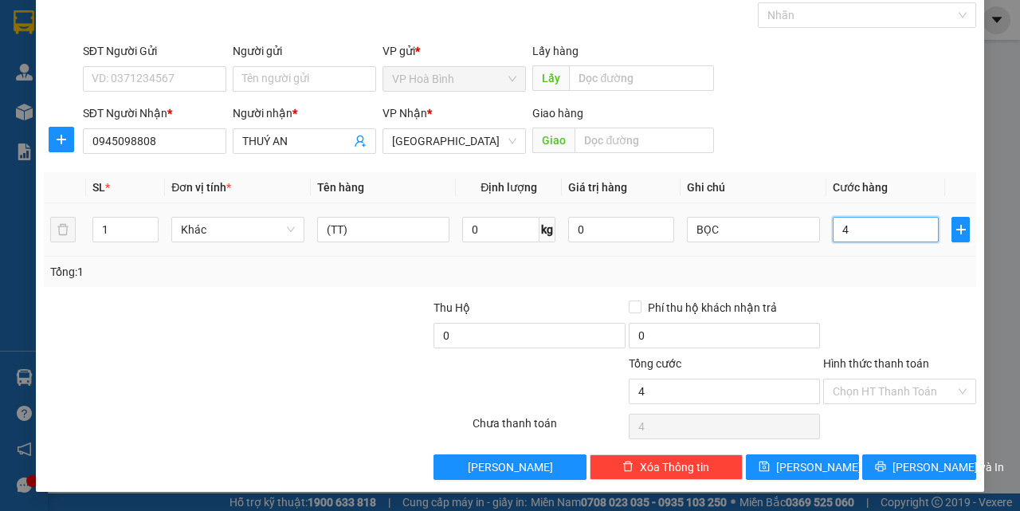
type input "40"
type input "400"
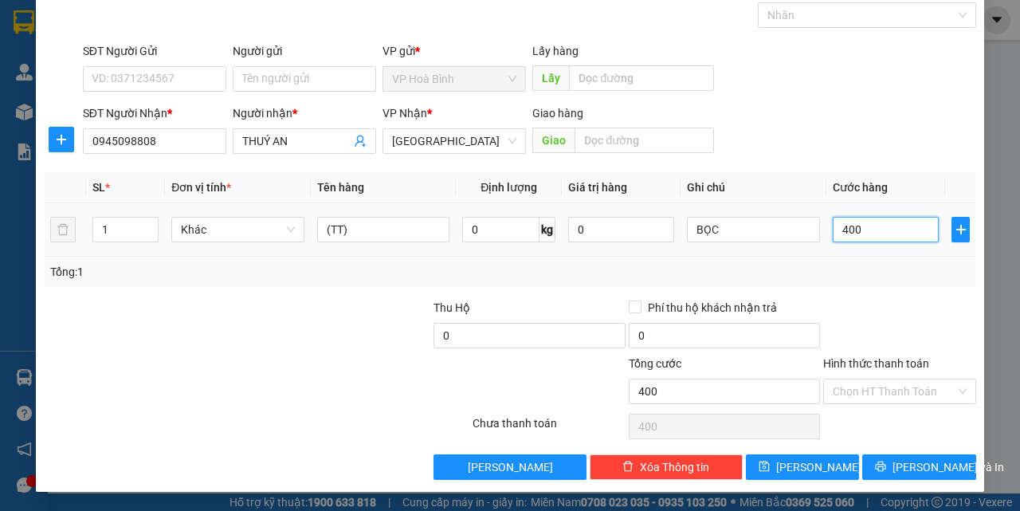
type input "4.000"
type input "40.000"
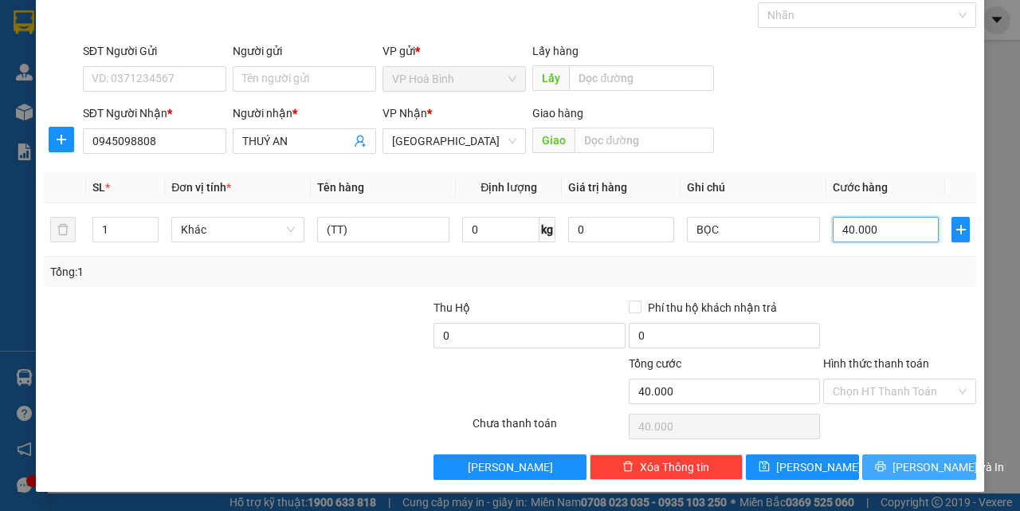
type input "40.000"
click at [905, 467] on span "[PERSON_NAME] và In" at bounding box center [949, 467] width 112 height 18
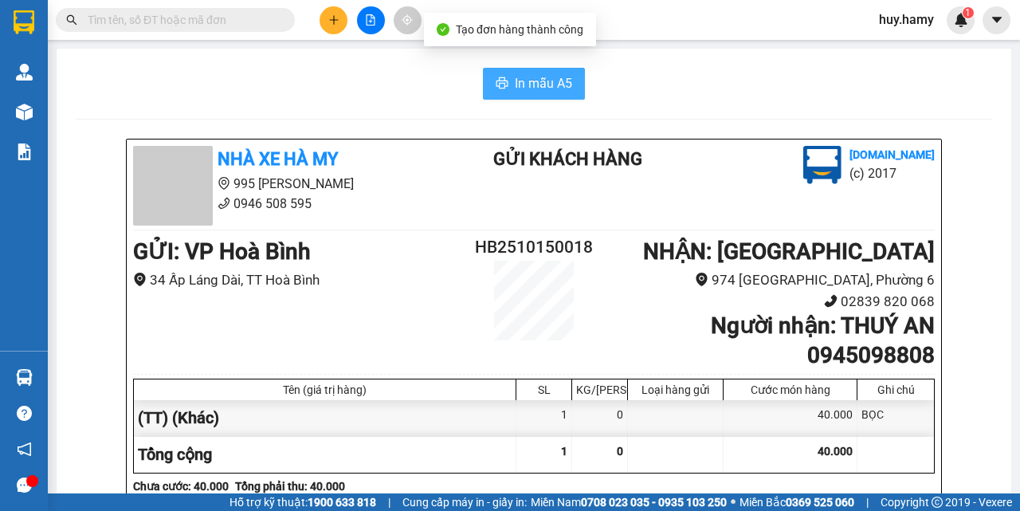
click at [537, 86] on span "In mẫu A5" at bounding box center [543, 83] width 57 height 20
